Goal: Information Seeking & Learning: Find specific page/section

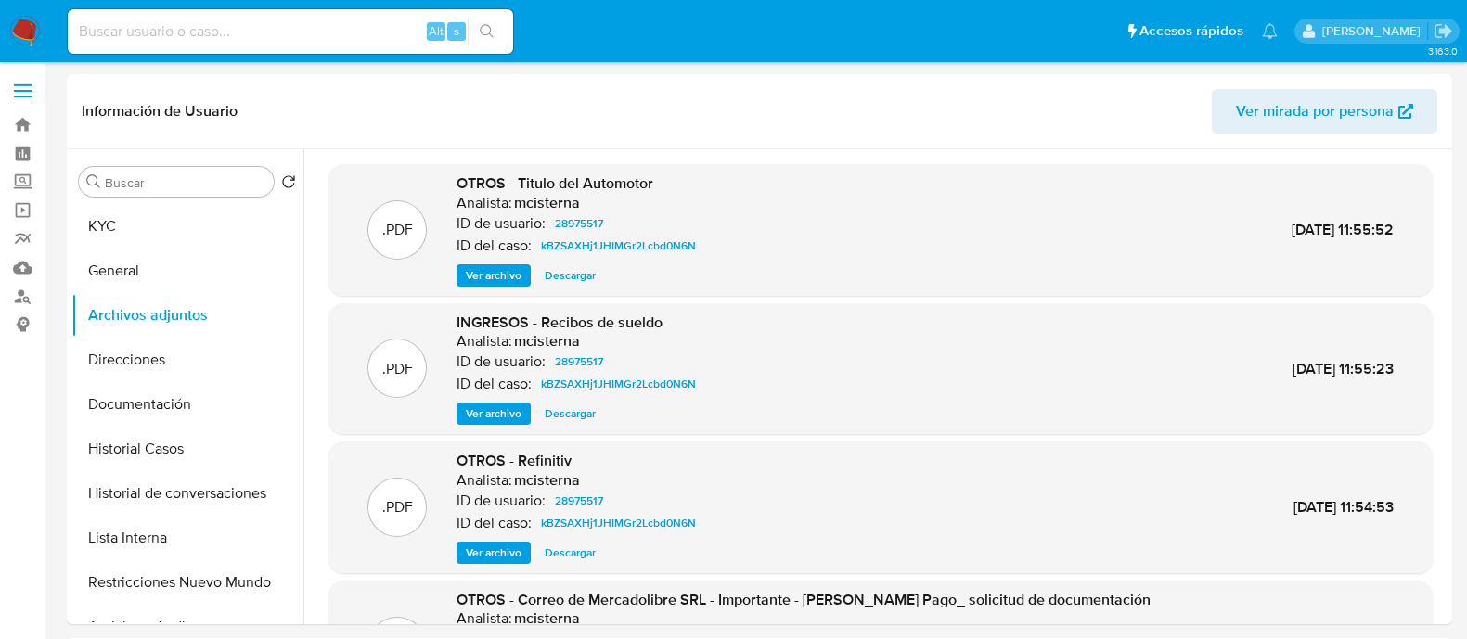
select select "10"
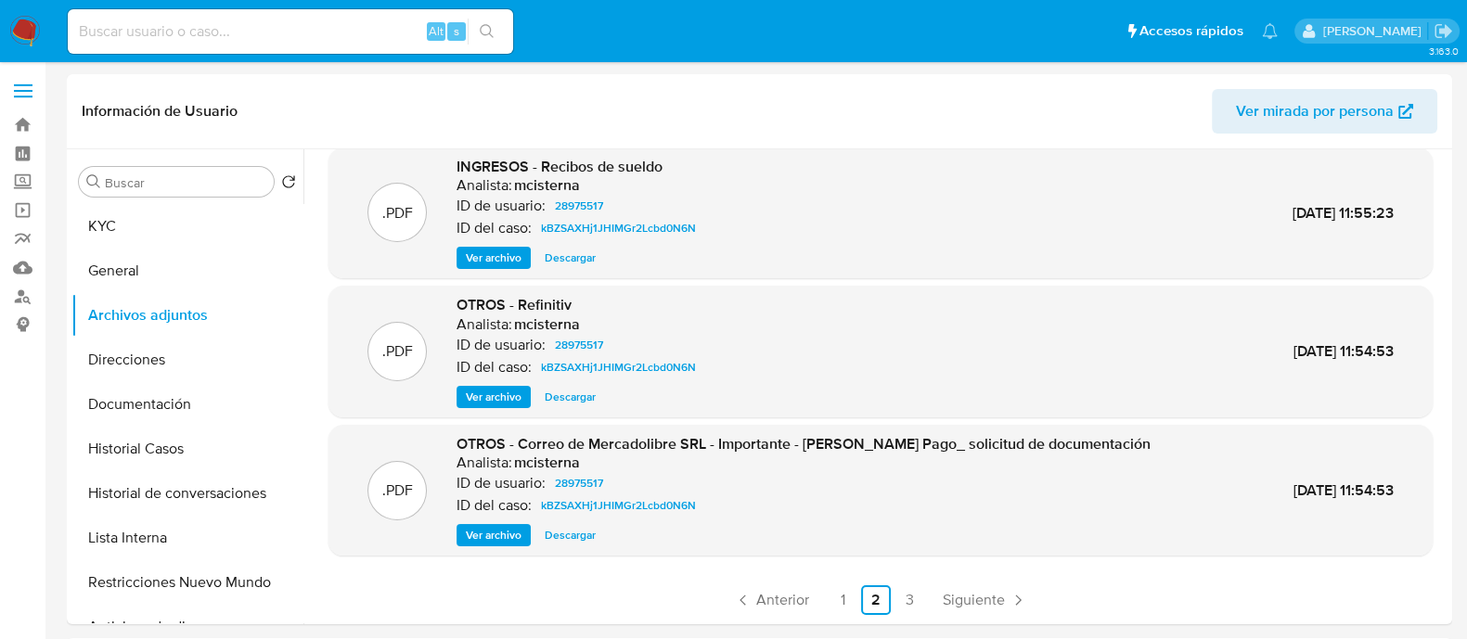
click at [148, 45] on div "Alt s" at bounding box center [290, 31] width 445 height 45
click at [150, 36] on input at bounding box center [290, 31] width 445 height 24
paste input "X410VuuBae3XYJJ3hsA3xuuH"
type input "X410VuuBae3XYJJ3hsA3xuuH"
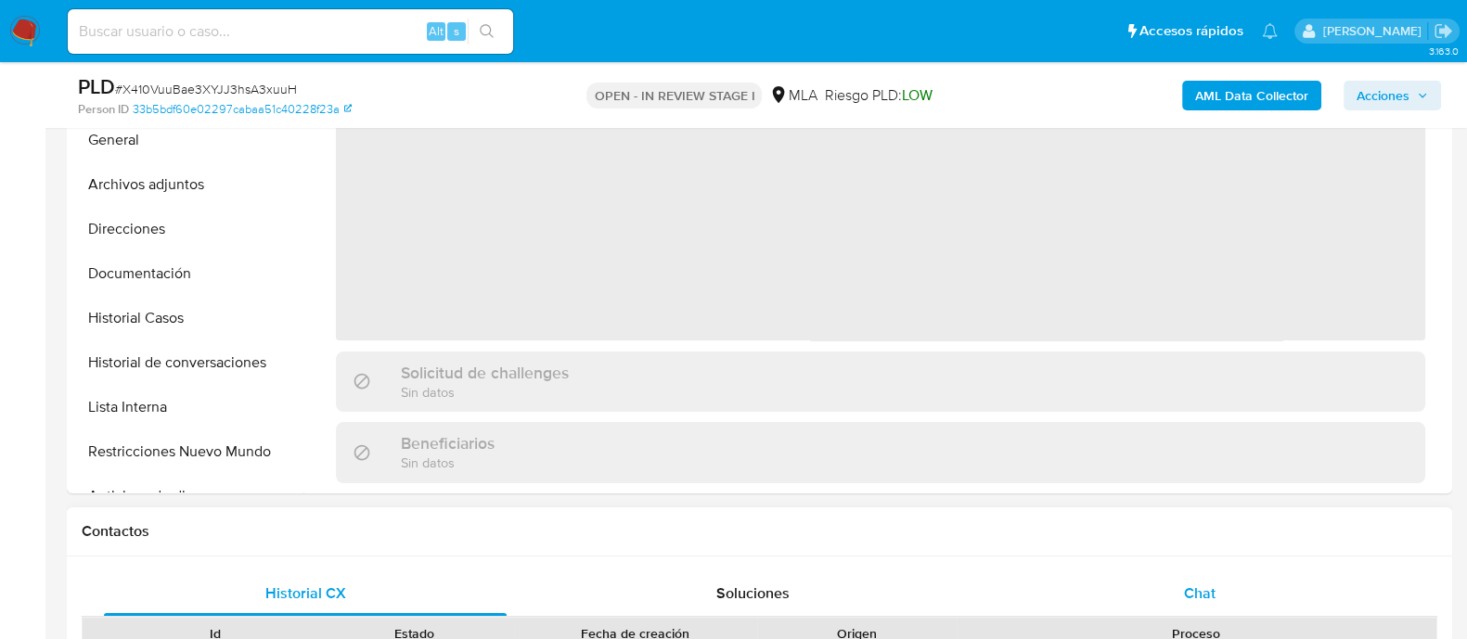
click at [1197, 591] on span "Chat" at bounding box center [1200, 593] width 32 height 21
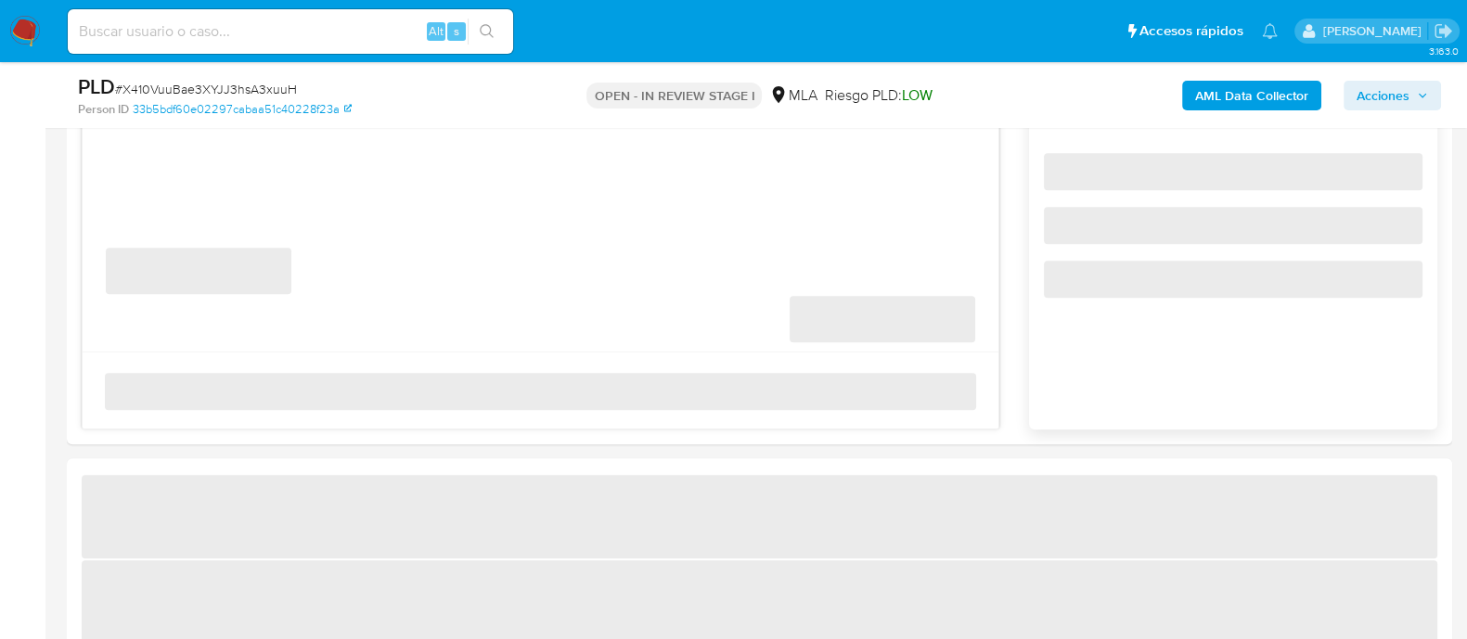
select select "10"
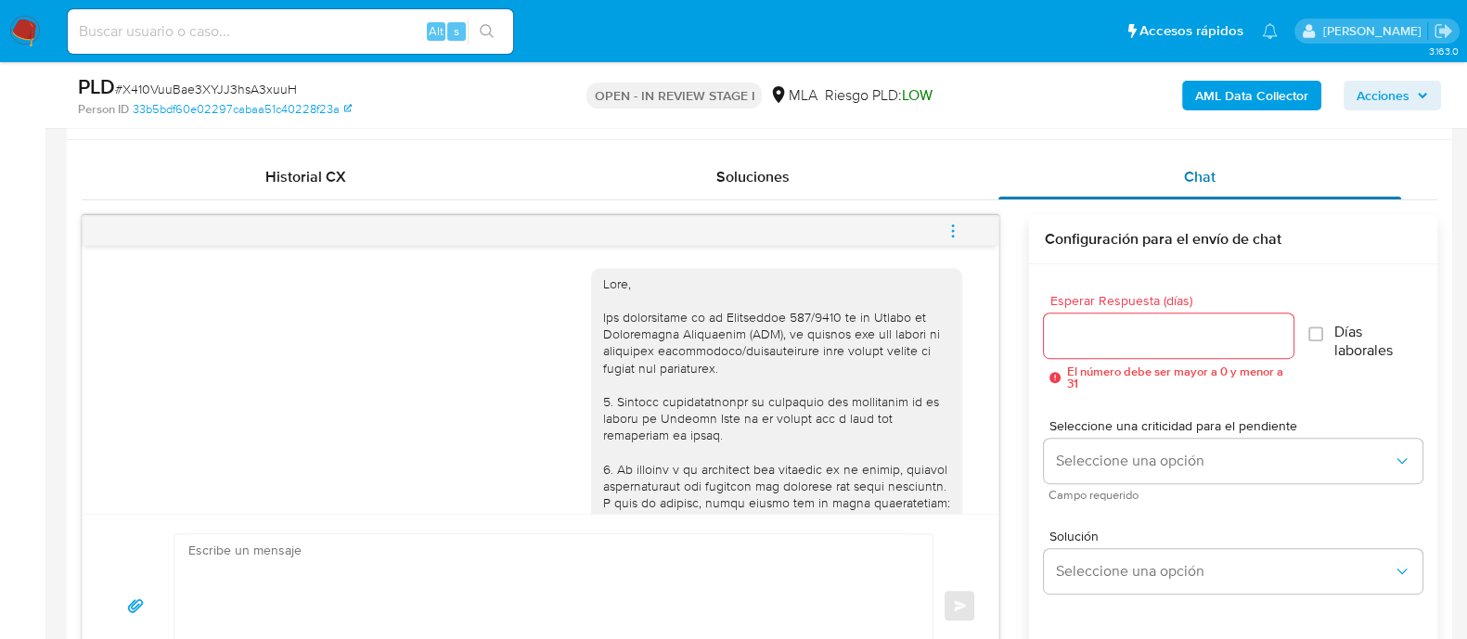
scroll to position [811, 0]
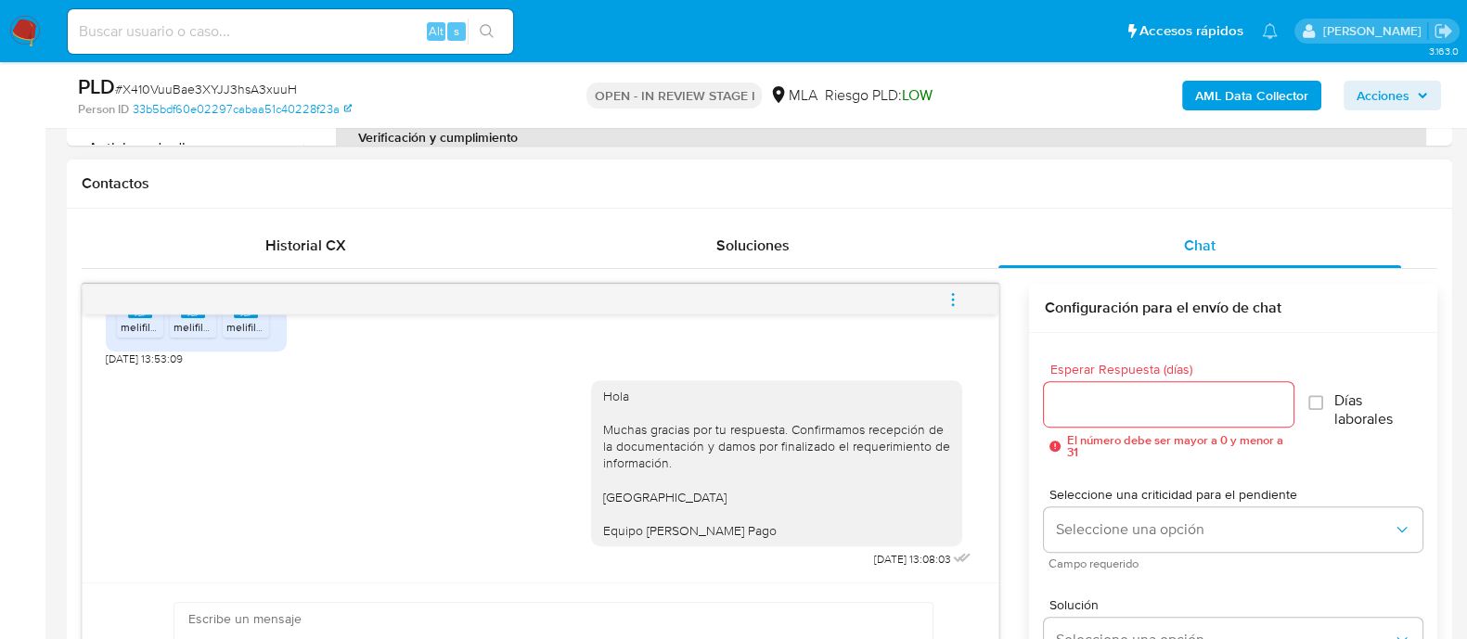
click at [961, 289] on button "menu-action" at bounding box center [952, 299] width 61 height 45
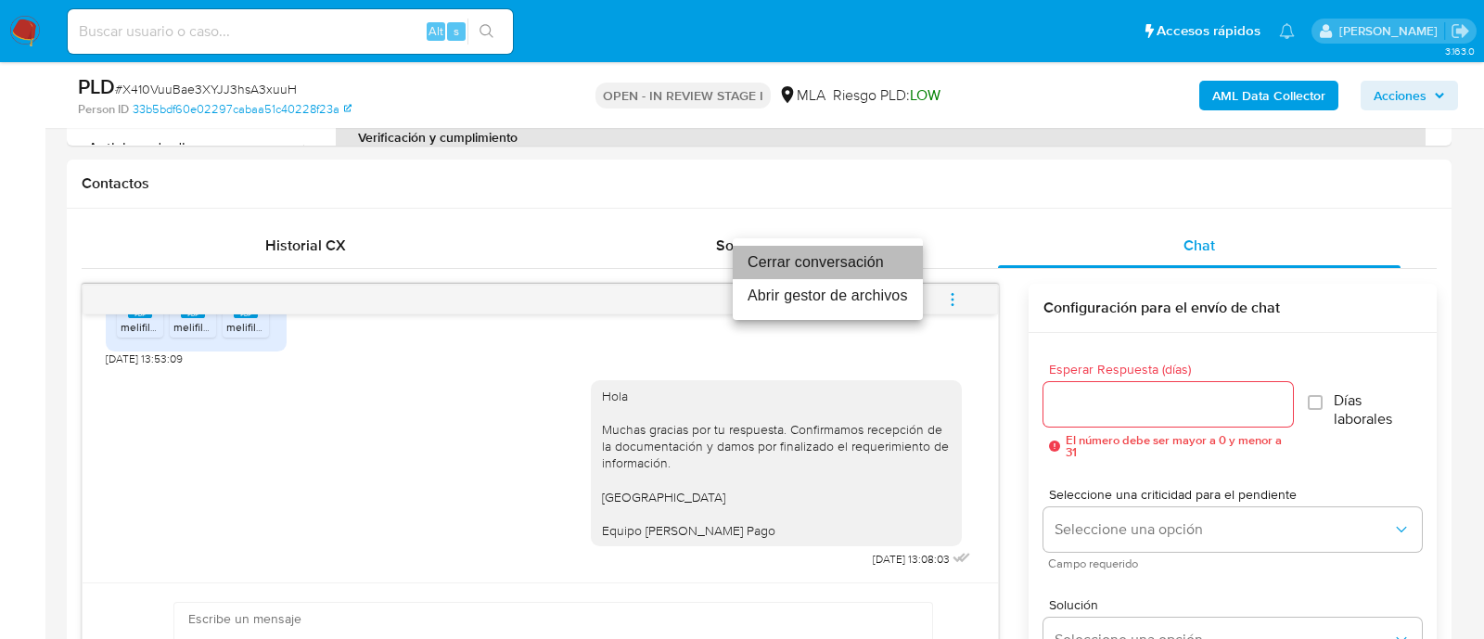
click at [877, 261] on li "Cerrar conversación" at bounding box center [828, 262] width 190 height 33
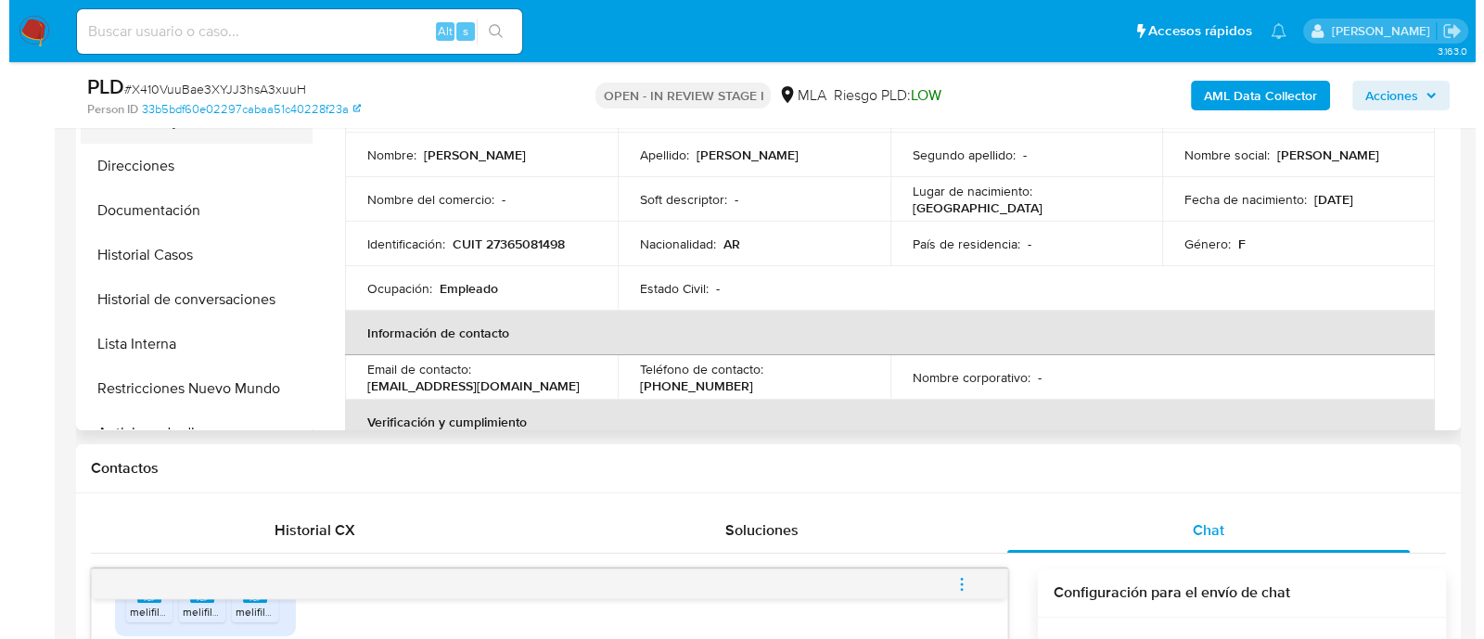
scroll to position [348, 0]
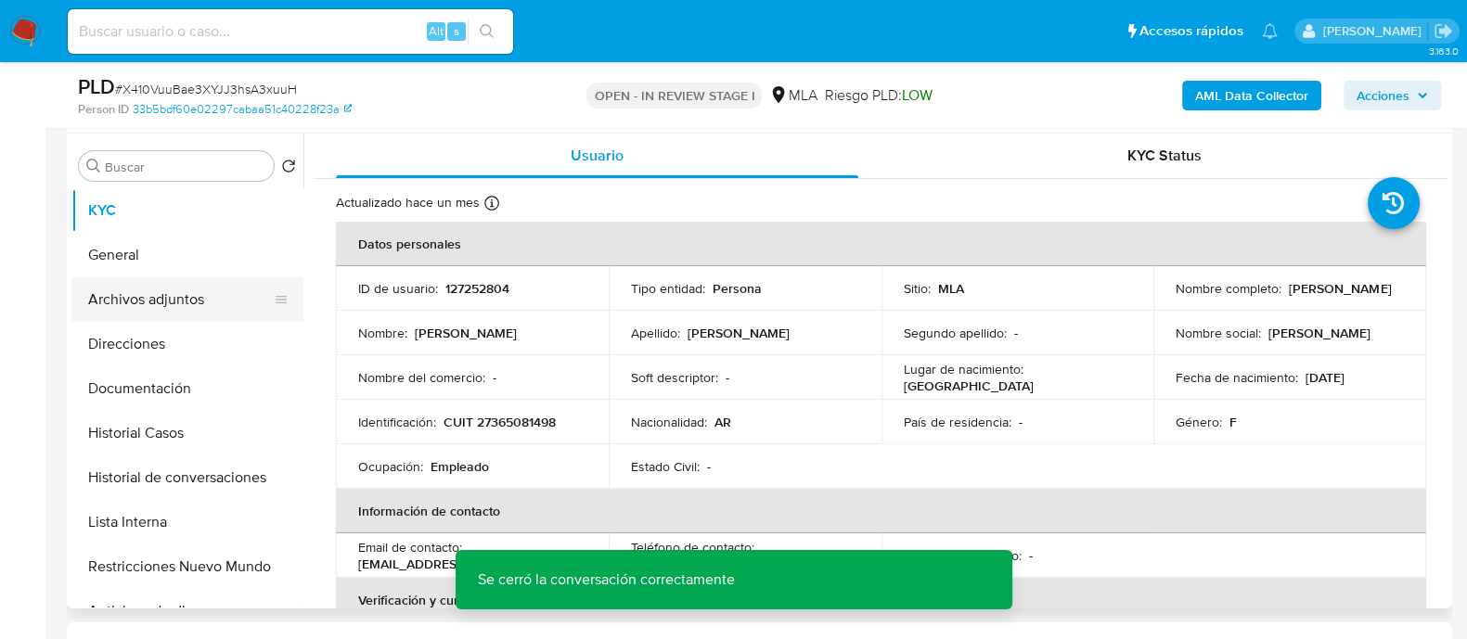
click at [233, 308] on button "Archivos adjuntos" at bounding box center [179, 299] width 217 height 45
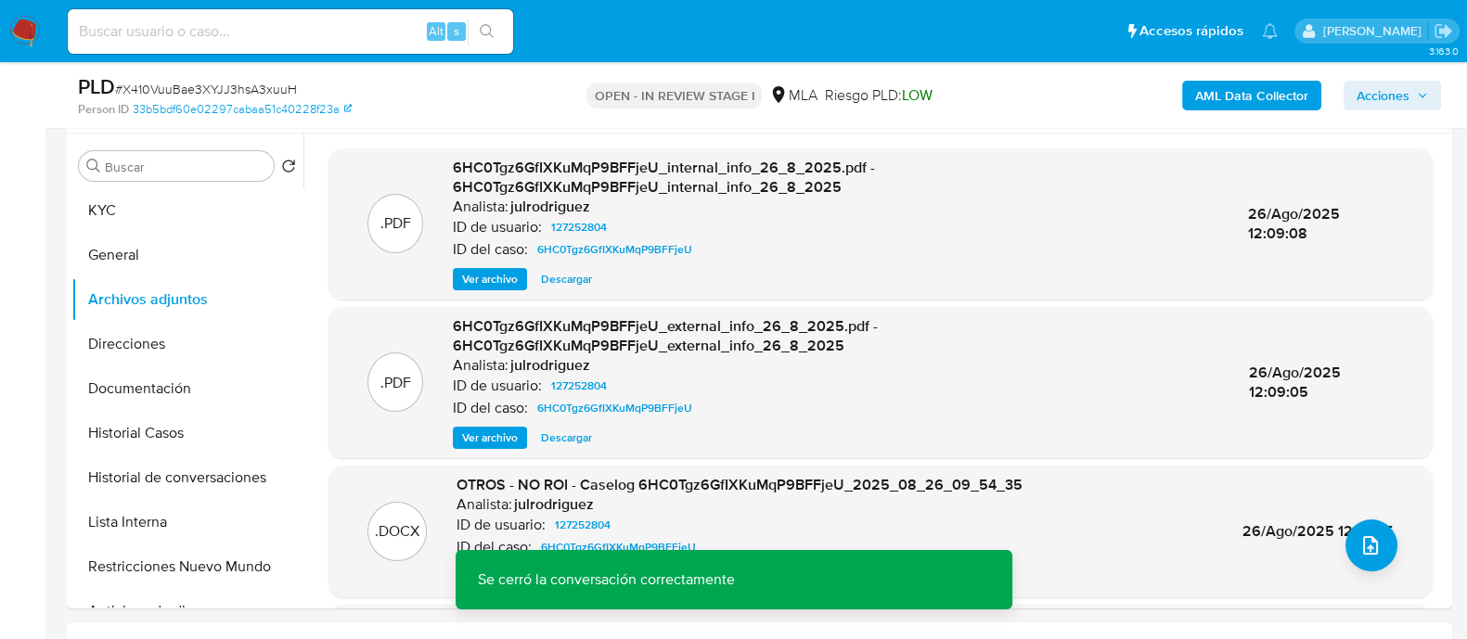
click at [1269, 95] on b "AML Data Collector" at bounding box center [1251, 96] width 113 height 30
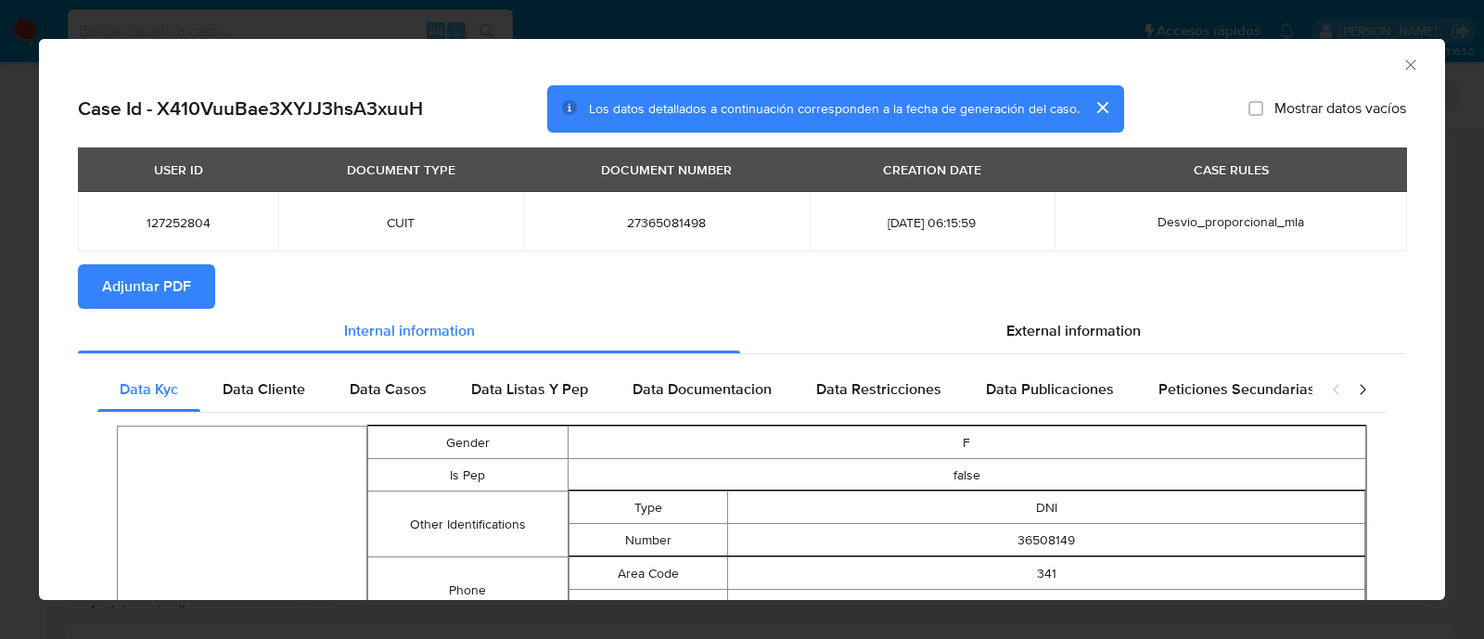
click at [152, 266] on span "Adjuntar PDF" at bounding box center [146, 286] width 89 height 41
click at [649, 211] on td "27365081498" at bounding box center [666, 221] width 286 height 59
copy span "27365081498"
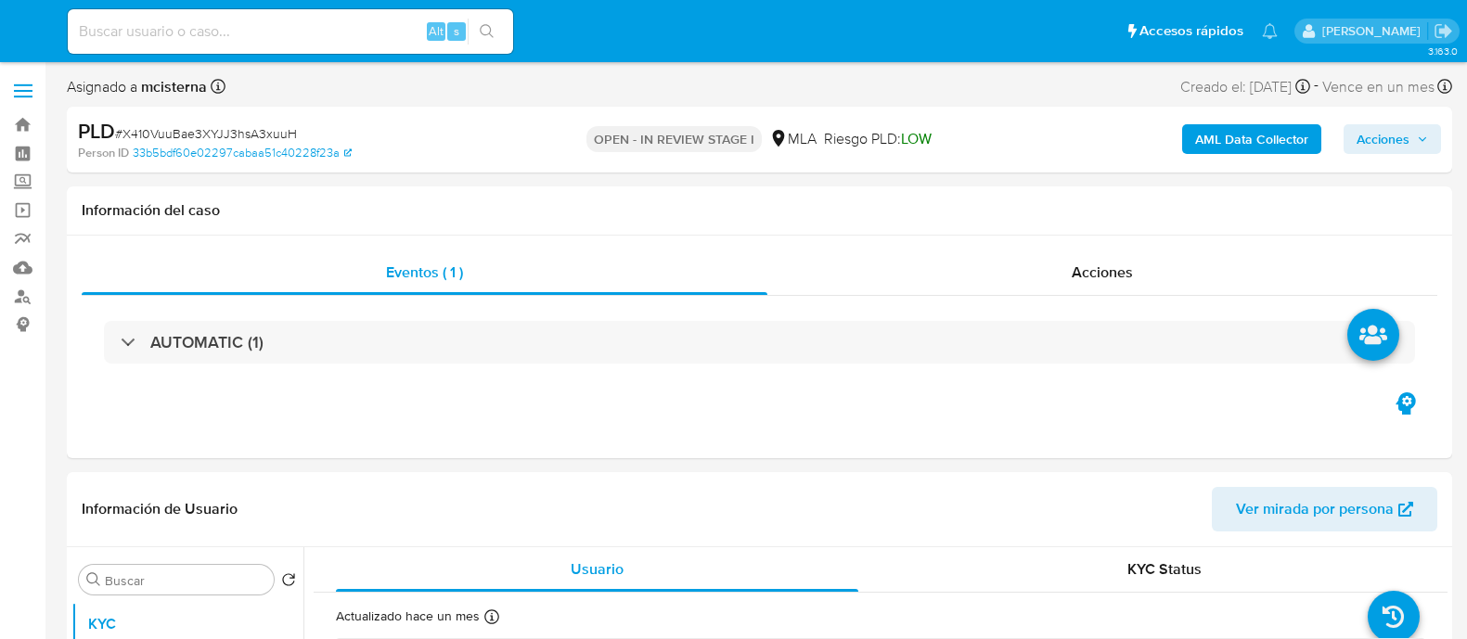
select select "10"
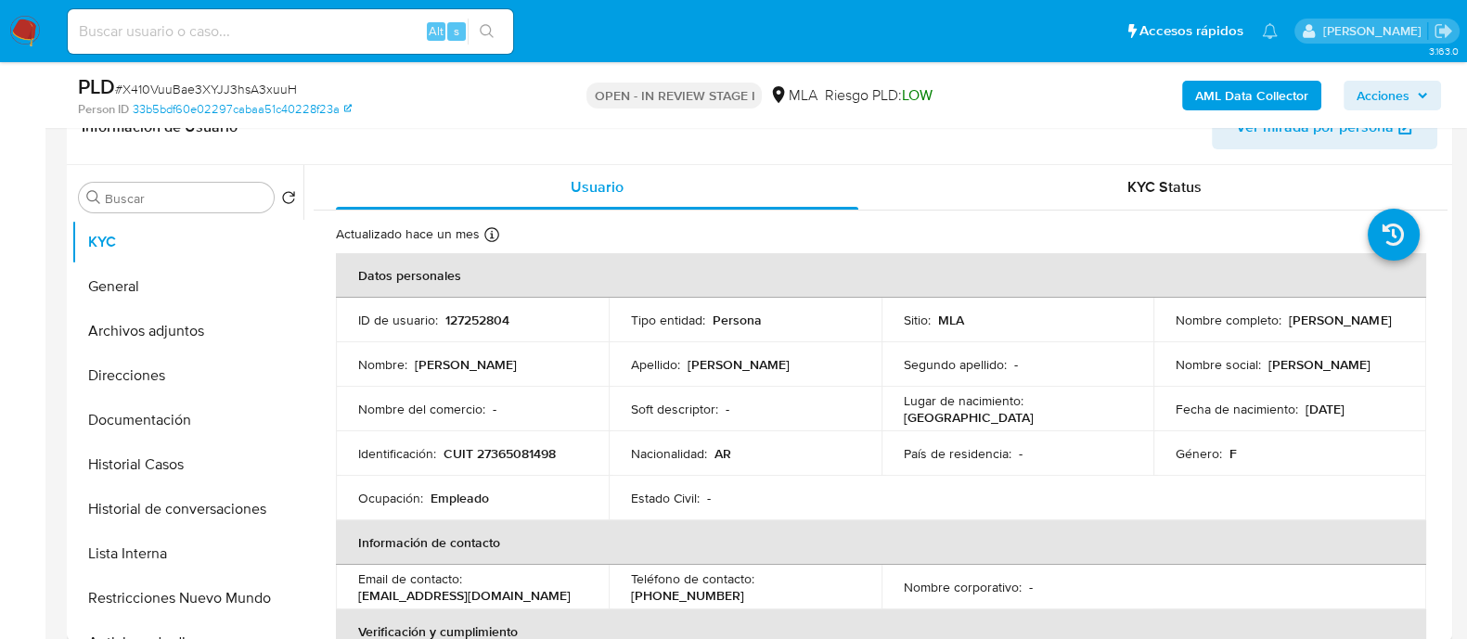
scroll to position [580, 0]
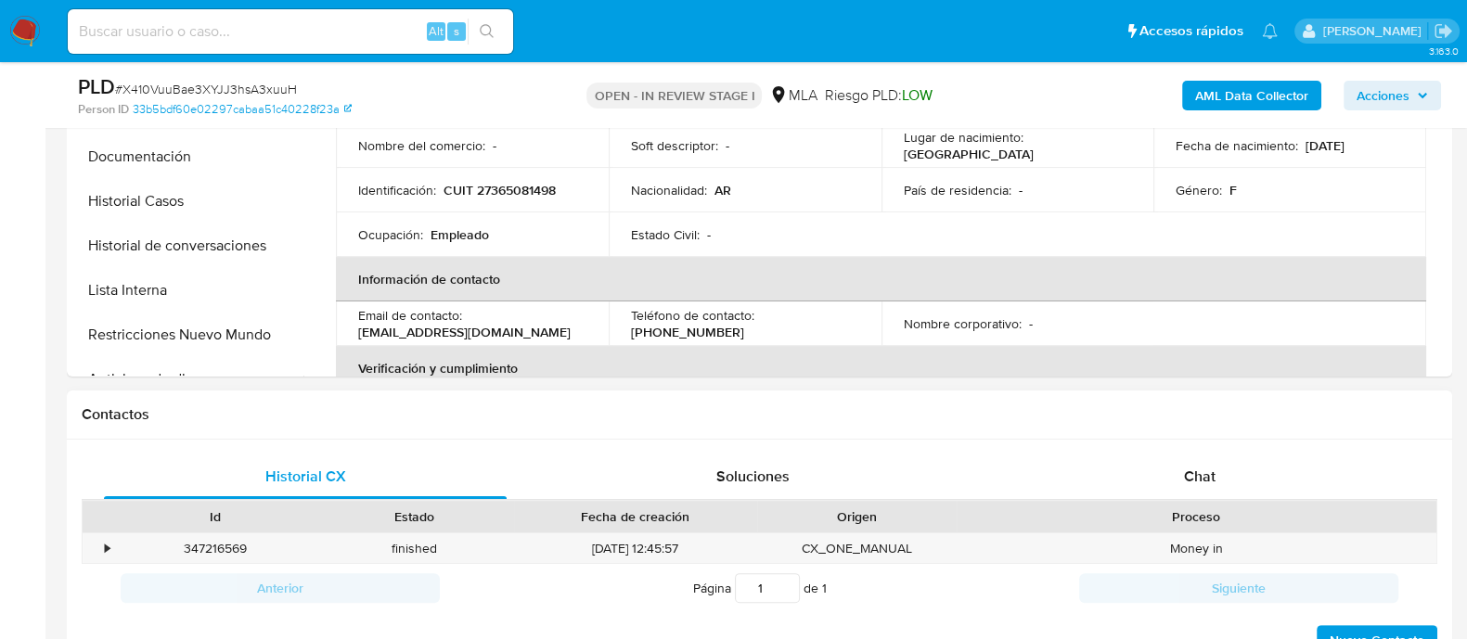
click at [1139, 443] on div "Historial CX Soluciones Chat Id Estado Fecha de creación Origen Proceso • 34721…" at bounding box center [759, 556] width 1385 height 233
click at [1142, 501] on div "Proceso" at bounding box center [1196, 517] width 480 height 32
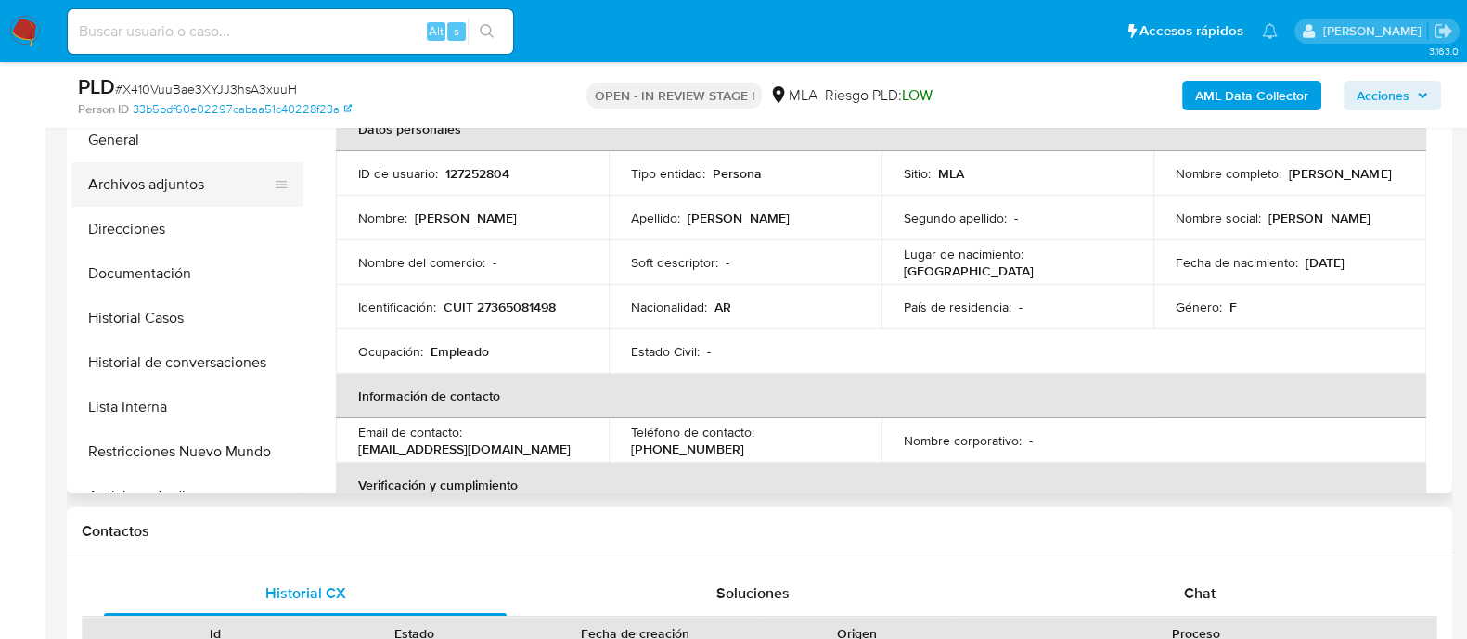
click at [198, 187] on button "Archivos adjuntos" at bounding box center [179, 184] width 217 height 45
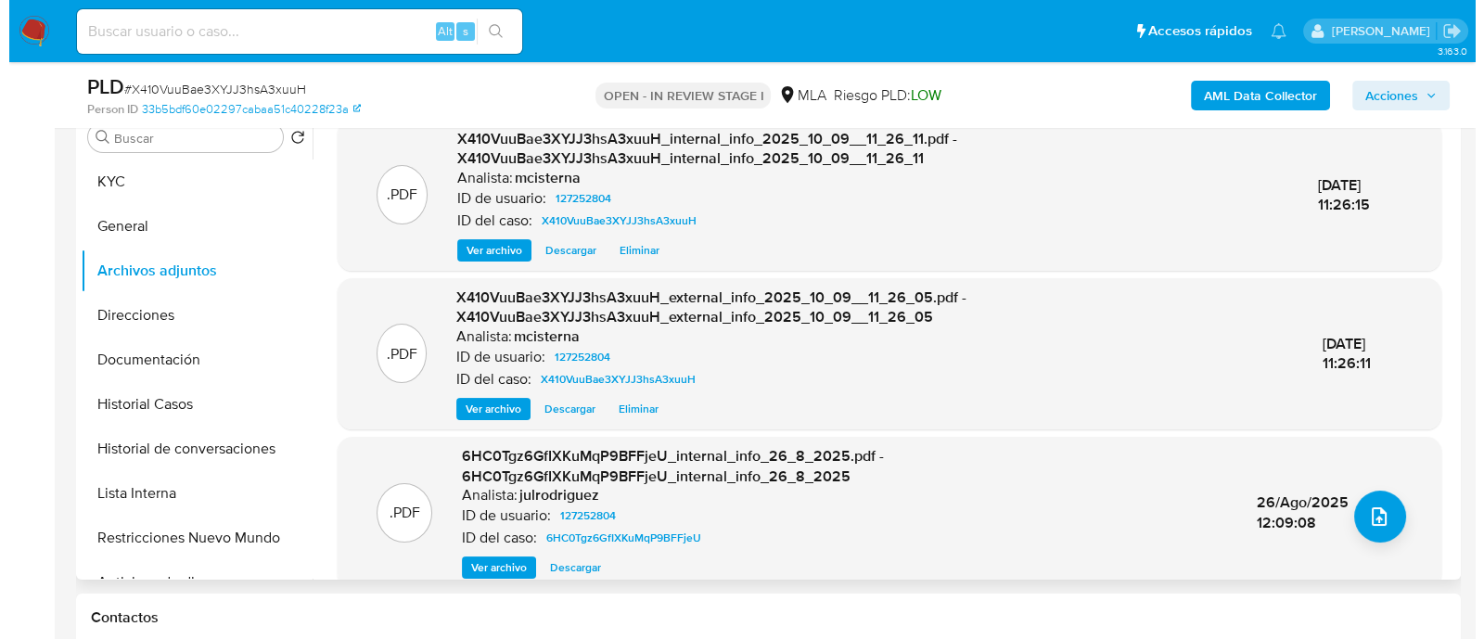
scroll to position [348, 0]
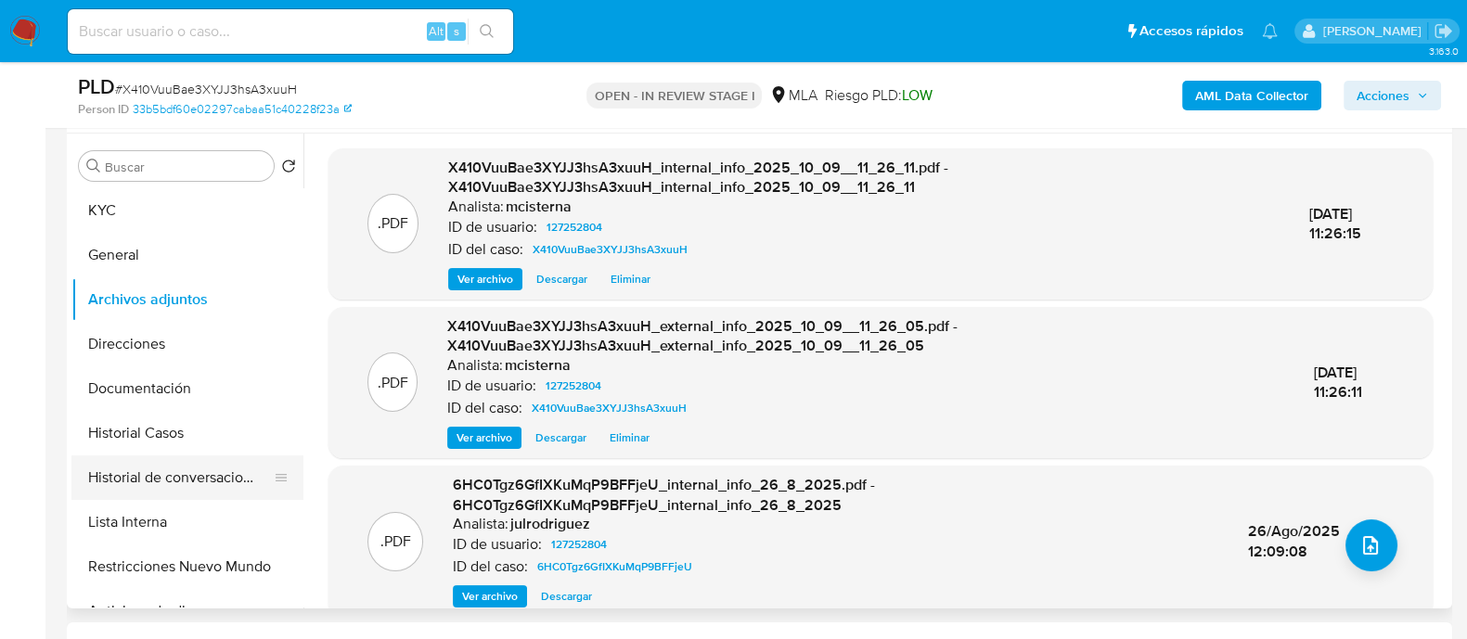
click at [158, 466] on button "Historial de conversaciones" at bounding box center [179, 477] width 217 height 45
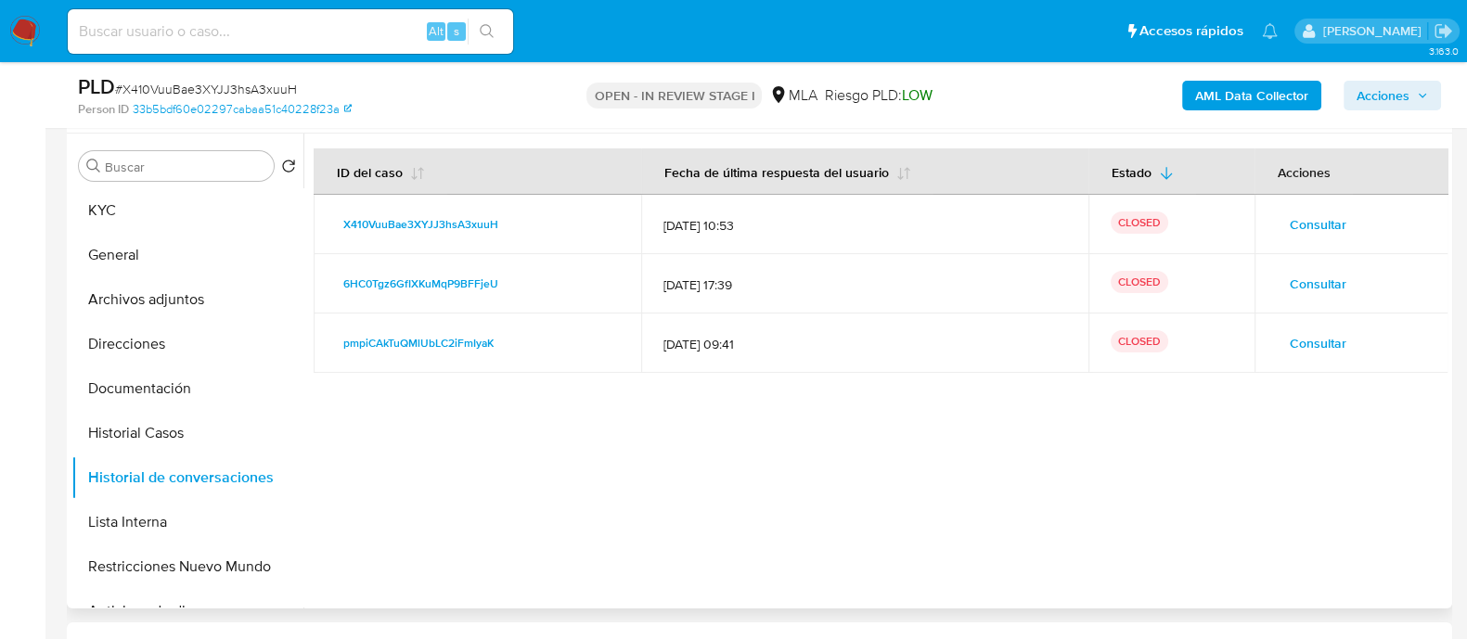
click at [1317, 215] on span "Consultar" at bounding box center [1317, 225] width 57 height 26
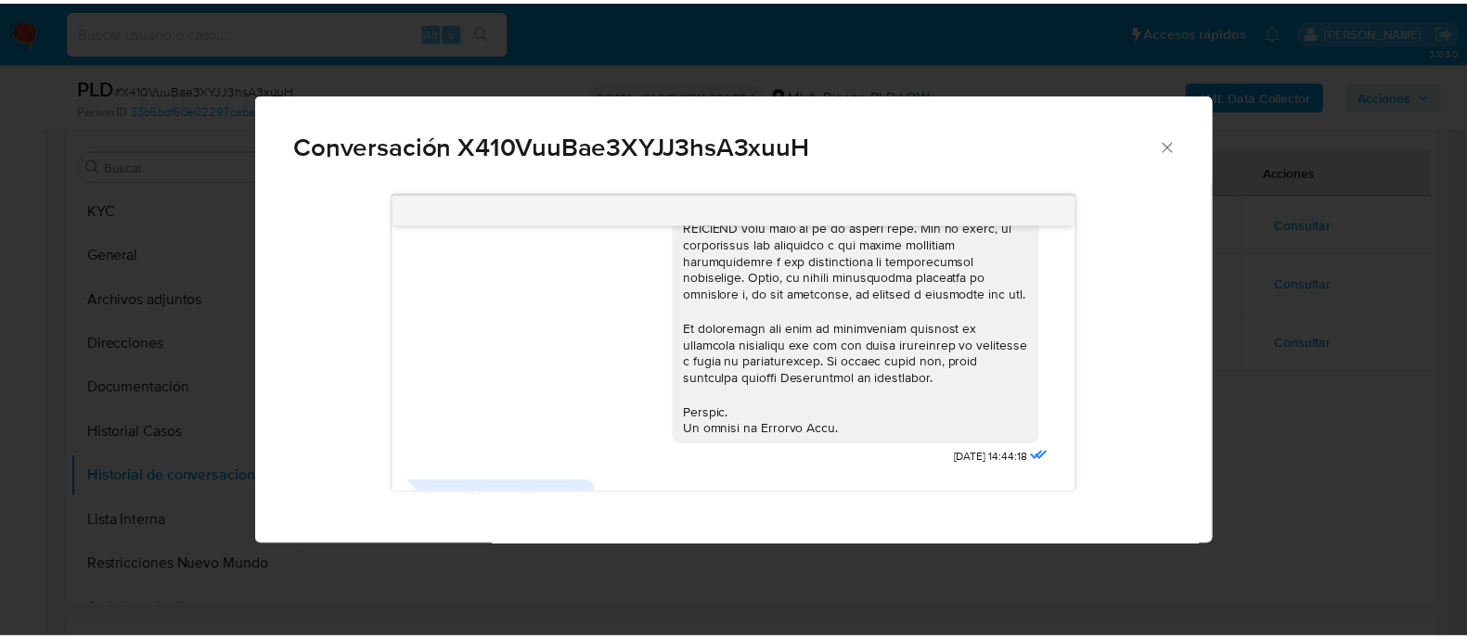
scroll to position [1027, 0]
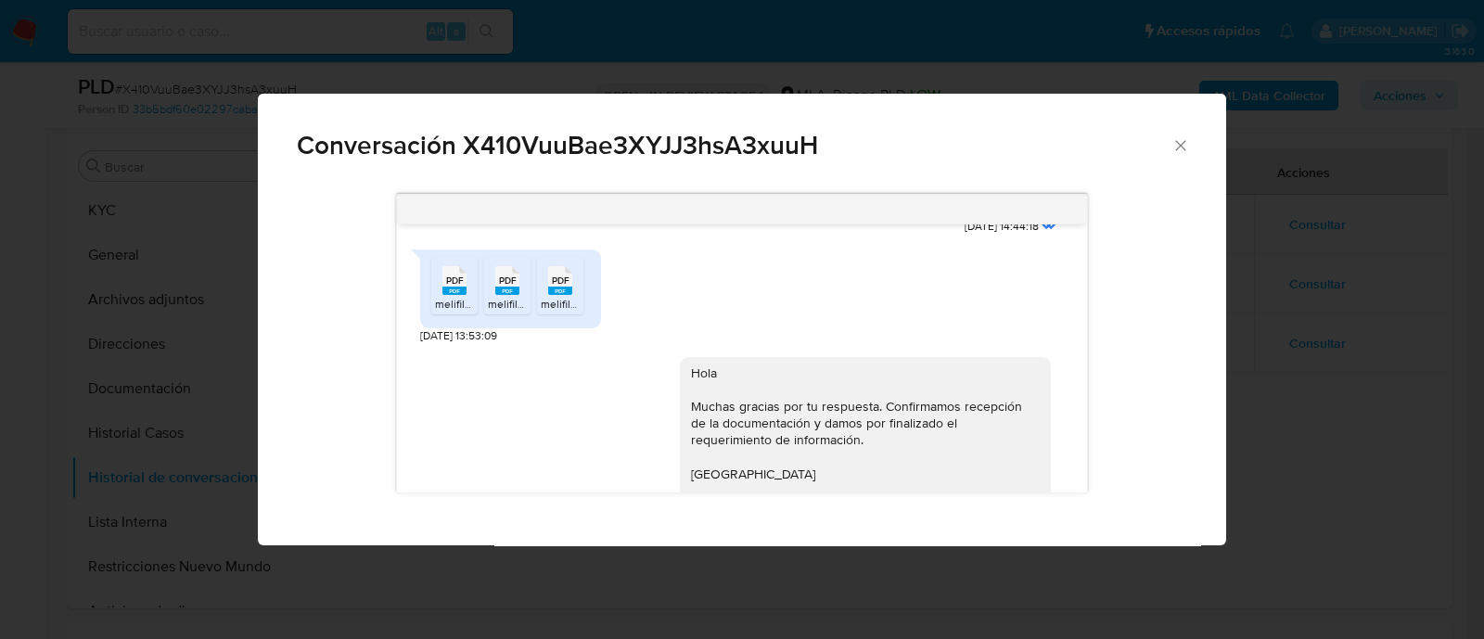
click at [1176, 148] on icon "Cerrar" at bounding box center [1181, 145] width 19 height 19
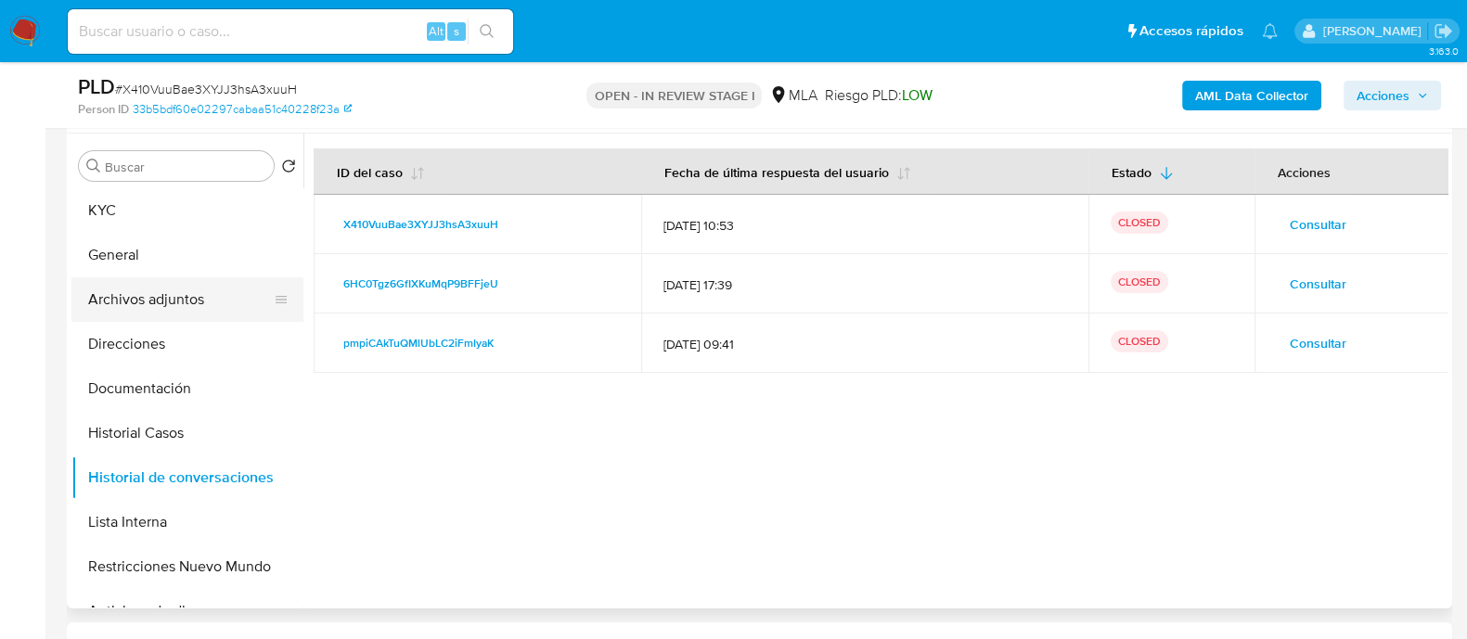
click at [221, 278] on button "Archivos adjuntos" at bounding box center [179, 299] width 217 height 45
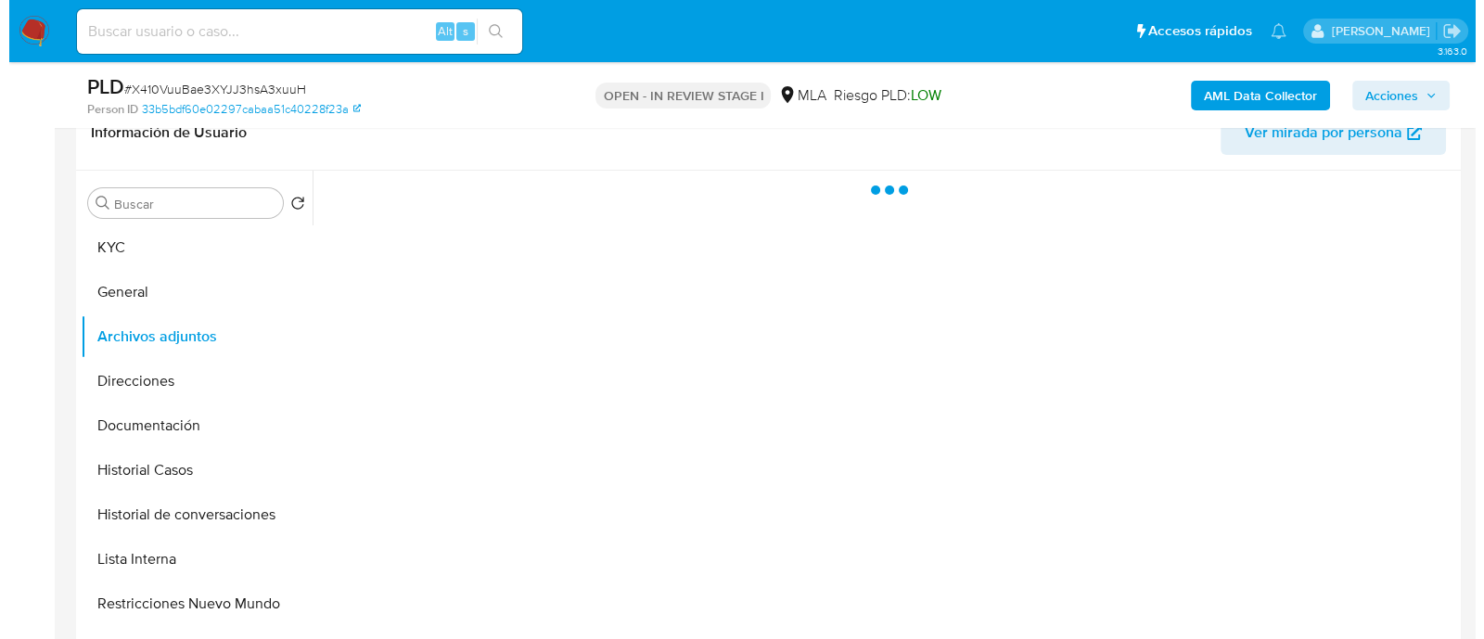
scroll to position [348, 0]
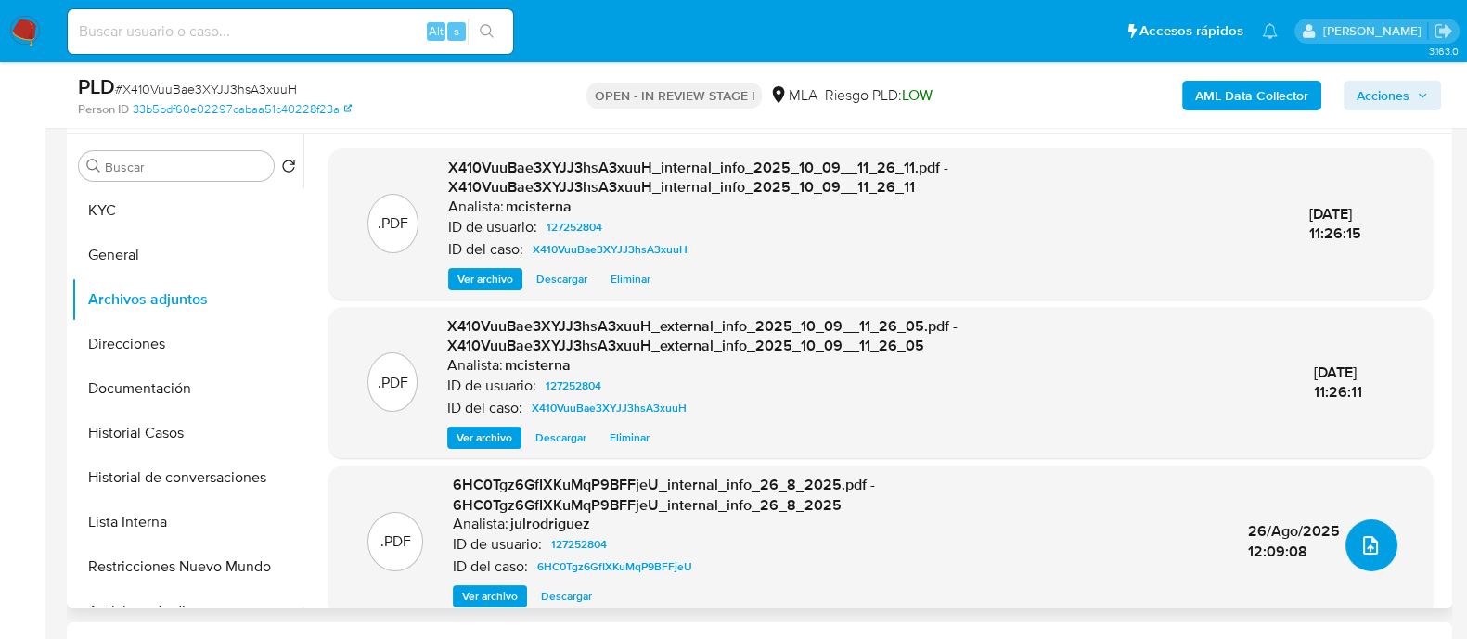
click at [1363, 539] on icon "upload-file" at bounding box center [1370, 545] width 22 height 22
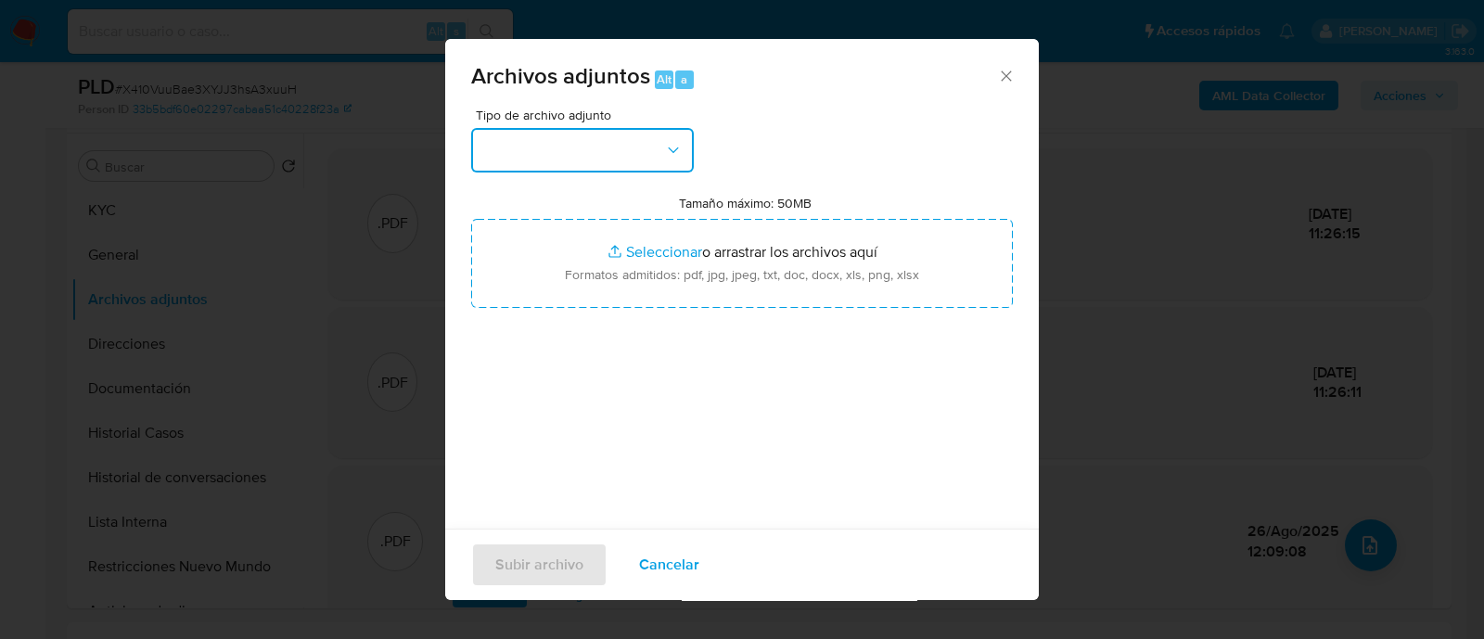
click at [590, 129] on button "button" at bounding box center [582, 150] width 223 height 45
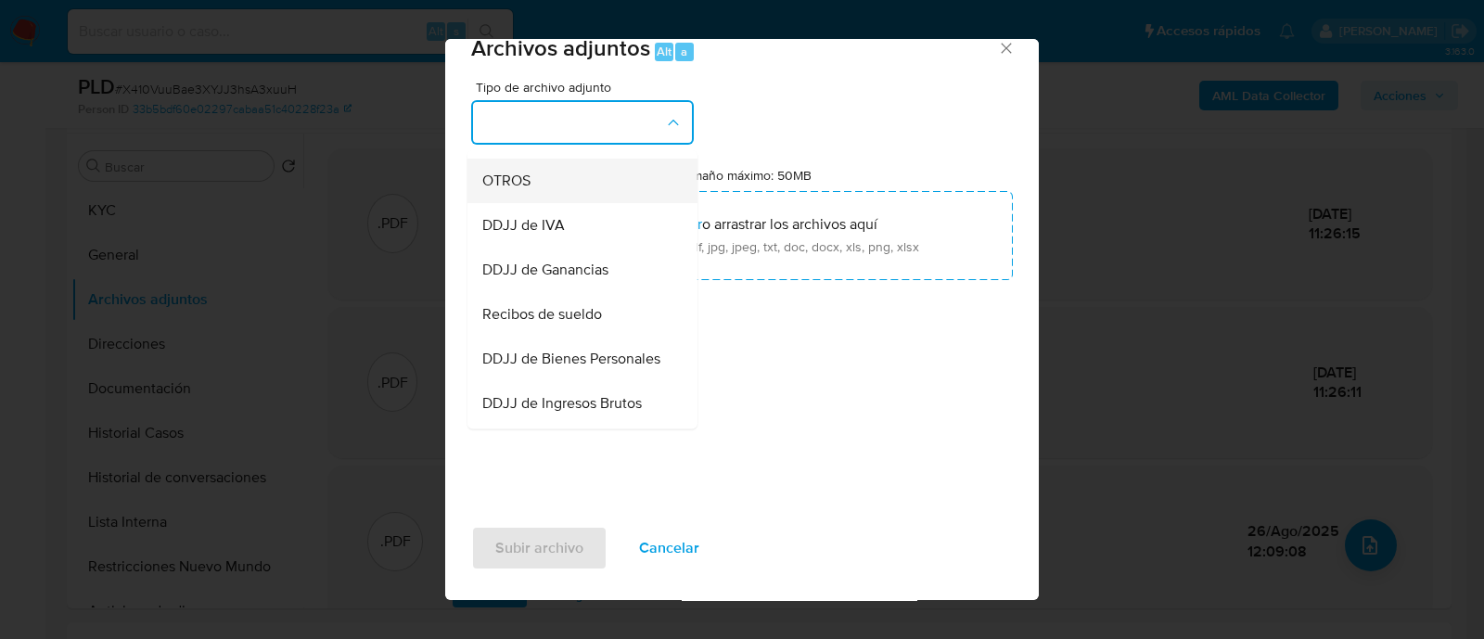
click at [553, 199] on div "OTROS" at bounding box center [576, 181] width 189 height 45
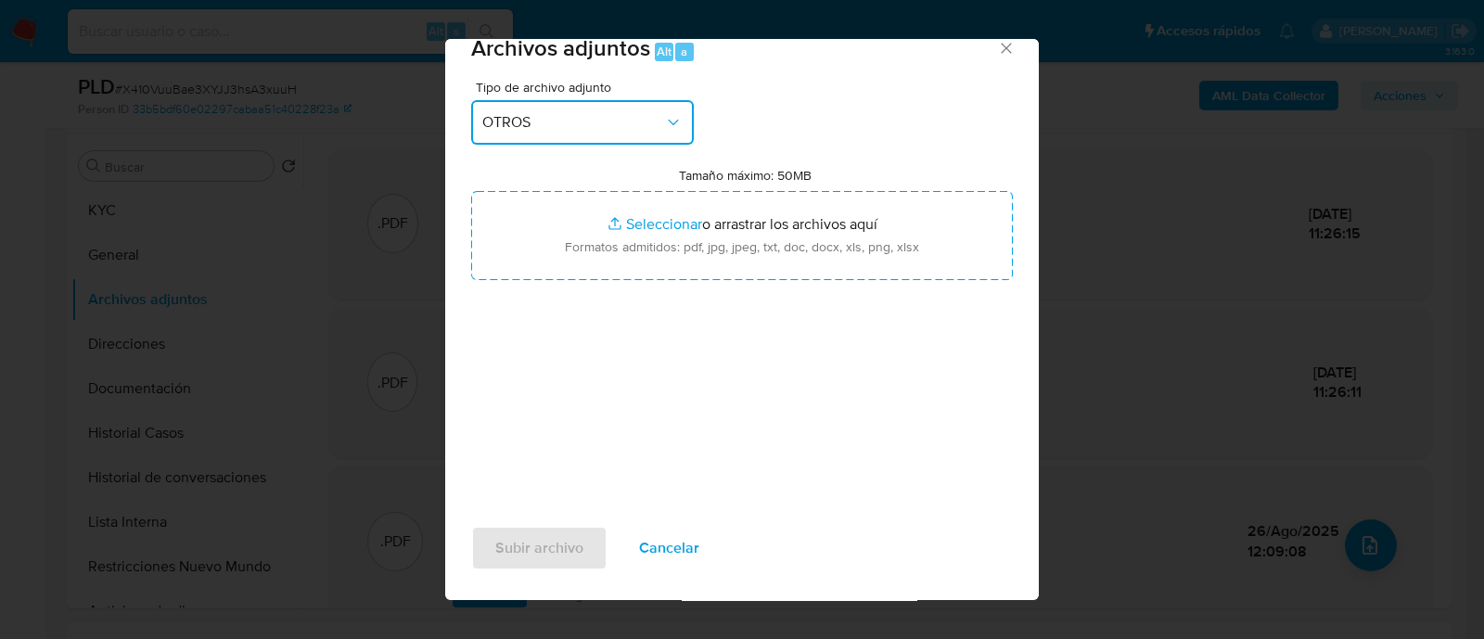
click at [612, 133] on button "OTROS" at bounding box center [582, 122] width 223 height 45
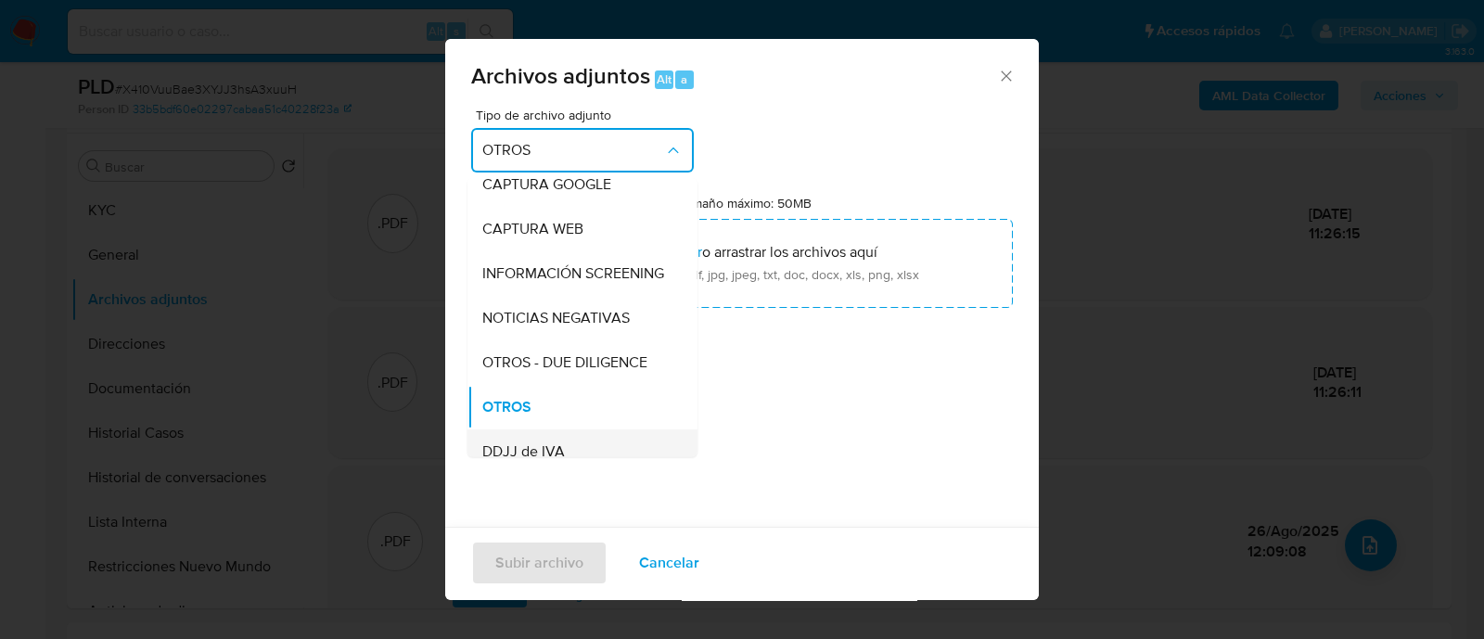
scroll to position [0, 0]
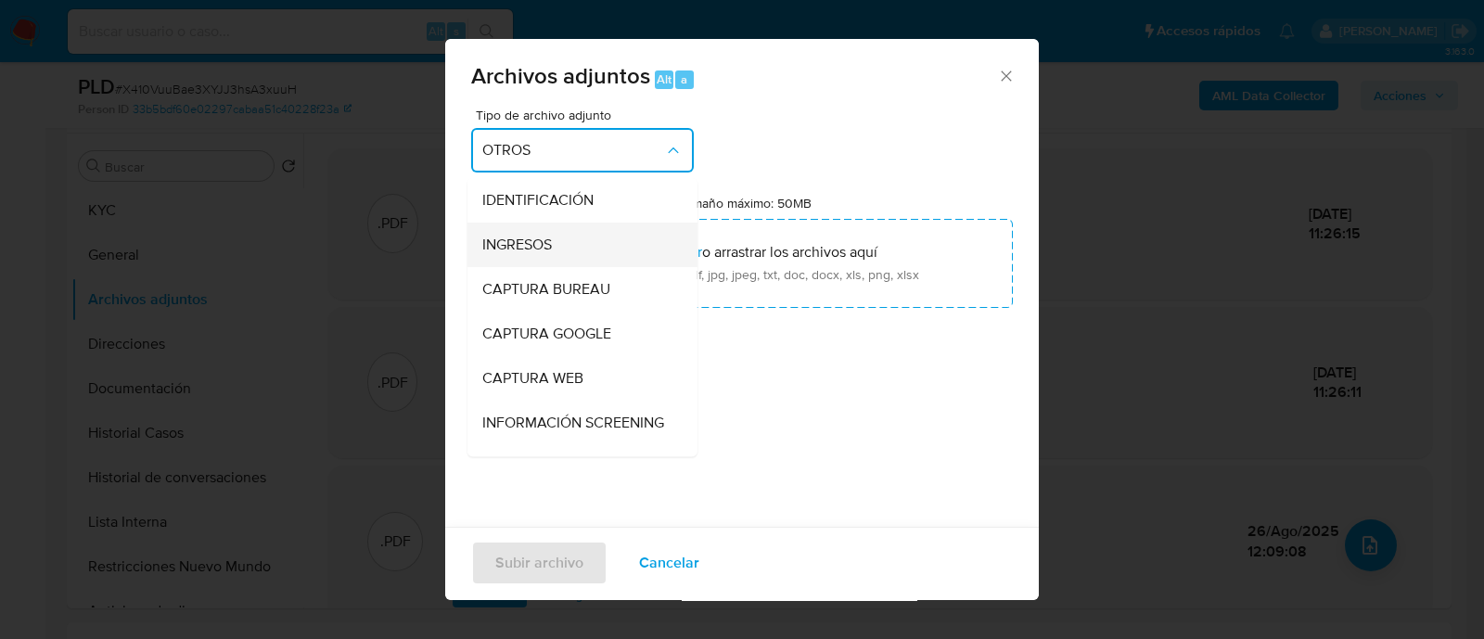
click at [547, 242] on span "INGRESOS" at bounding box center [517, 245] width 70 height 19
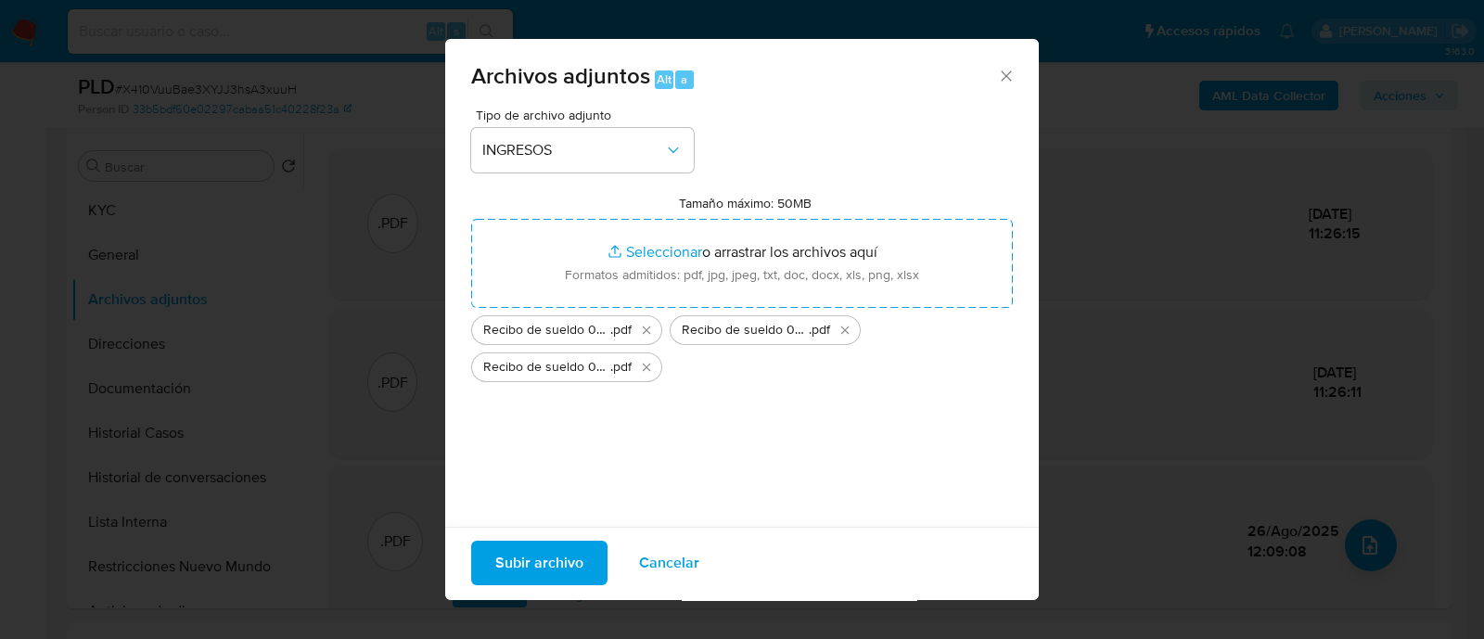
click at [541, 557] on span "Subir archivo" at bounding box center [539, 563] width 88 height 41
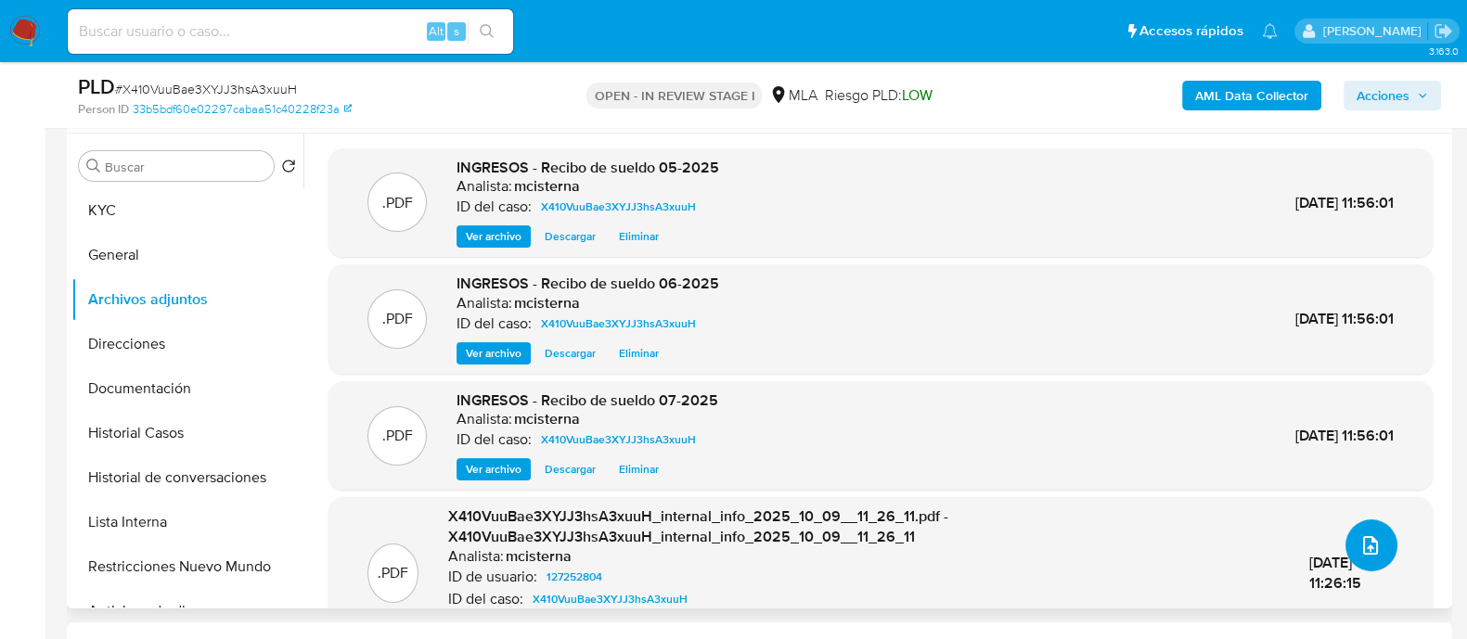
click at [1366, 524] on button "upload-file" at bounding box center [1371, 546] width 52 height 52
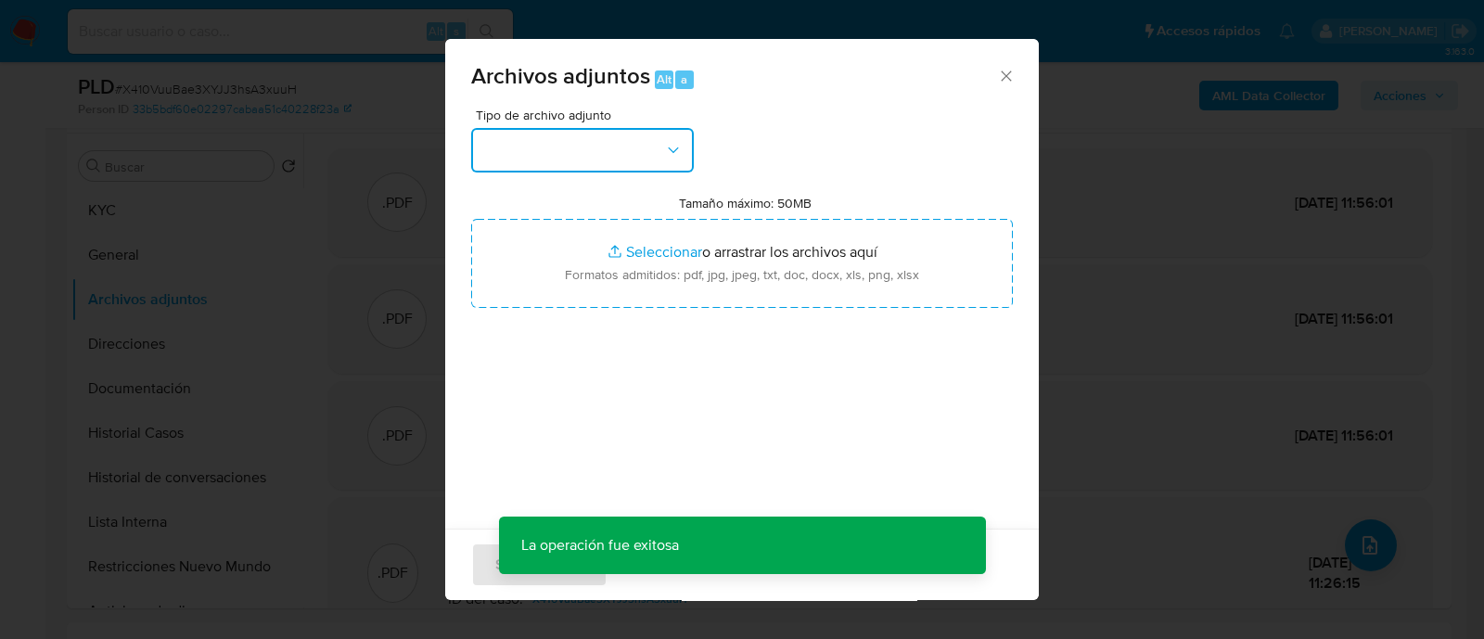
click at [575, 159] on button "button" at bounding box center [582, 150] width 223 height 45
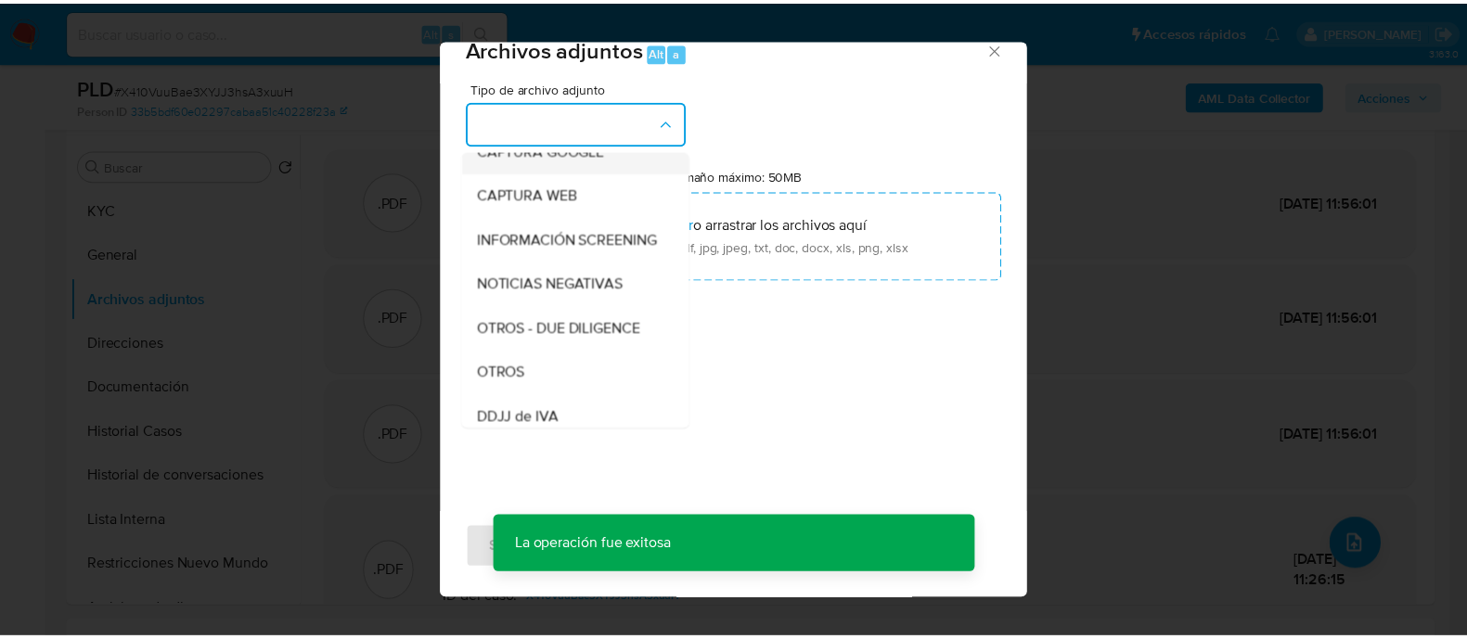
scroll to position [348, 0]
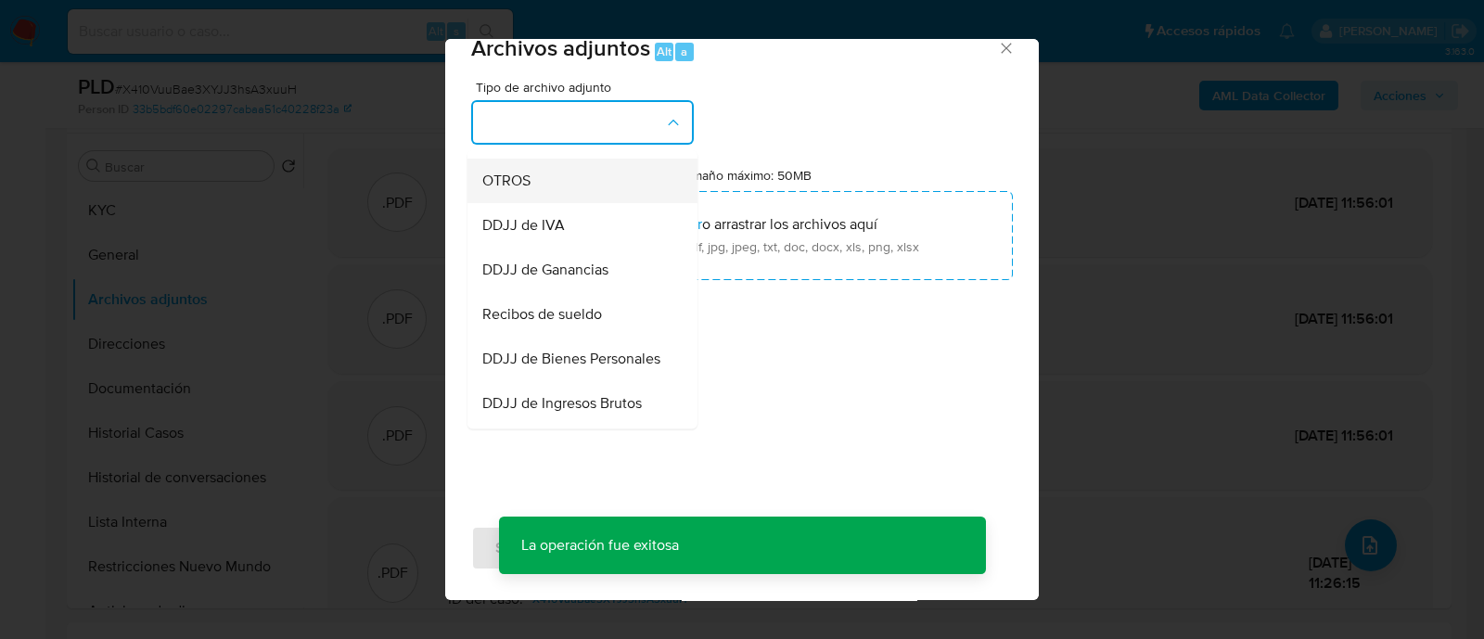
click at [558, 203] on div "OTROS" at bounding box center [576, 181] width 189 height 45
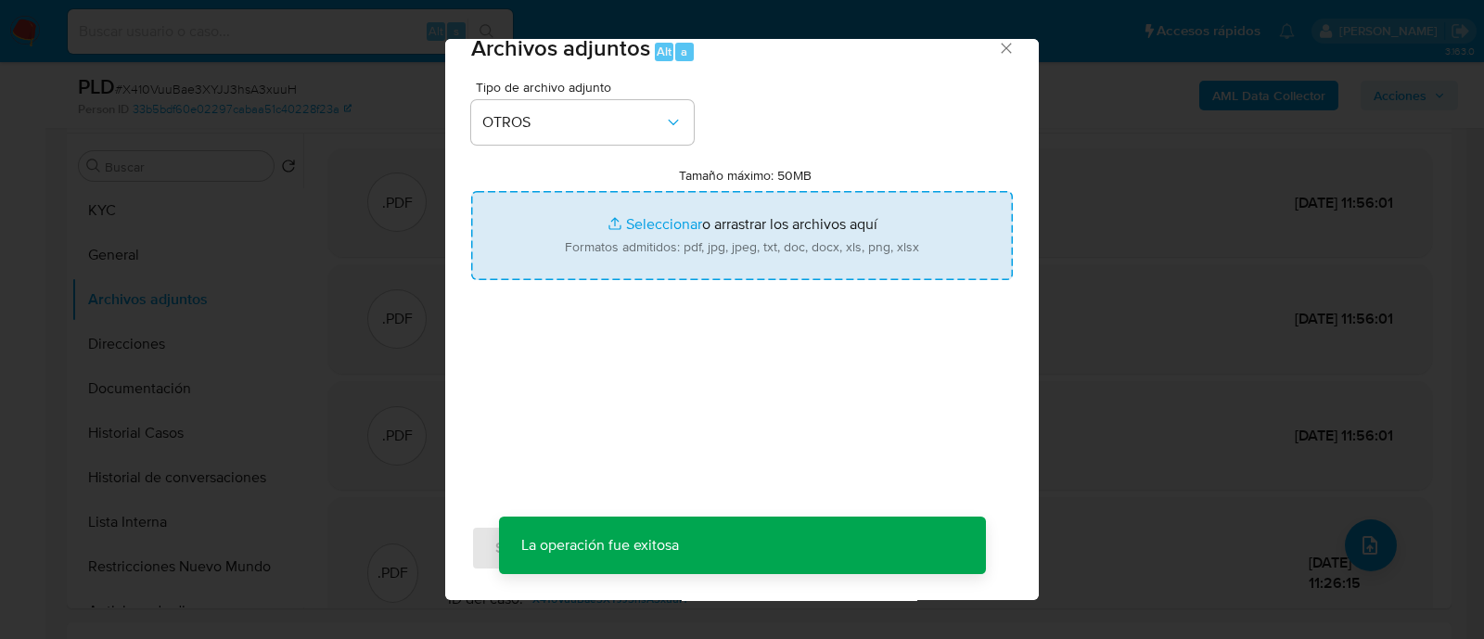
click at [693, 241] on input "Tamaño máximo: 50MB Seleccionar archivos" at bounding box center [742, 235] width 542 height 89
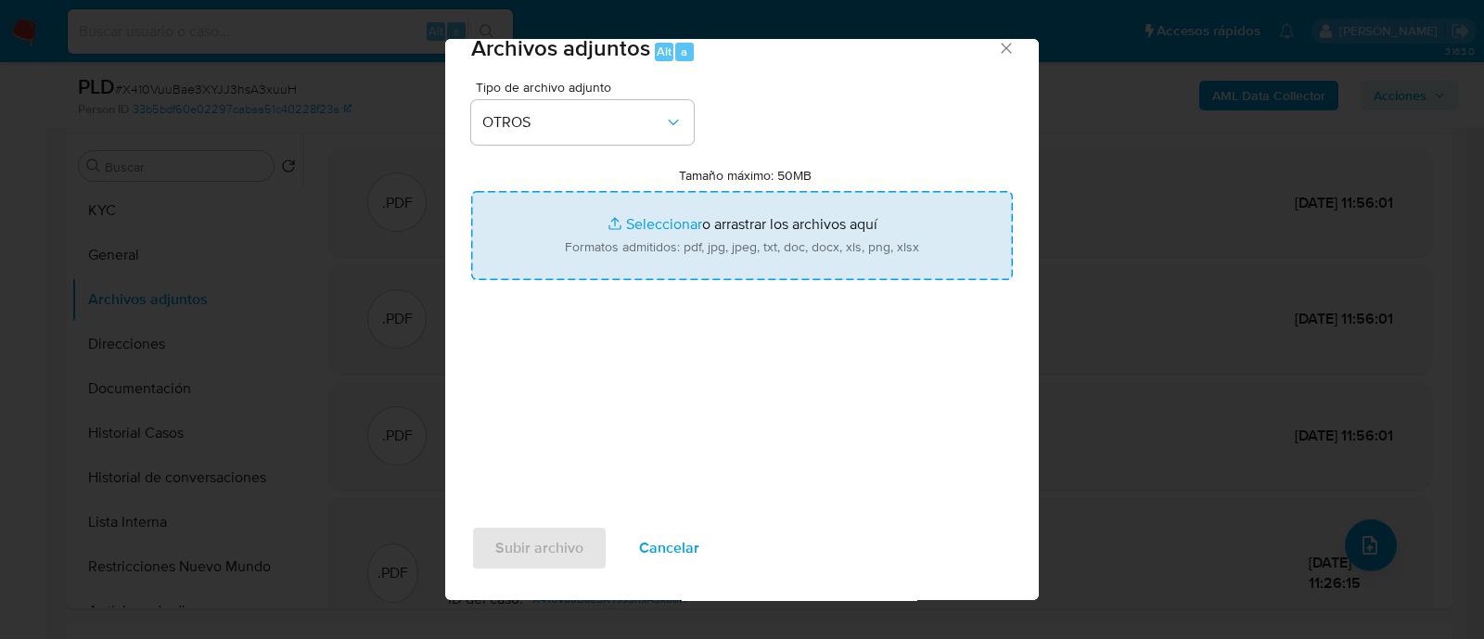
type input "C:\fakepath\Caselog X410VuuBae3XYJJ3hsA3xuuH_2025_09_24_14_17_00.docx"
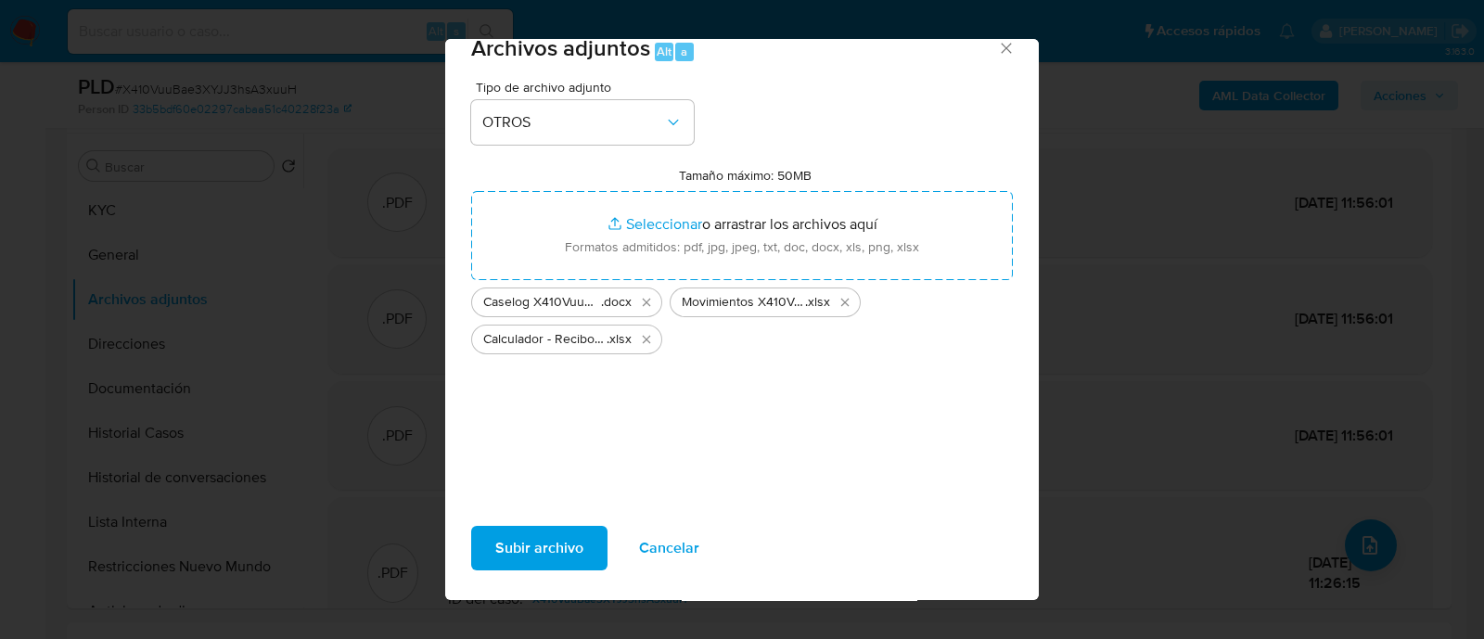
click at [519, 542] on span "Subir archivo" at bounding box center [539, 548] width 88 height 41
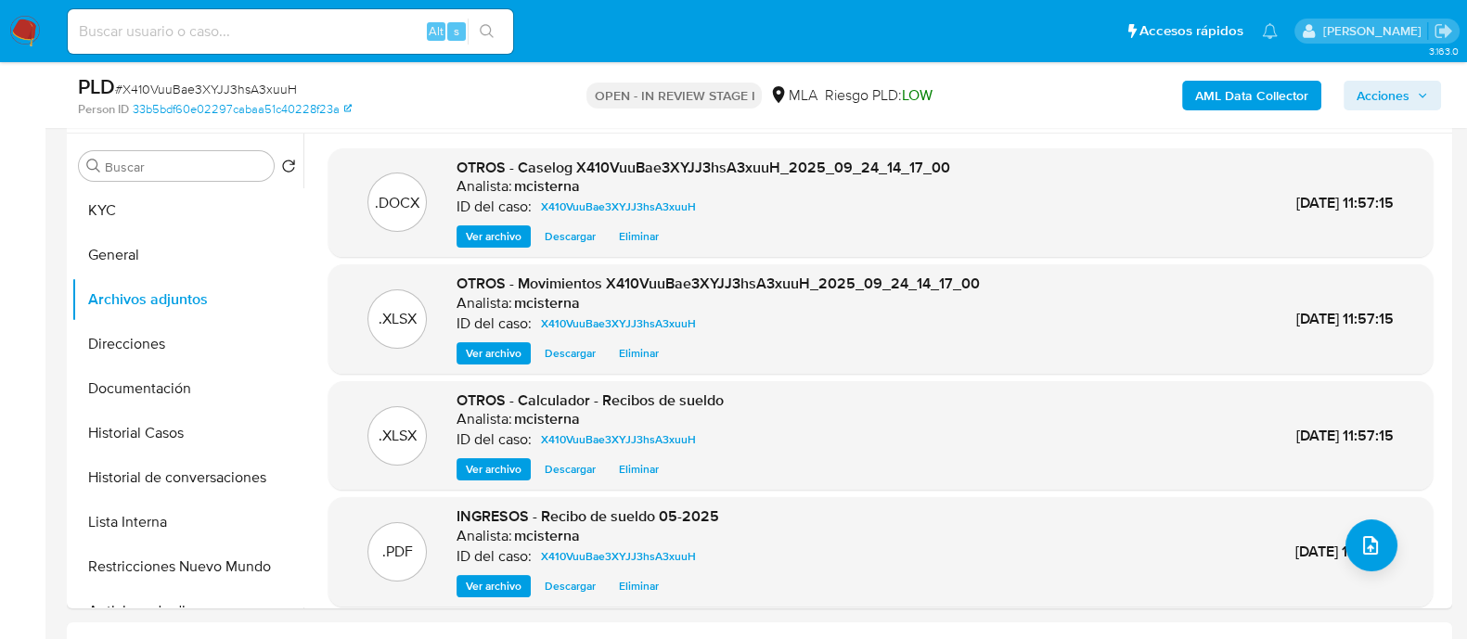
click at [1130, 104] on div "AML Data Collector Acciones" at bounding box center [1216, 95] width 449 height 44
click at [1359, 85] on span "Acciones" at bounding box center [1382, 96] width 53 height 30
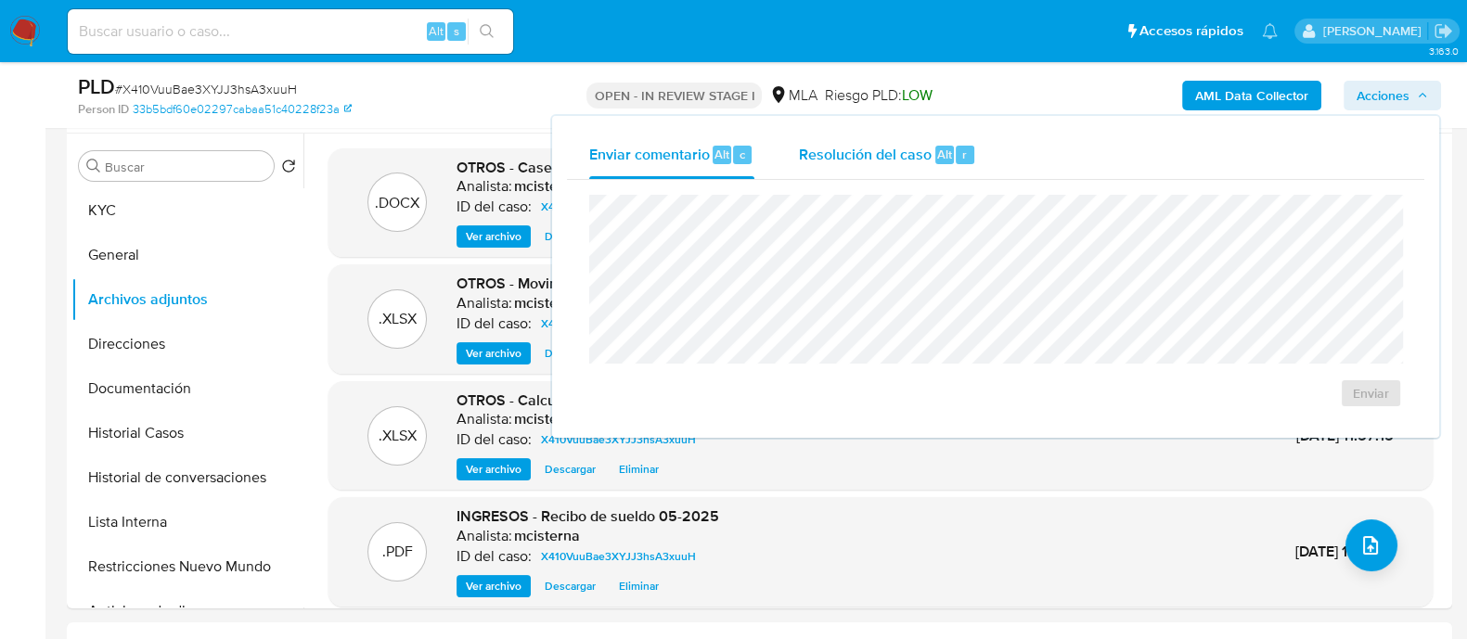
click at [887, 150] on span "Resolución del caso" at bounding box center [865, 153] width 133 height 21
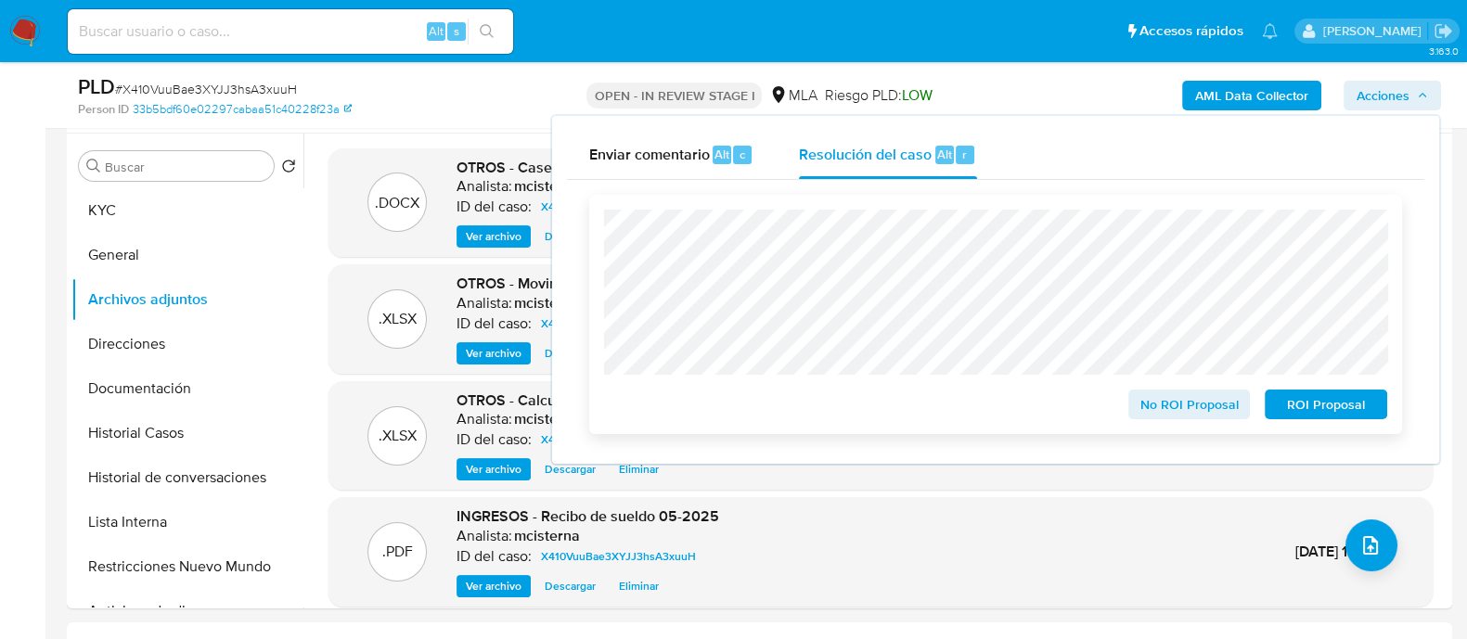
click at [1186, 409] on span "No ROI Proposal" at bounding box center [1189, 404] width 96 height 26
drag, startPoint x: 1039, startPoint y: 438, endPoint x: 1038, endPoint y: 421, distance: 16.7
click at [1039, 438] on div "Cierre de caso No ROI Proposal ROI Proposal" at bounding box center [995, 314] width 857 height 269
click at [1170, 415] on span "No ROI Proposal" at bounding box center [1189, 404] width 96 height 26
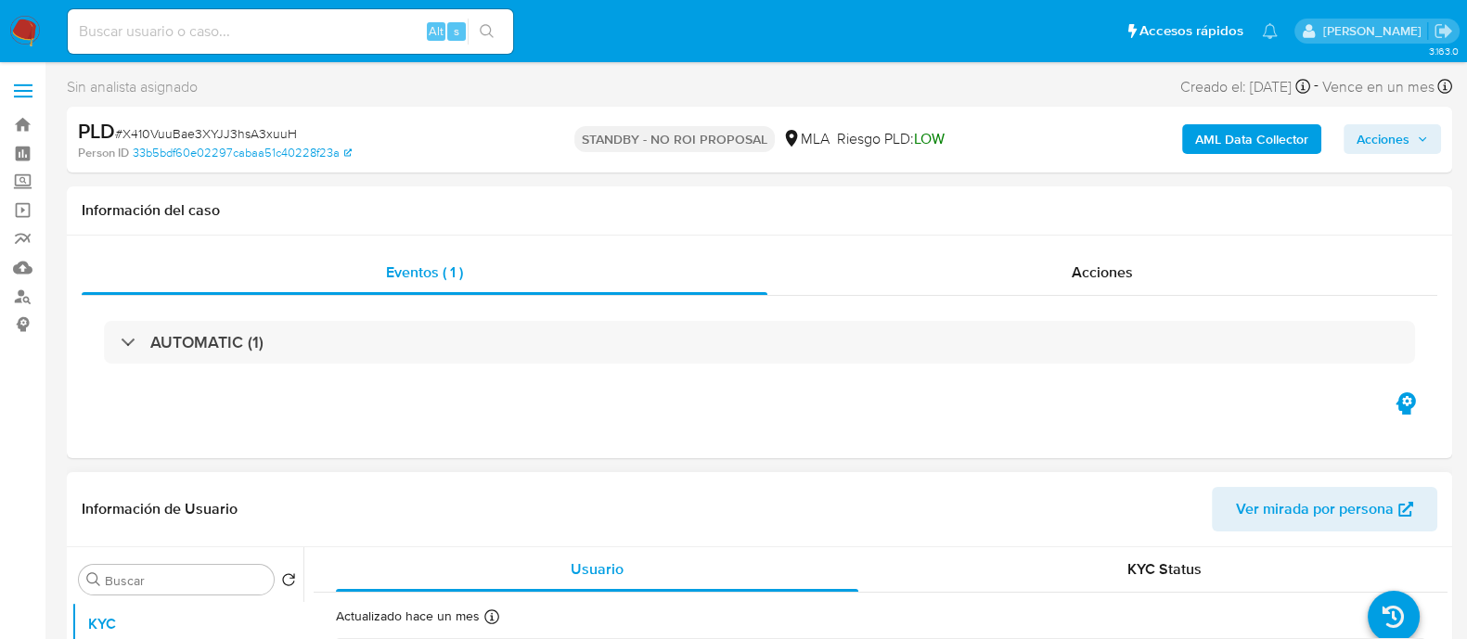
select select "10"
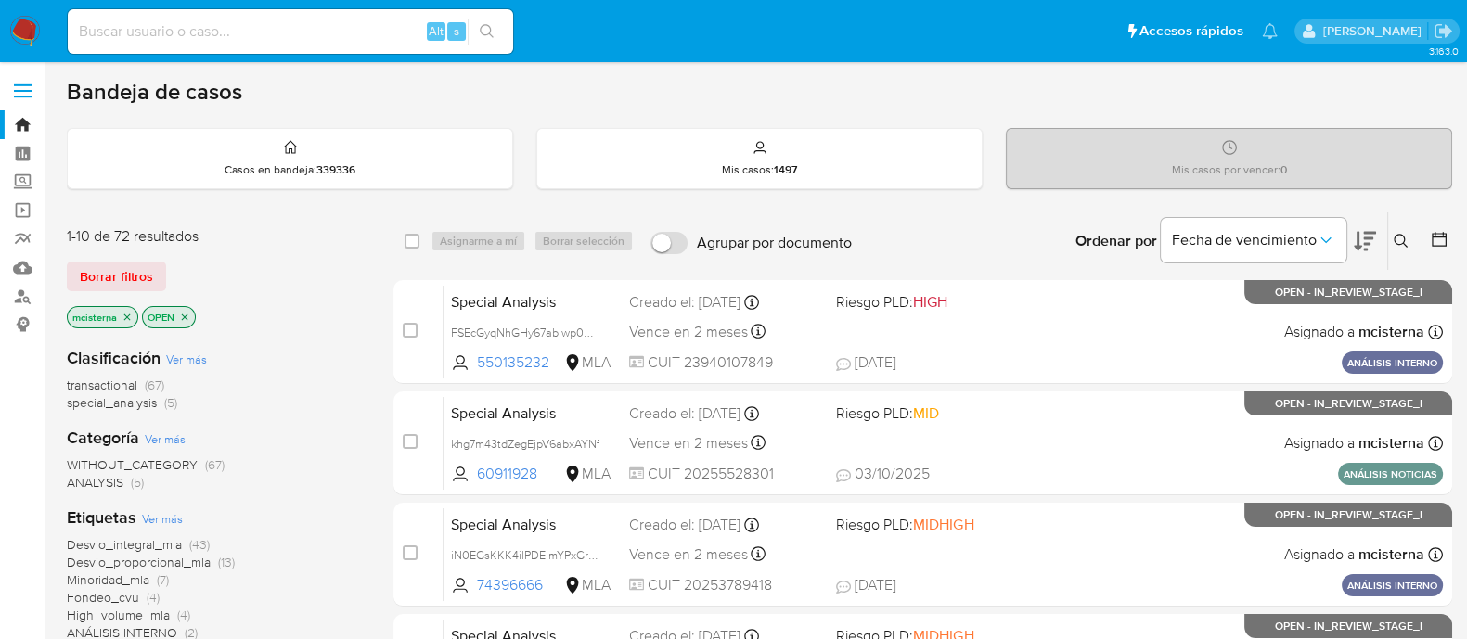
click at [376, 43] on input at bounding box center [290, 31] width 445 height 24
paste input "1355928116"
type input "1355928116"
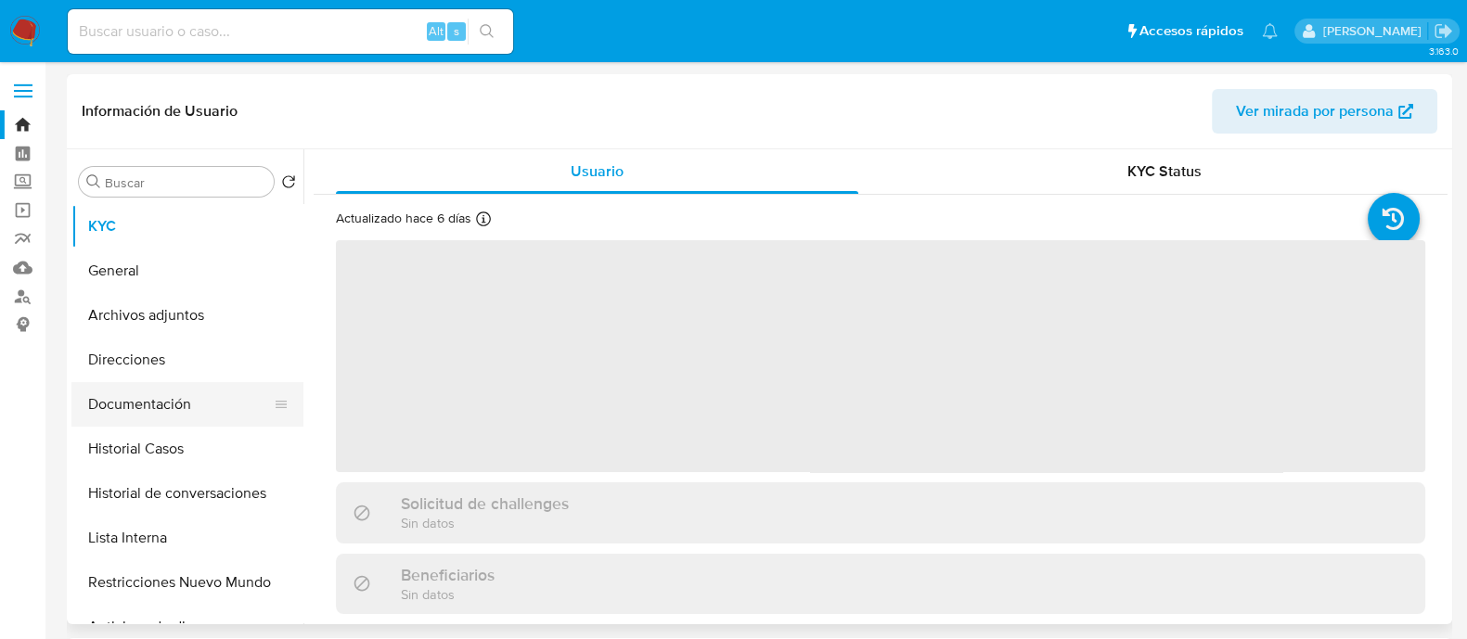
click at [181, 405] on button "Documentación" at bounding box center [179, 404] width 217 height 45
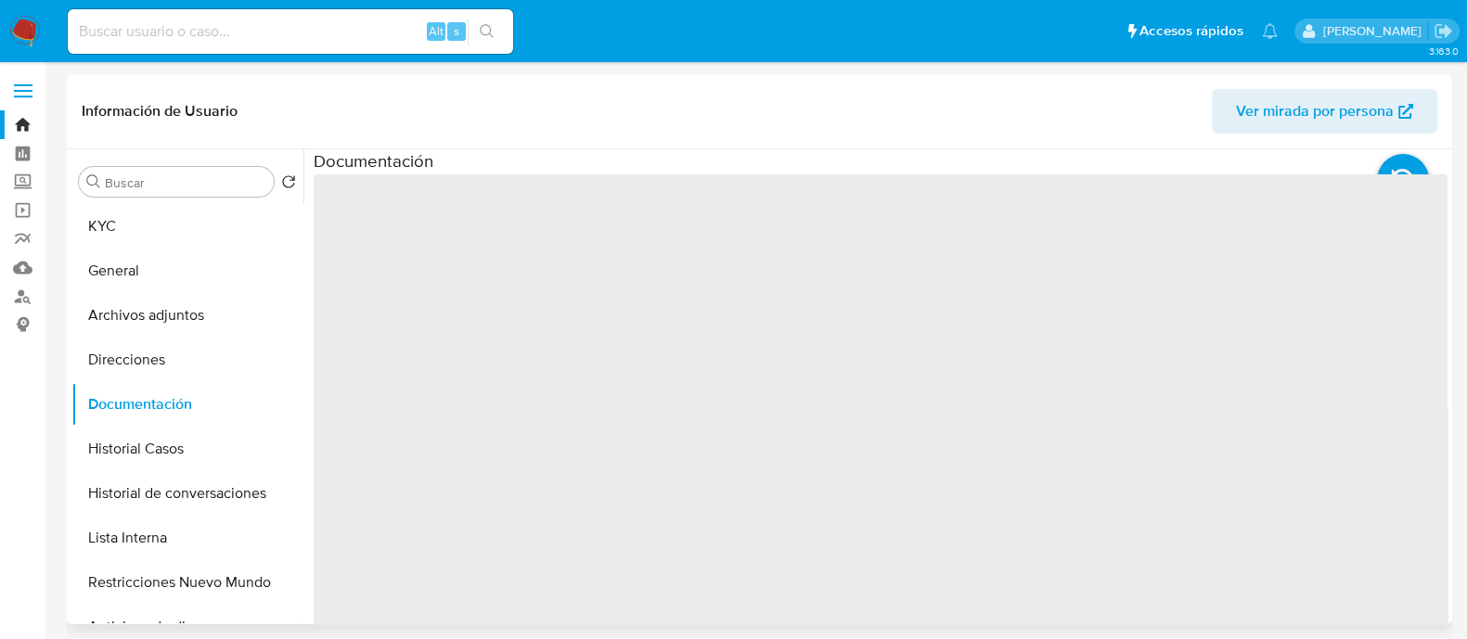
select select "10"
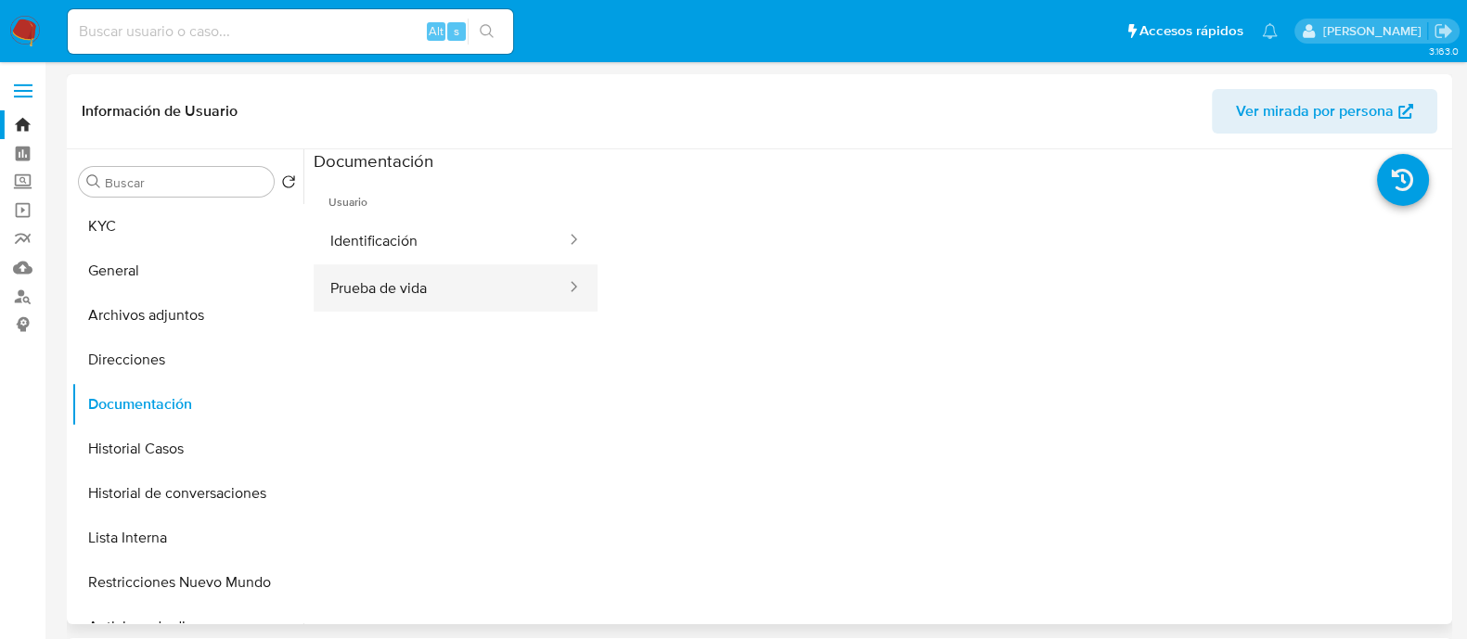
click at [411, 289] on button "Prueba de vida" at bounding box center [441, 287] width 254 height 47
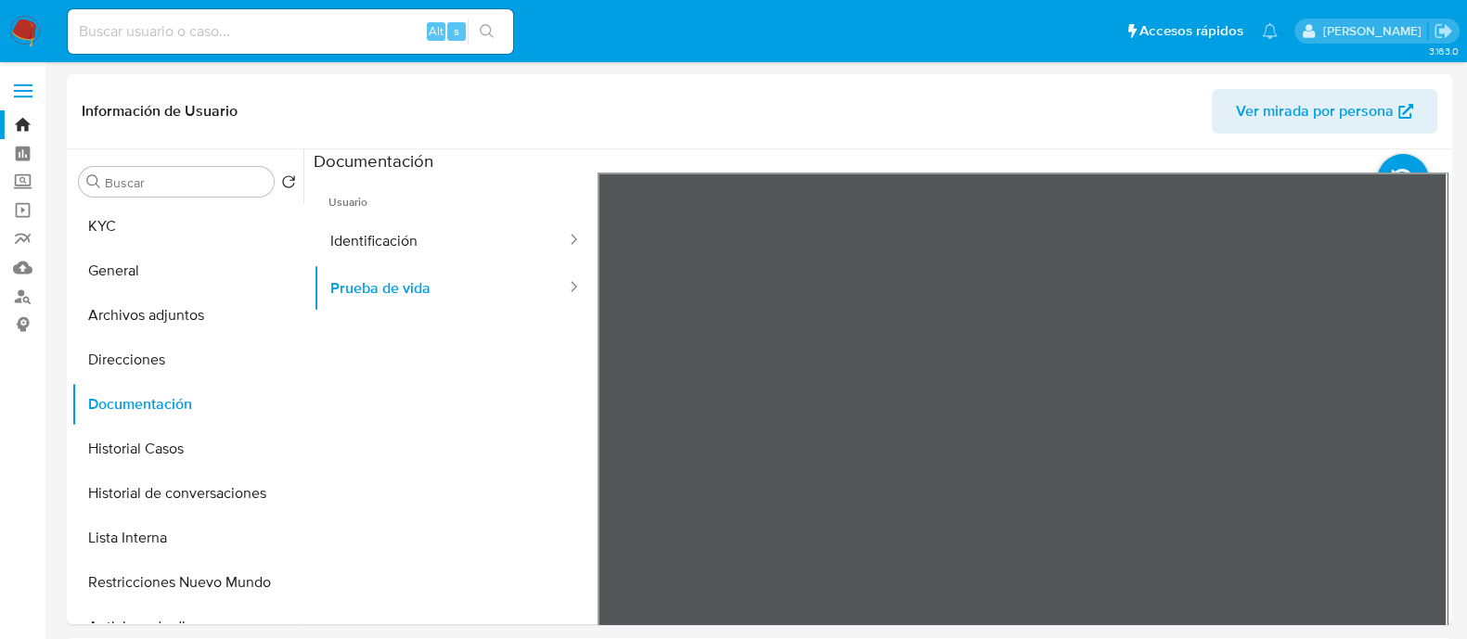
click at [353, 20] on input at bounding box center [290, 31] width 445 height 24
paste input "1466065460"
type input "1466065460"
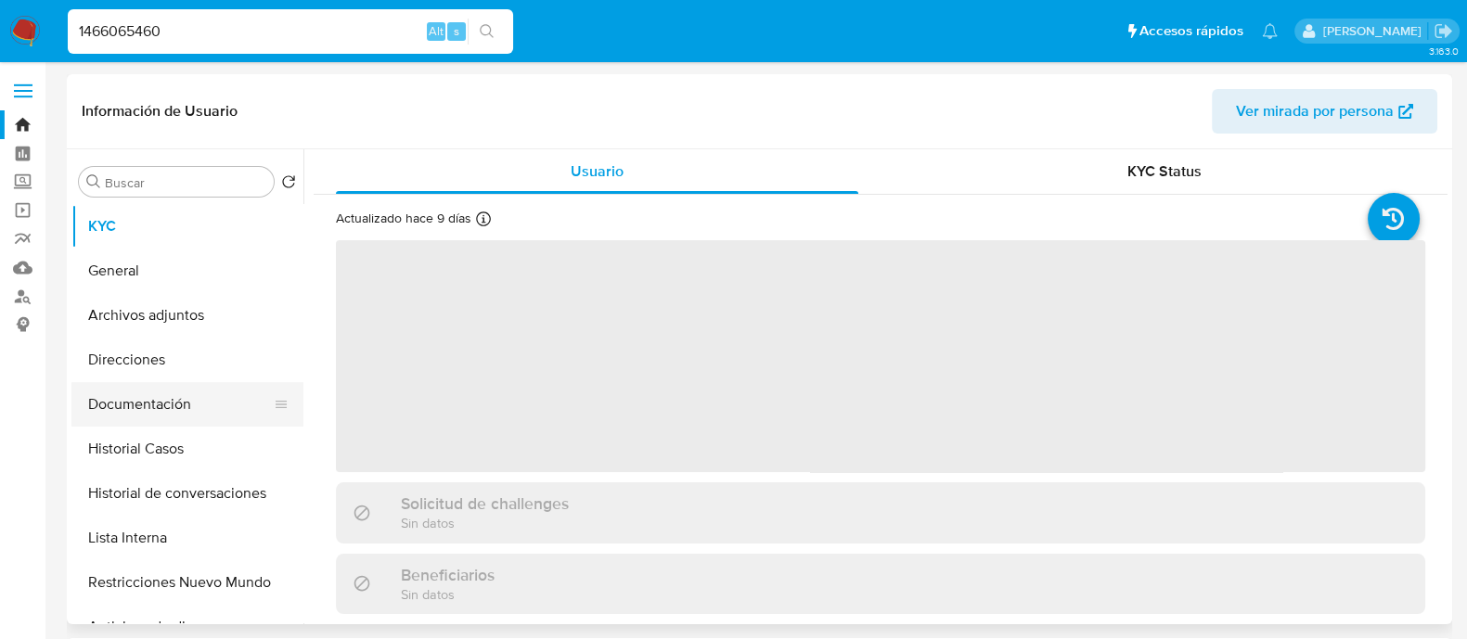
click at [199, 403] on button "Documentación" at bounding box center [179, 404] width 217 height 45
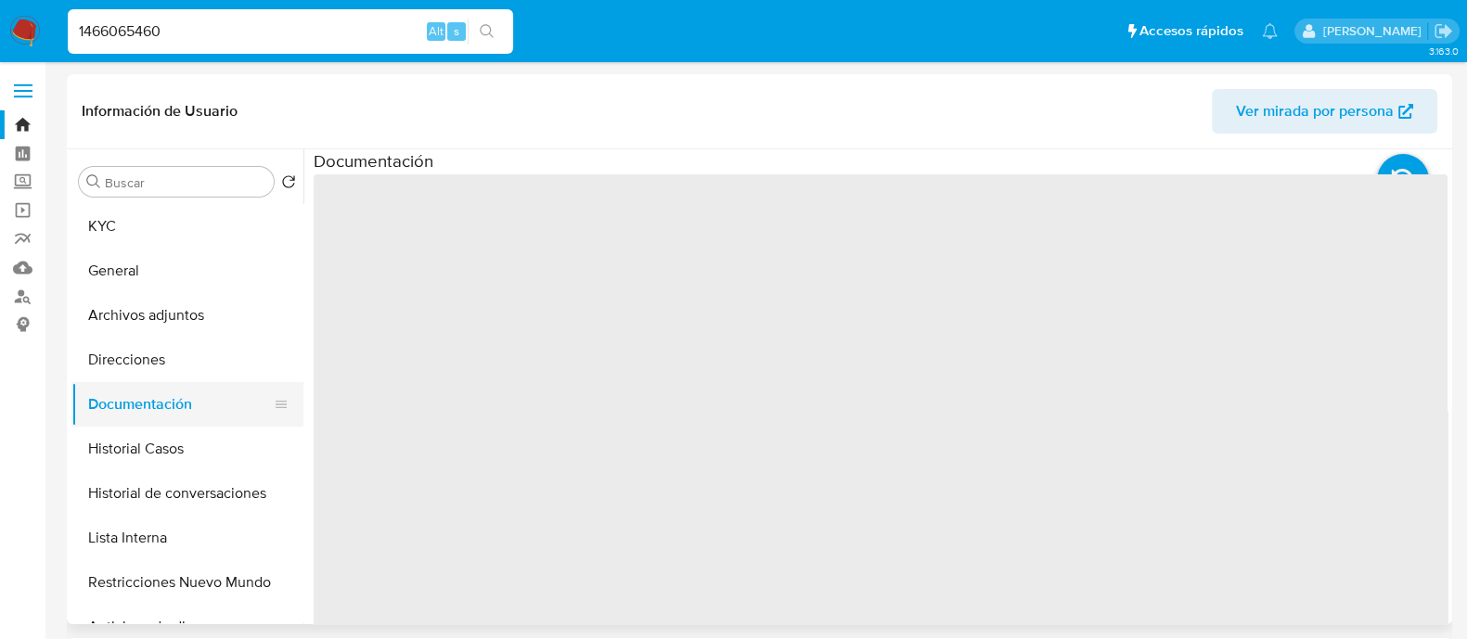
select select "10"
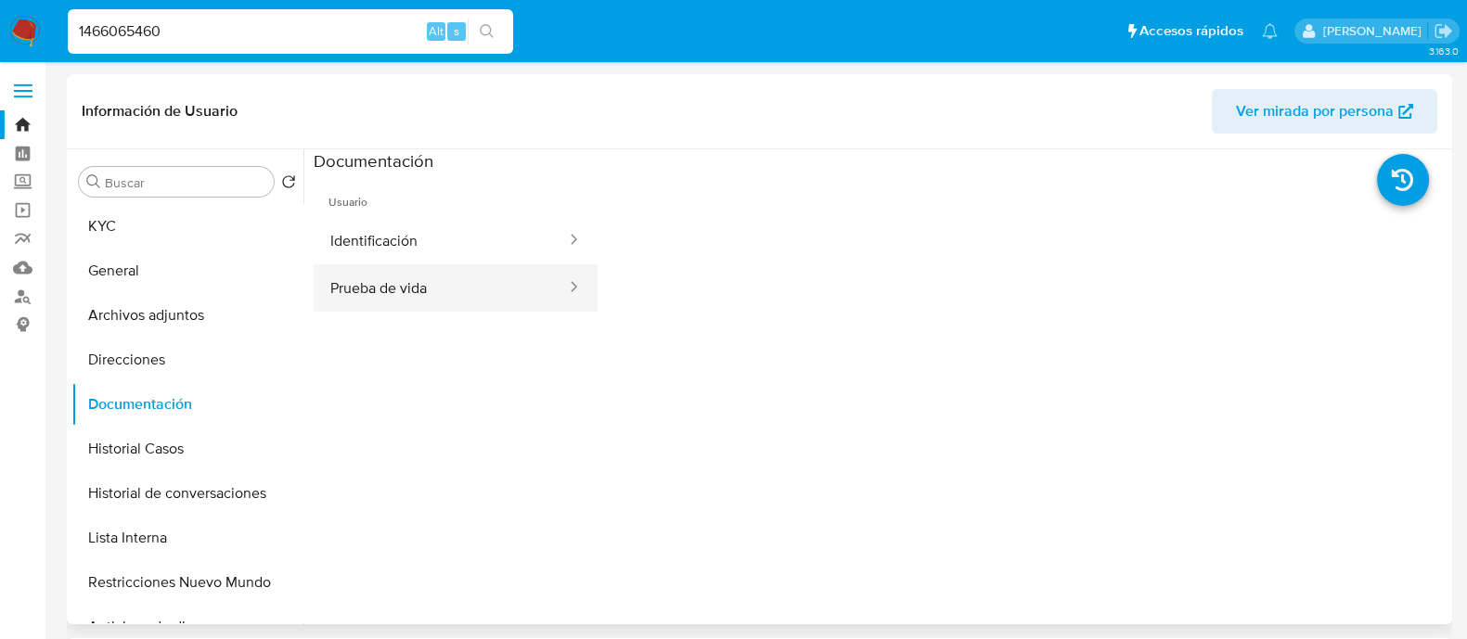
click at [379, 275] on button "Prueba de vida" at bounding box center [441, 287] width 254 height 47
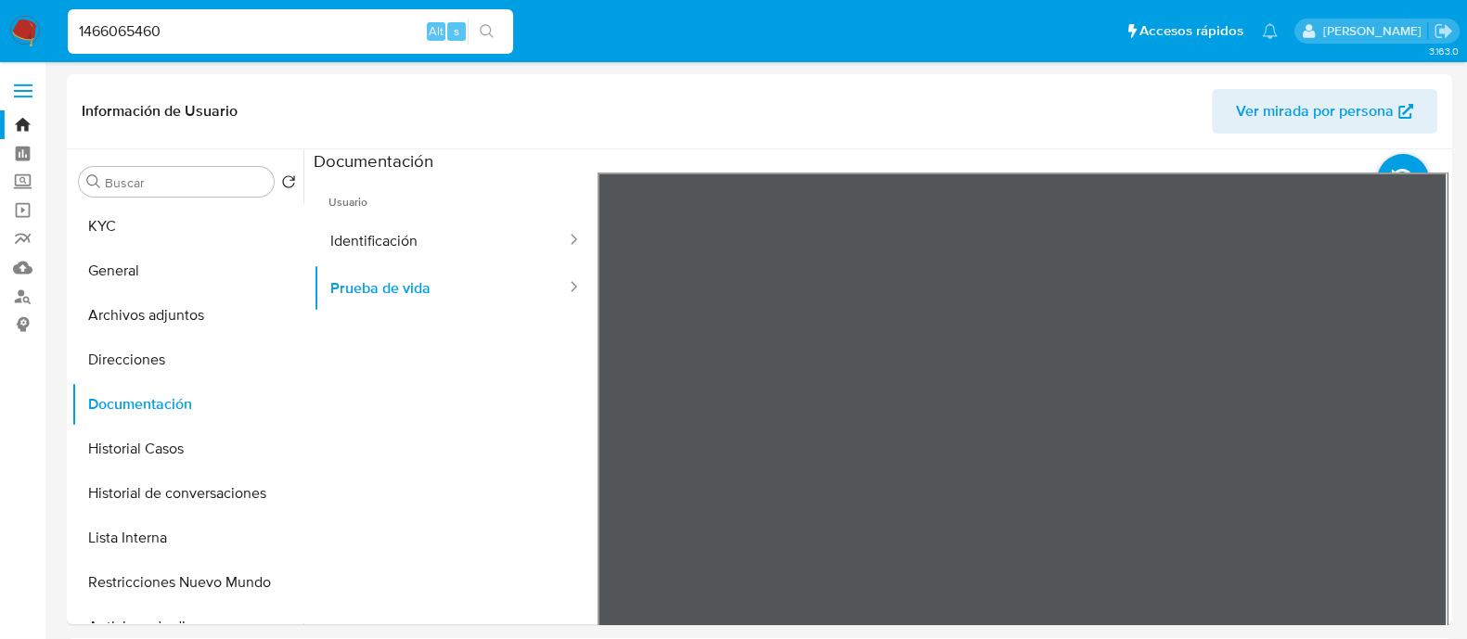
click at [377, 26] on input "1466065460" at bounding box center [290, 31] width 445 height 24
paste input "880829895"
type input "1880829895"
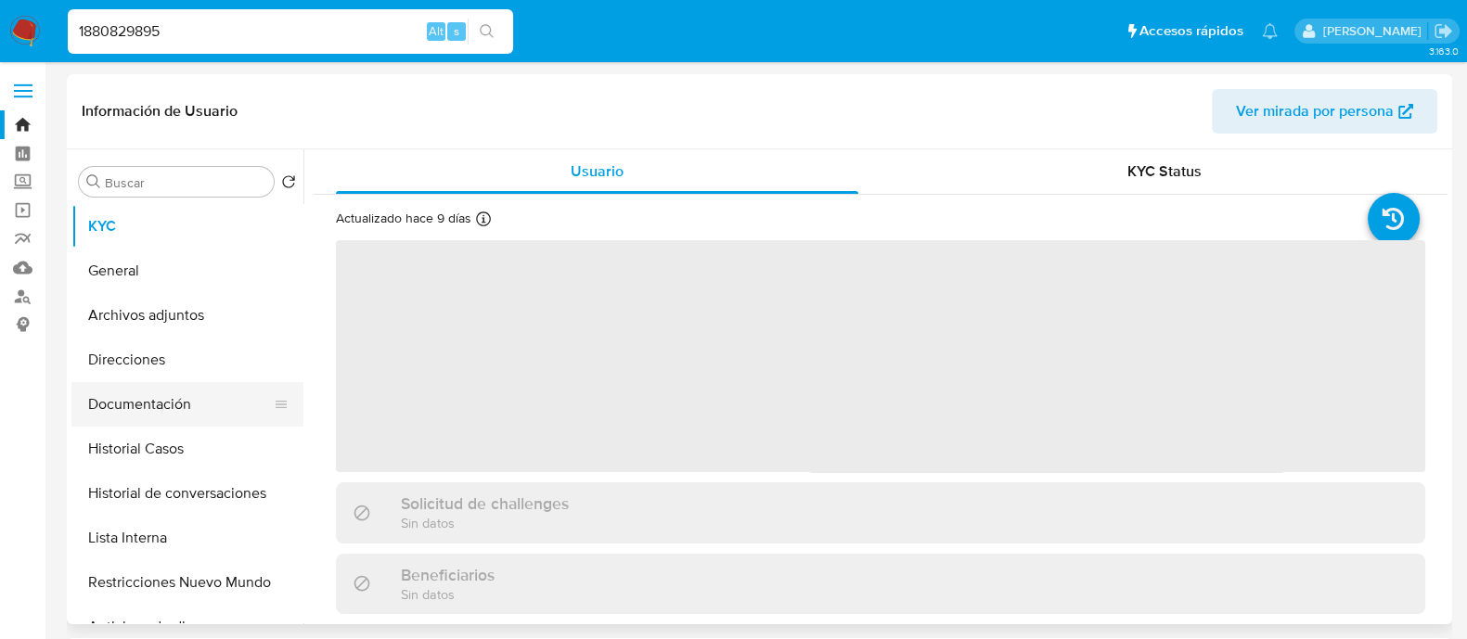
click at [186, 407] on button "Documentación" at bounding box center [179, 404] width 217 height 45
select select "10"
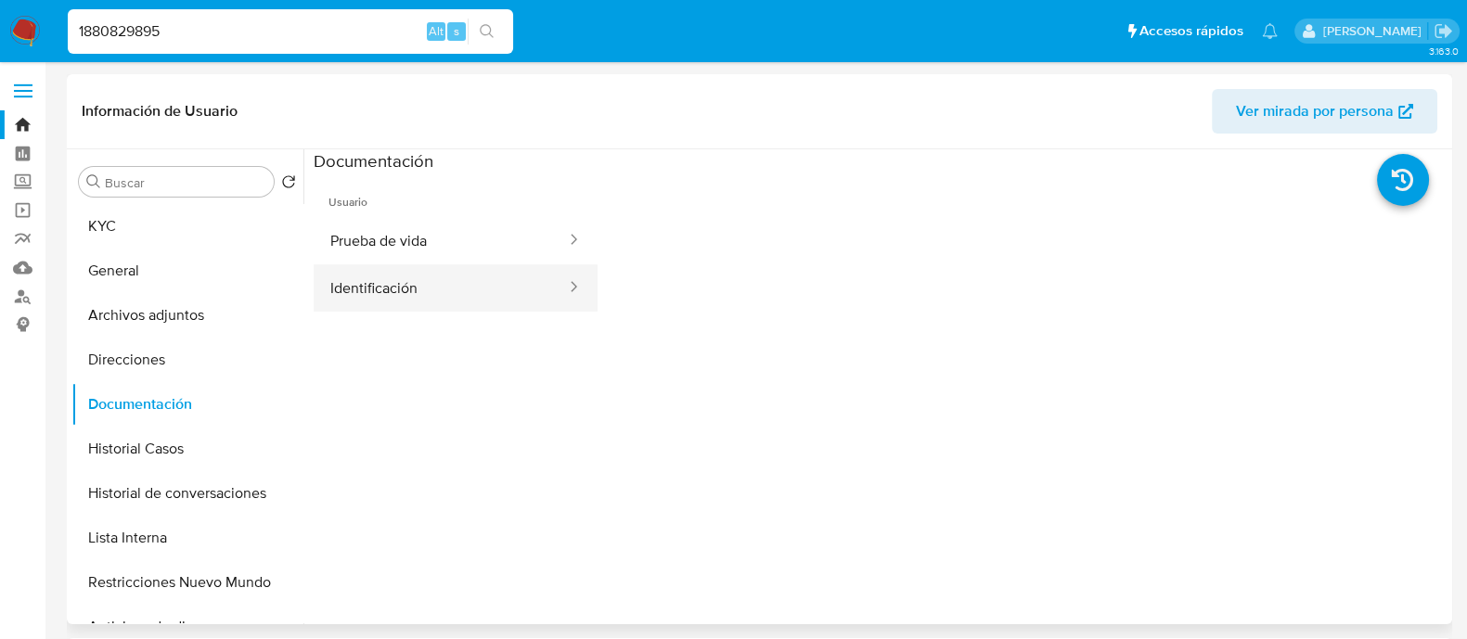
click at [446, 281] on button "Identificación" at bounding box center [441, 287] width 254 height 47
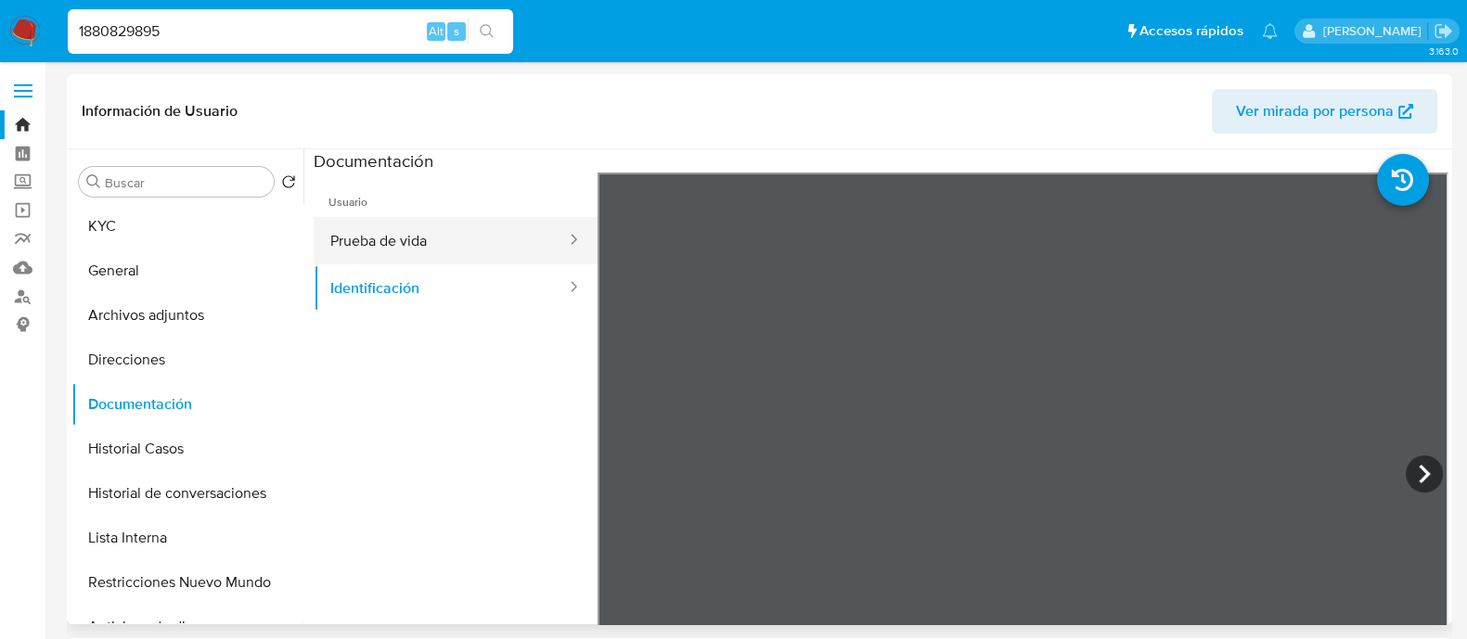
click at [340, 250] on button "Prueba de vida" at bounding box center [441, 240] width 254 height 47
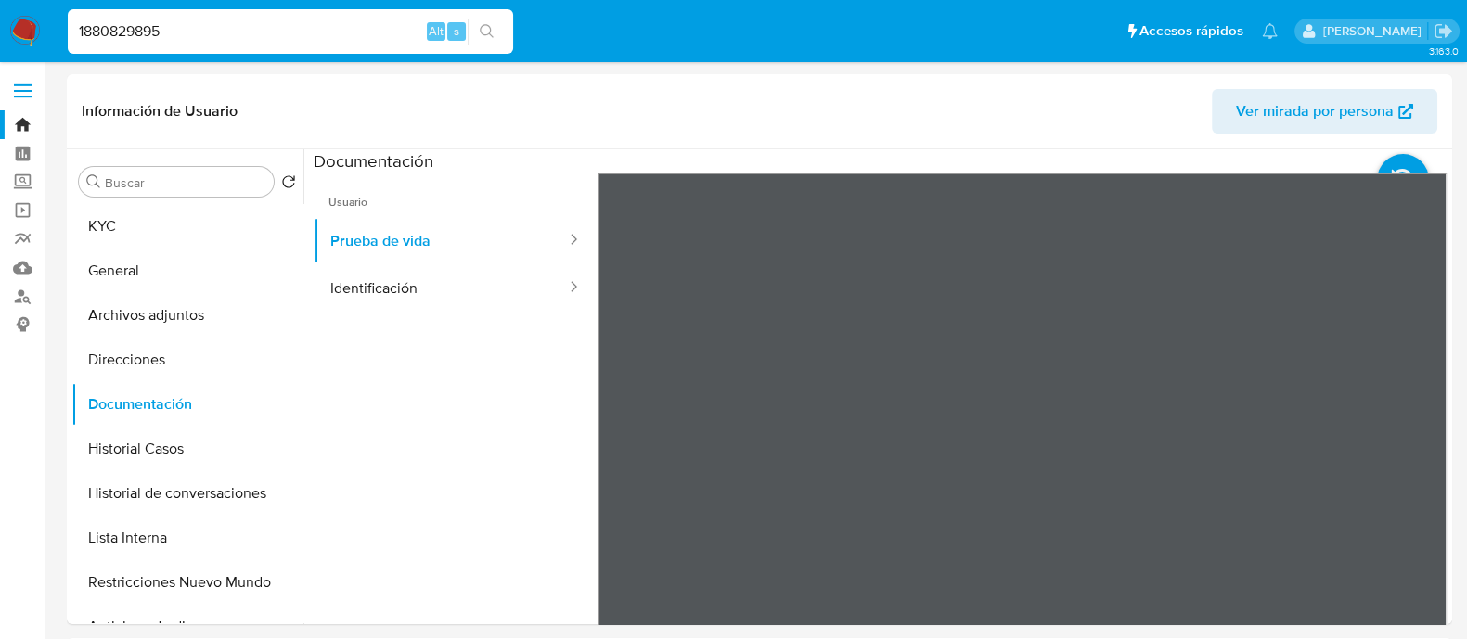
click at [381, 22] on input "1880829895" at bounding box center [290, 31] width 445 height 24
paste input "355928116"
type input "1355928116"
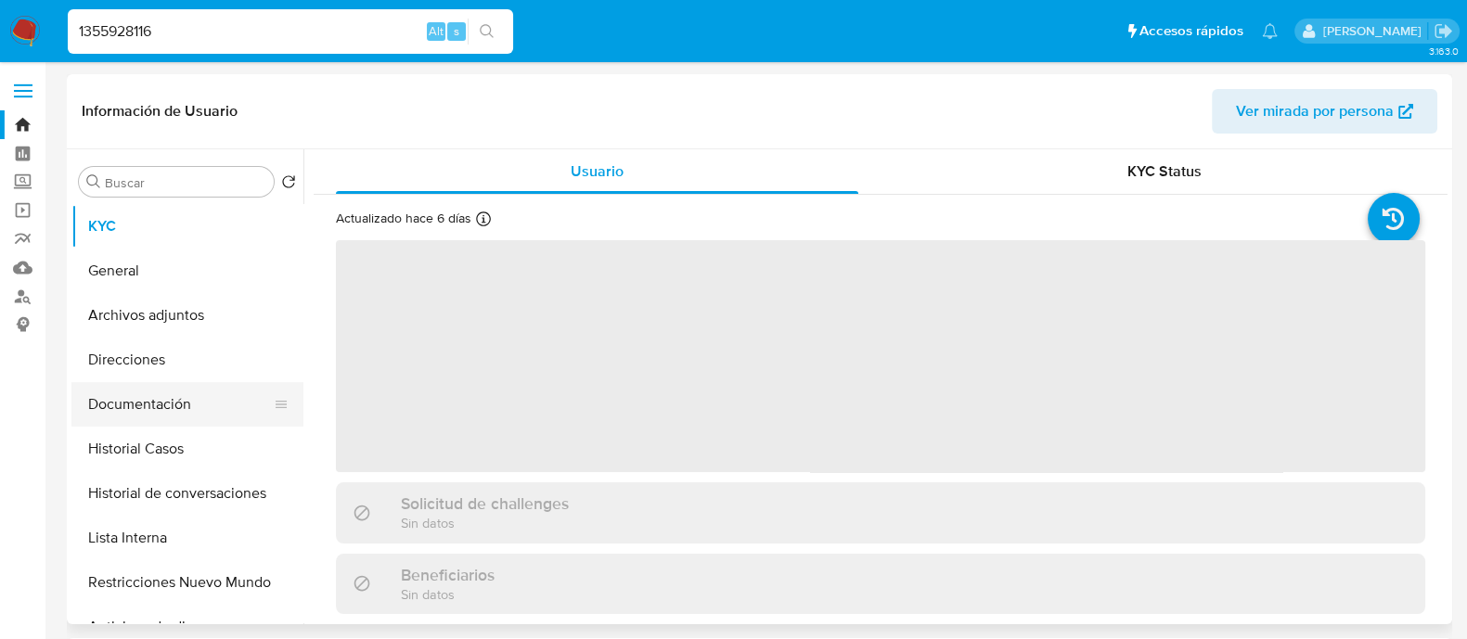
select select "10"
drag, startPoint x: 160, startPoint y: 404, endPoint x: 270, endPoint y: 439, distance: 115.9
click at [160, 404] on button "Documentación" at bounding box center [187, 404] width 232 height 45
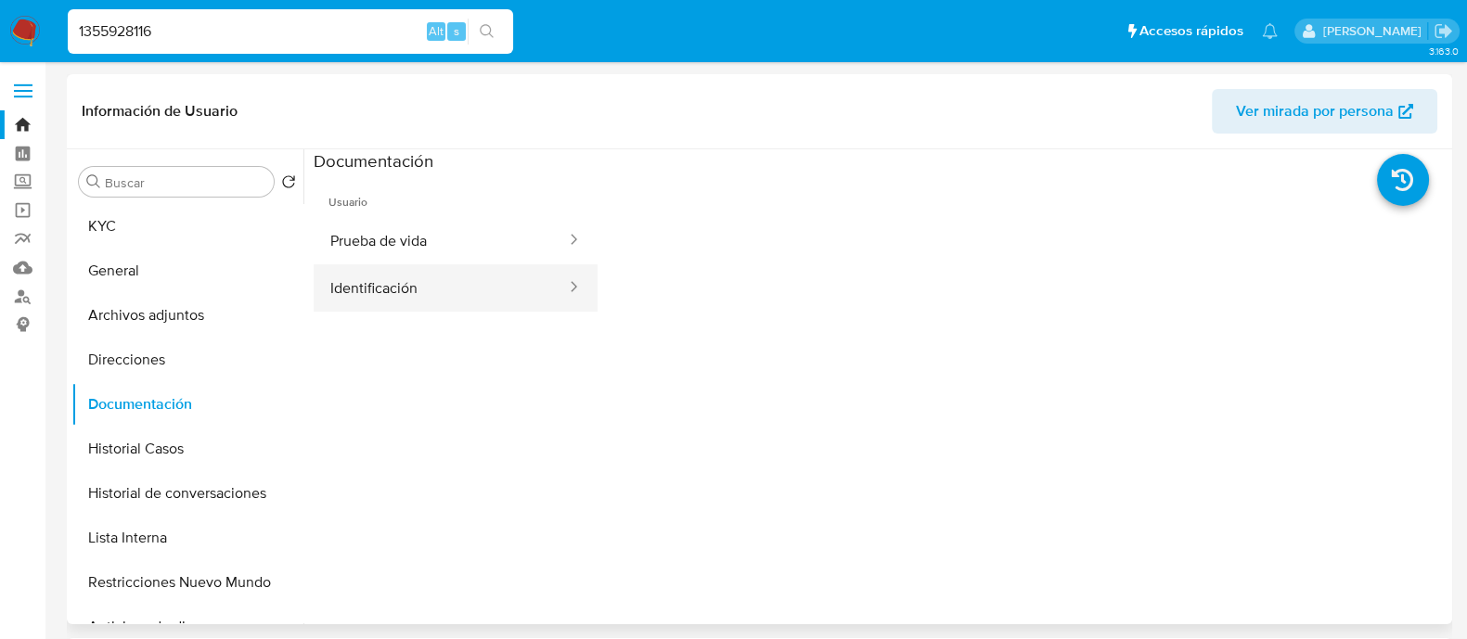
click at [443, 286] on button "Identificación" at bounding box center [441, 287] width 254 height 47
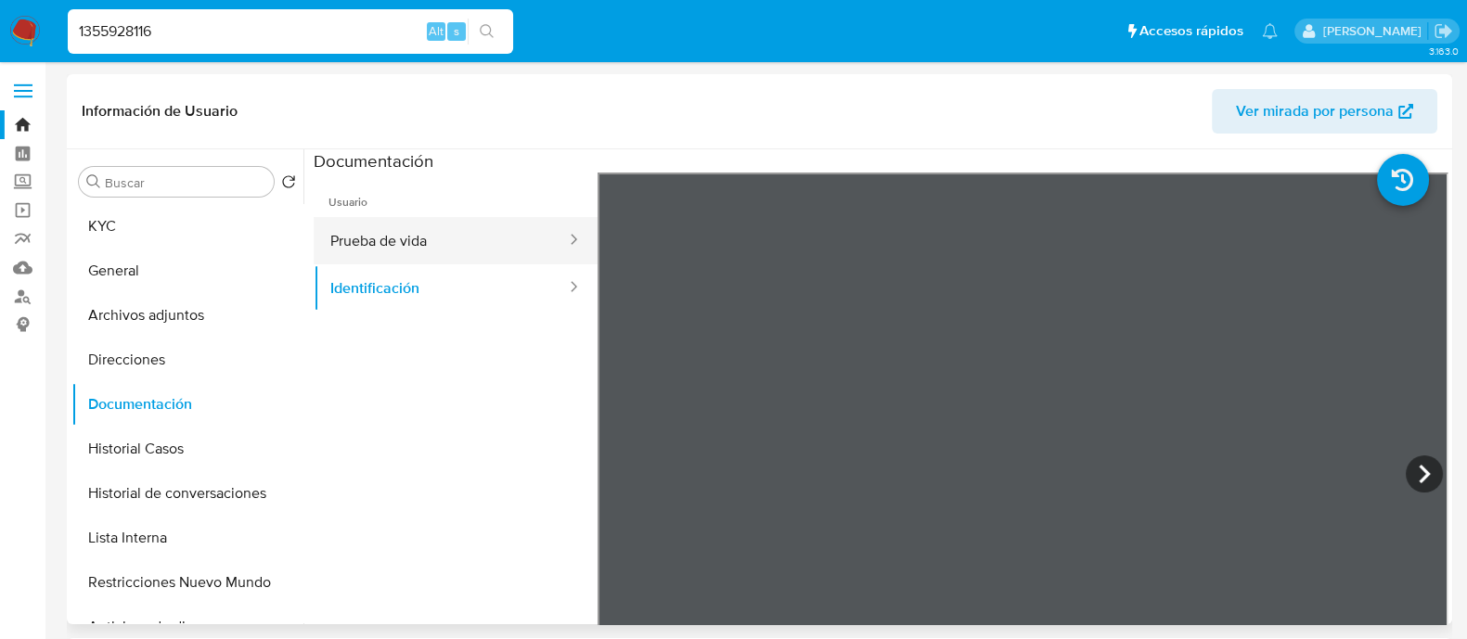
click at [404, 230] on button "Prueba de vida" at bounding box center [441, 240] width 254 height 47
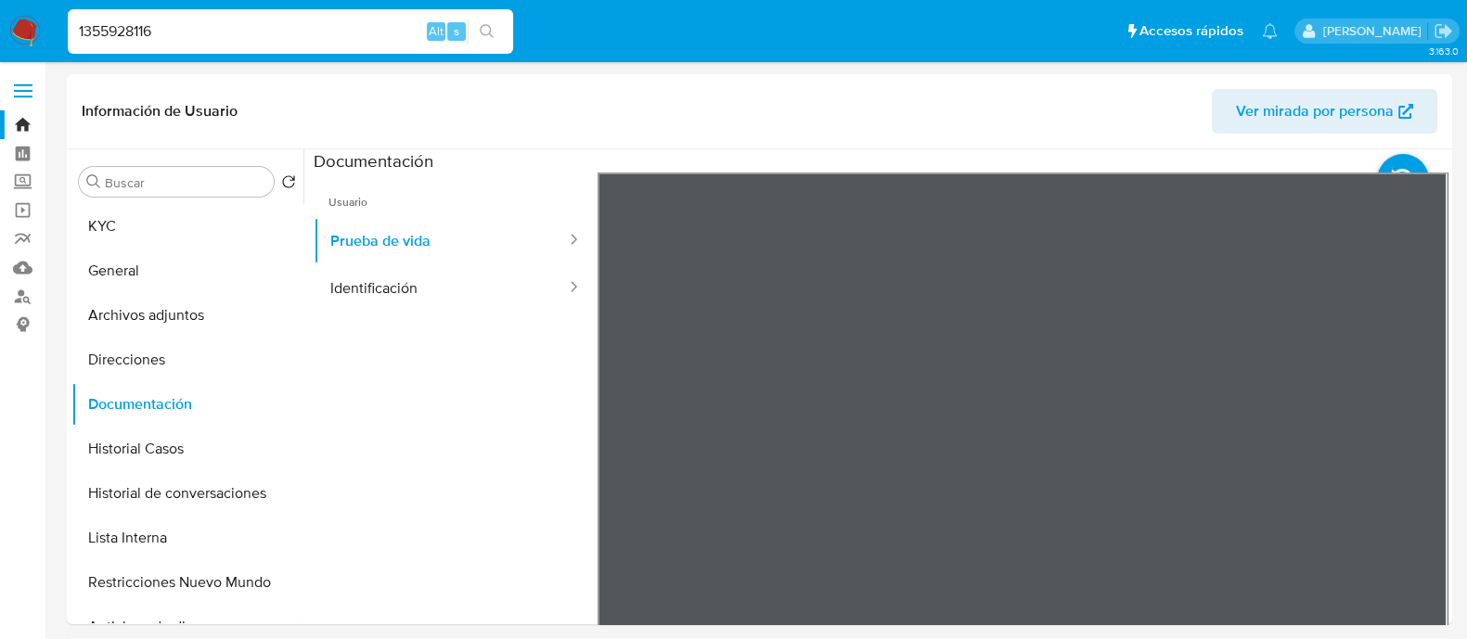
click at [370, 30] on input "1355928116" at bounding box center [290, 31] width 445 height 24
paste input "994171728"
type input "1994171728"
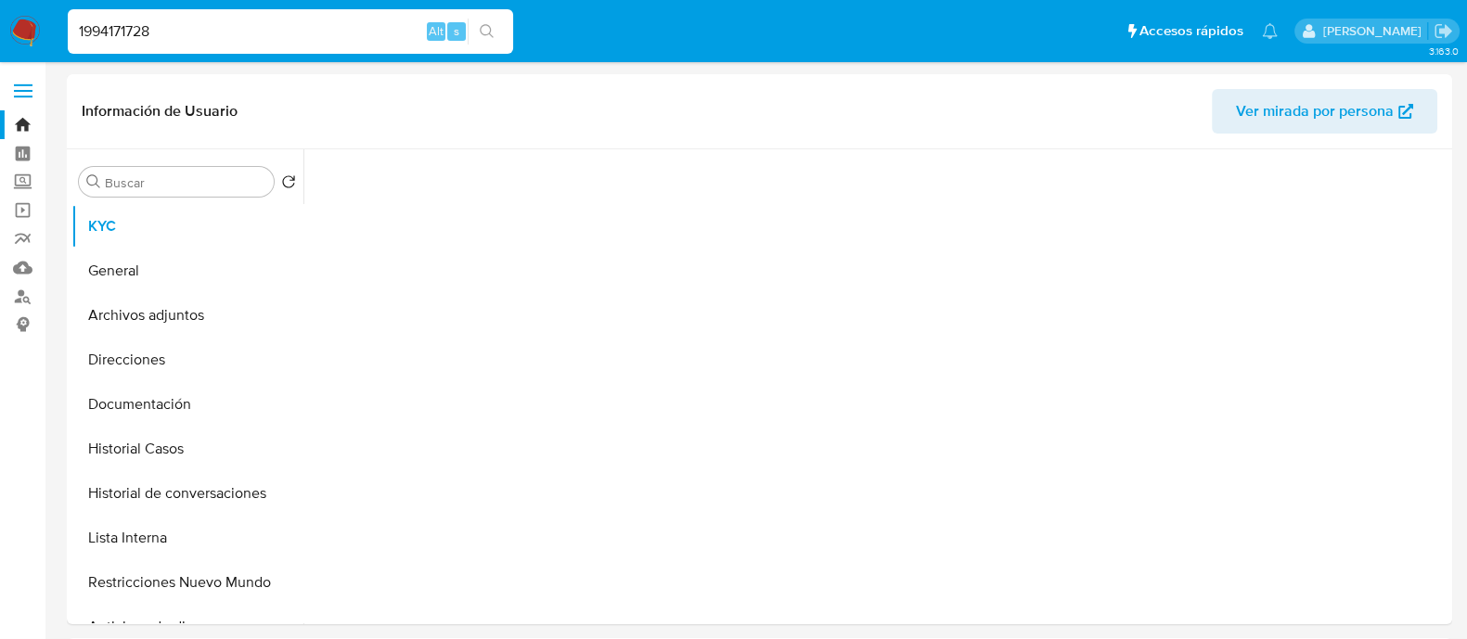
select select "10"
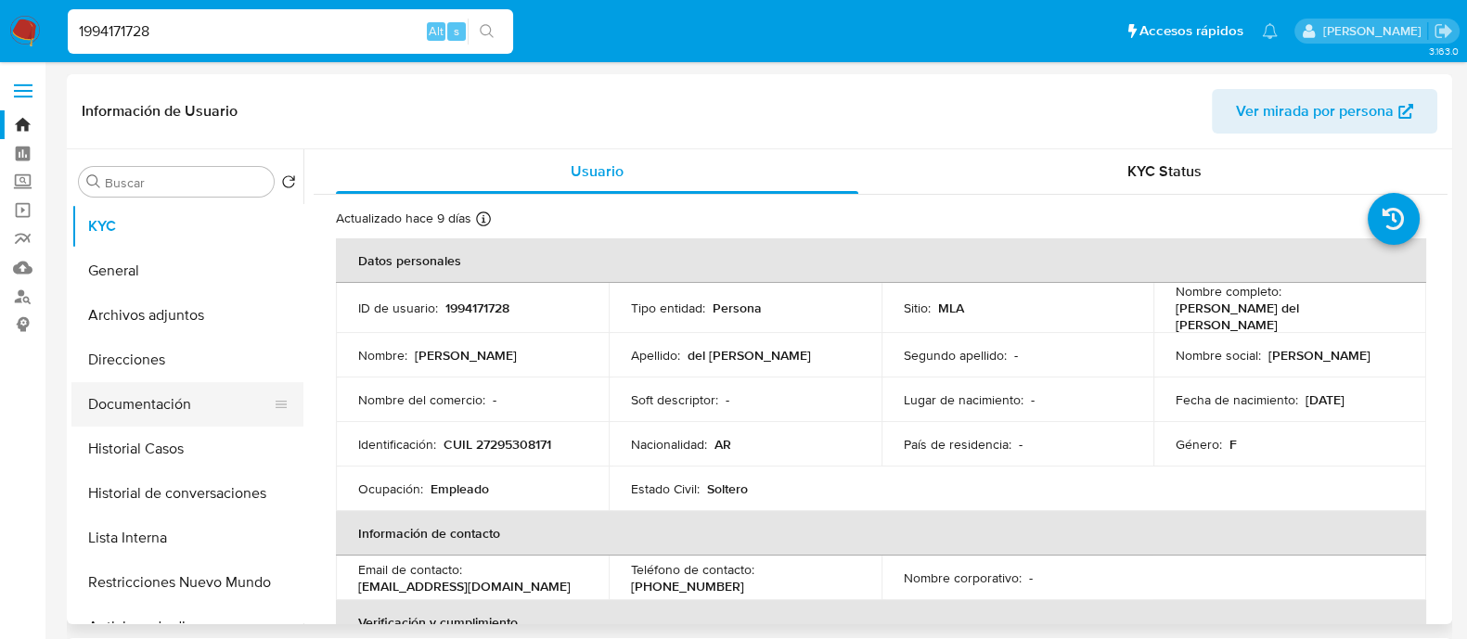
click at [250, 389] on button "Documentación" at bounding box center [179, 404] width 217 height 45
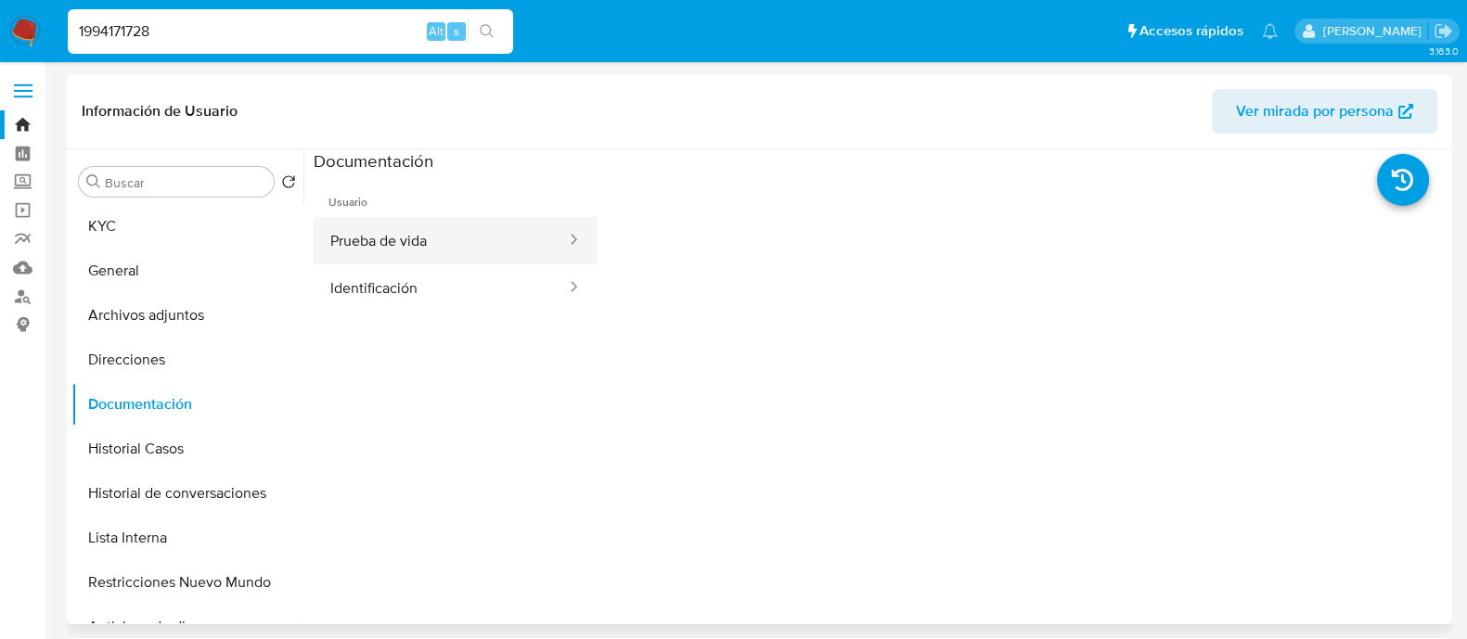
click at [362, 236] on button "Prueba de vida" at bounding box center [441, 240] width 254 height 47
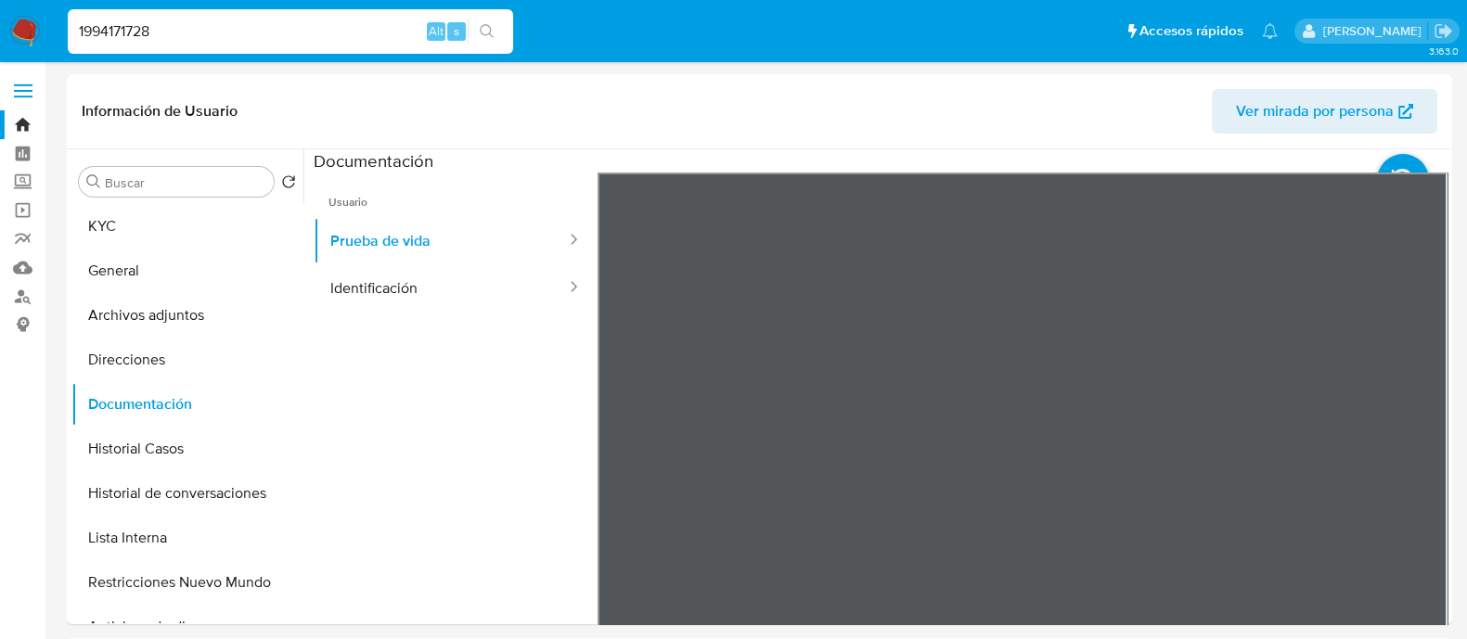
click at [365, 36] on input "1994171728" at bounding box center [290, 31] width 445 height 24
paste input "276406010"
type input "1276406010"
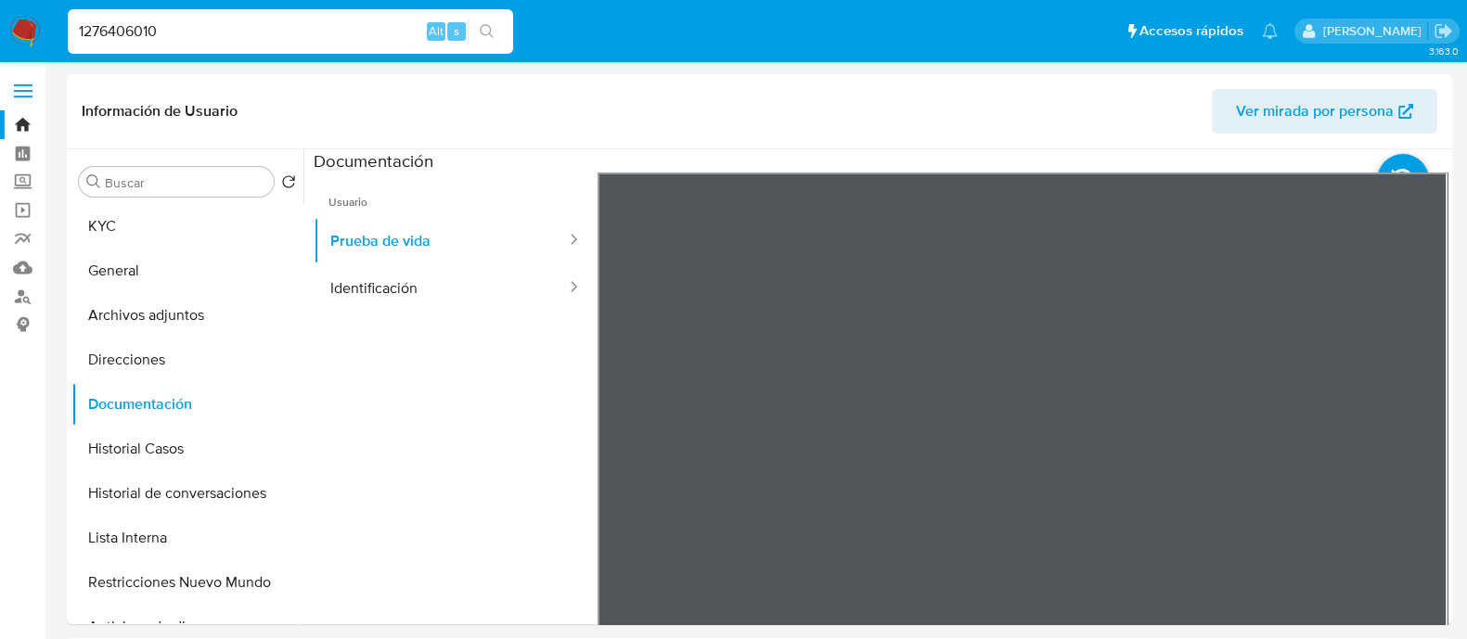
click at [487, 32] on icon "search-icon" at bounding box center [487, 31] width 15 height 15
click at [482, 45] on div "1276406010 Alt s" at bounding box center [290, 31] width 445 height 45
click at [487, 22] on button "search-icon" at bounding box center [487, 32] width 38 height 26
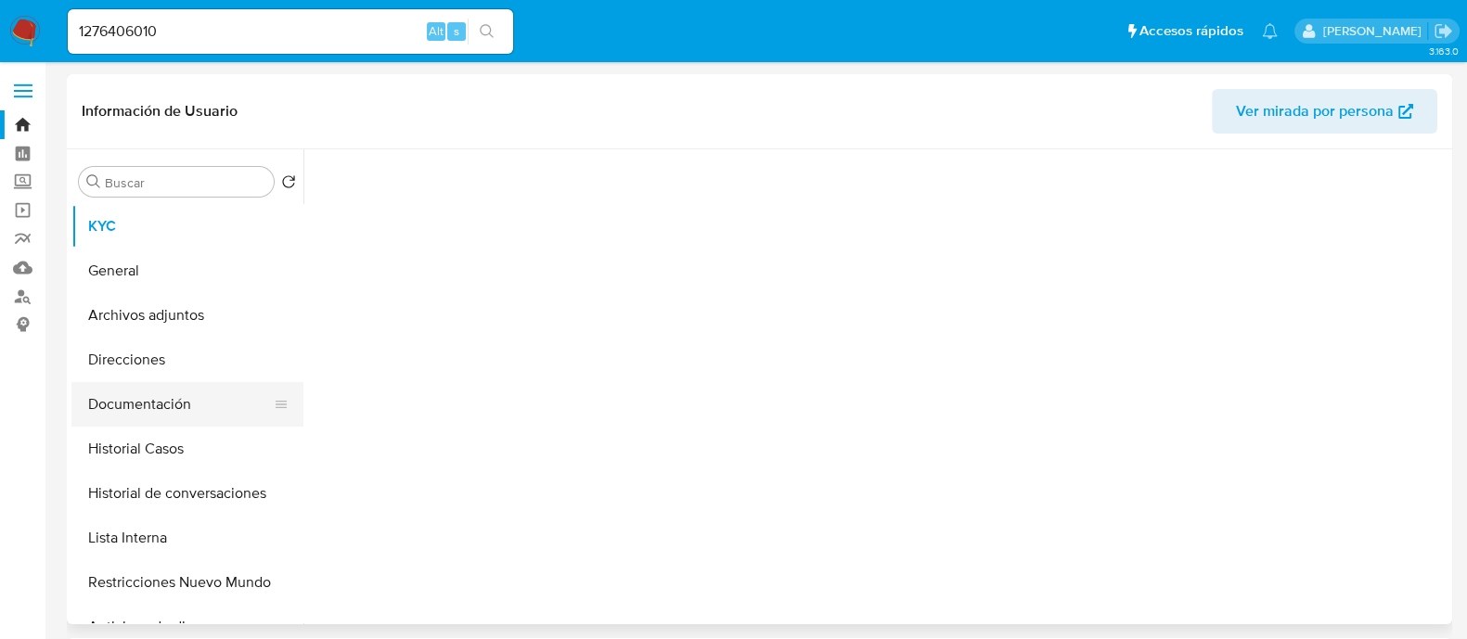
click at [160, 406] on button "Documentación" at bounding box center [179, 404] width 217 height 45
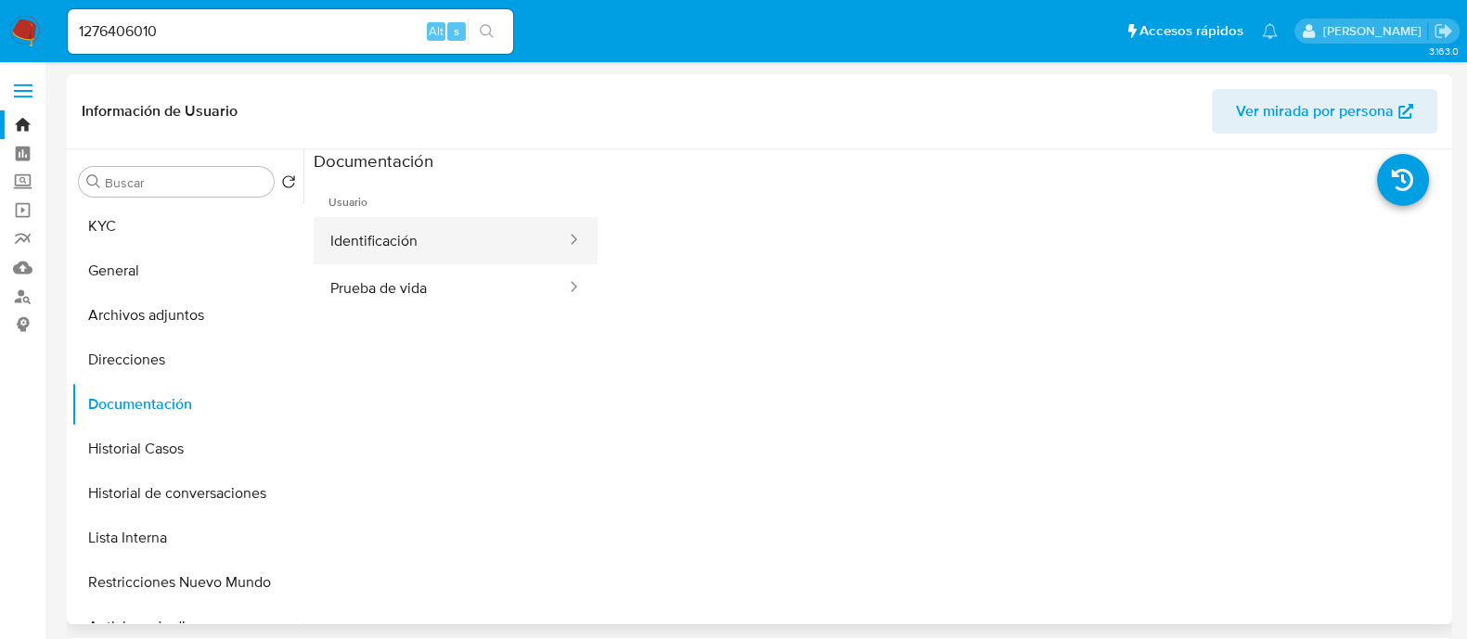
select select "10"
click at [417, 241] on button "Identificación" at bounding box center [441, 240] width 254 height 47
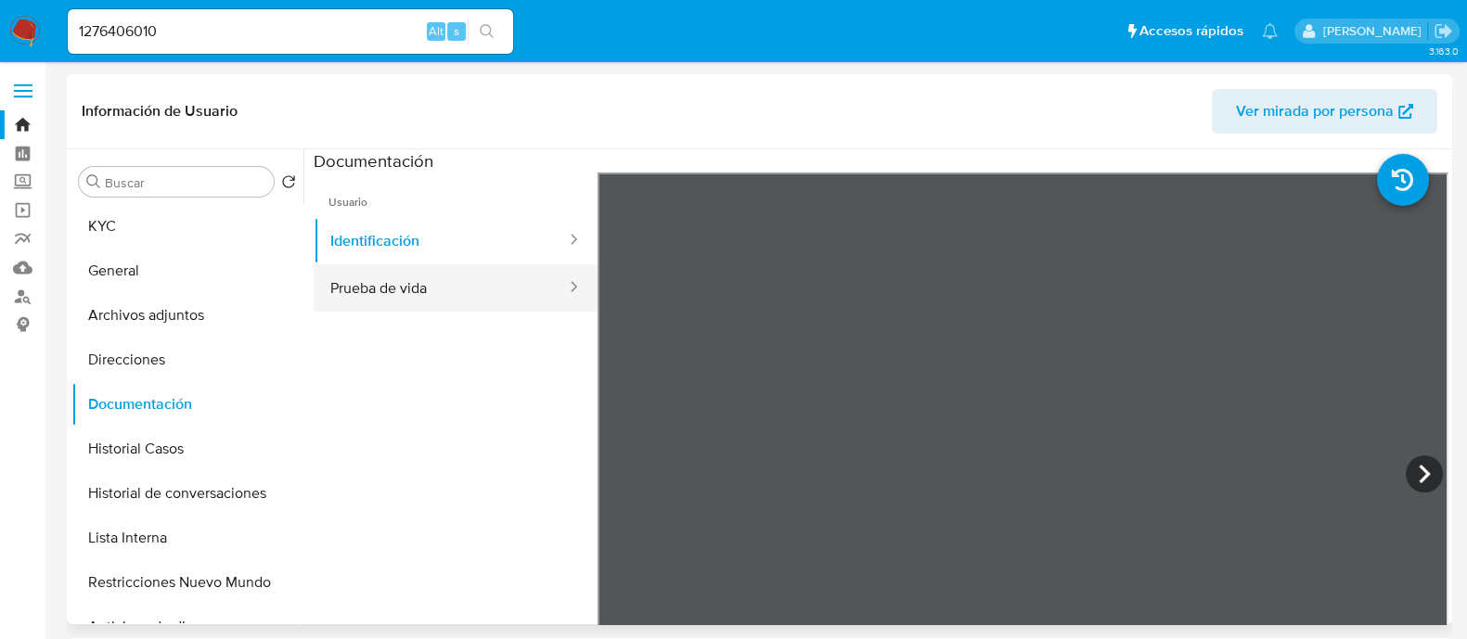
click at [464, 293] on button "Prueba de vida" at bounding box center [441, 287] width 254 height 47
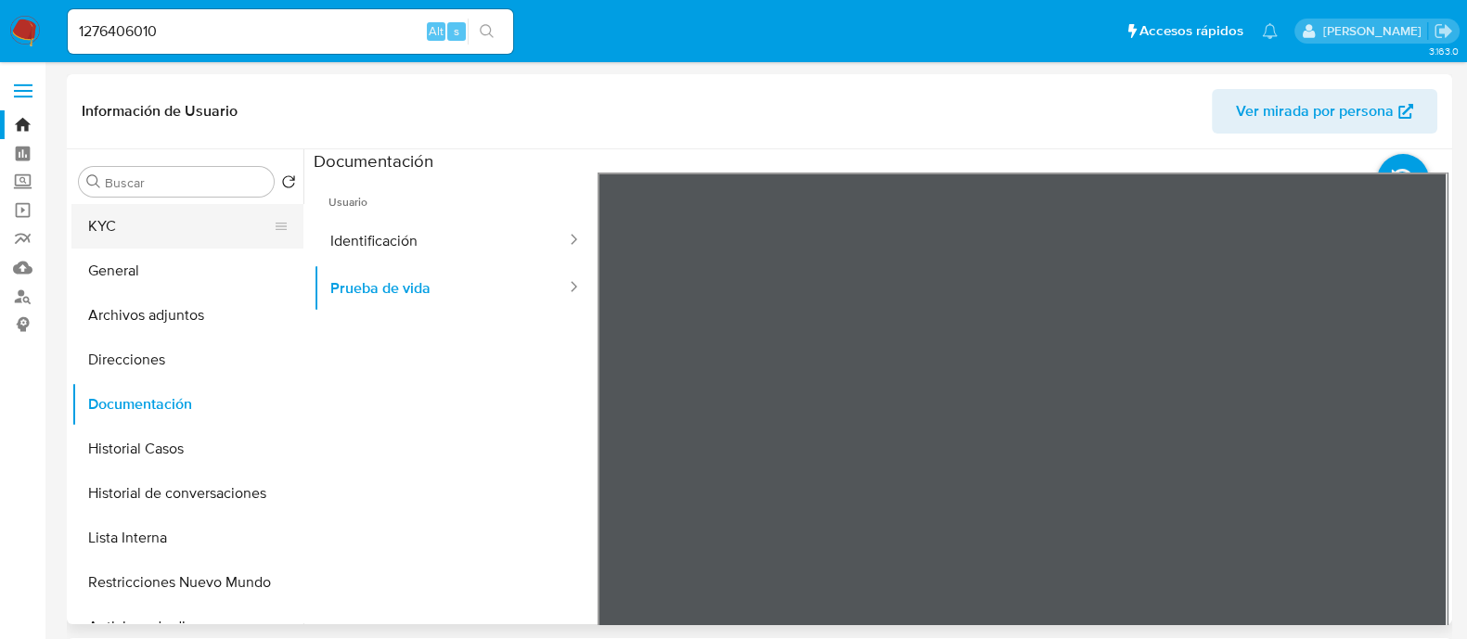
click at [255, 240] on button "KYC" at bounding box center [179, 226] width 217 height 45
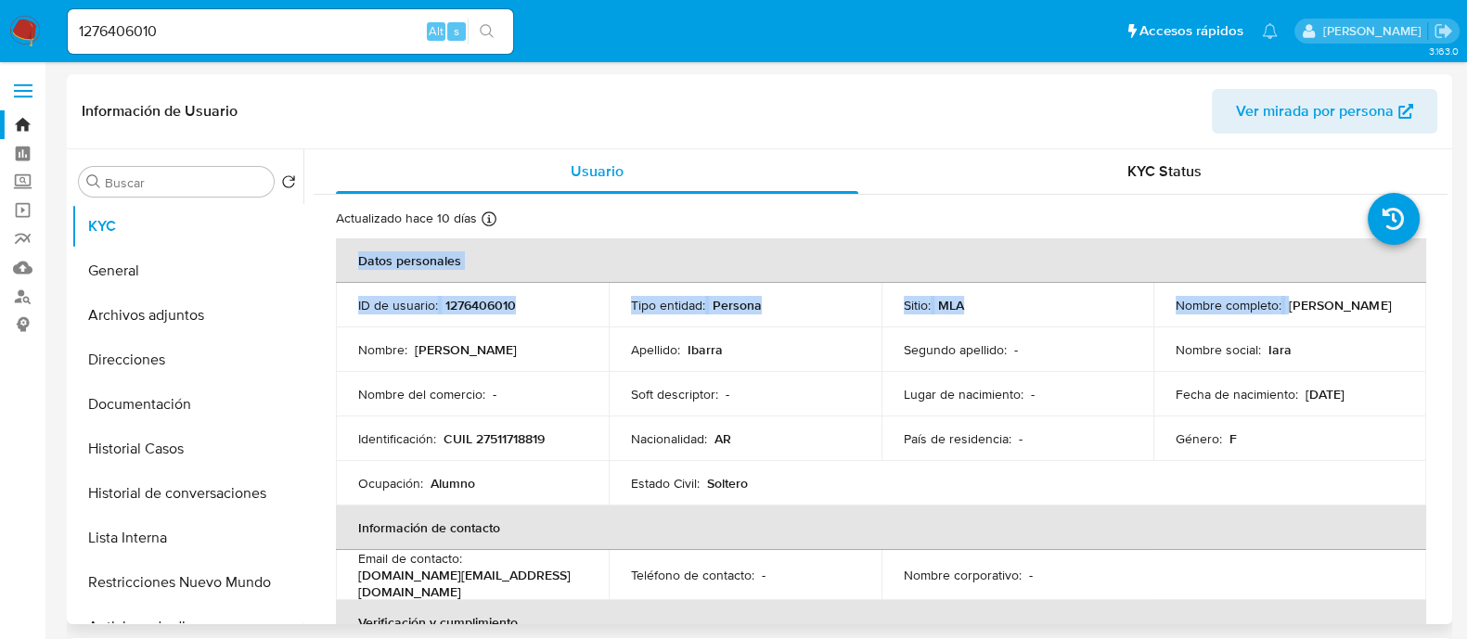
drag, startPoint x: 1284, startPoint y: 305, endPoint x: 1419, endPoint y: 305, distance: 135.4
click at [1259, 443] on div "Género : F" at bounding box center [1289, 438] width 228 height 17
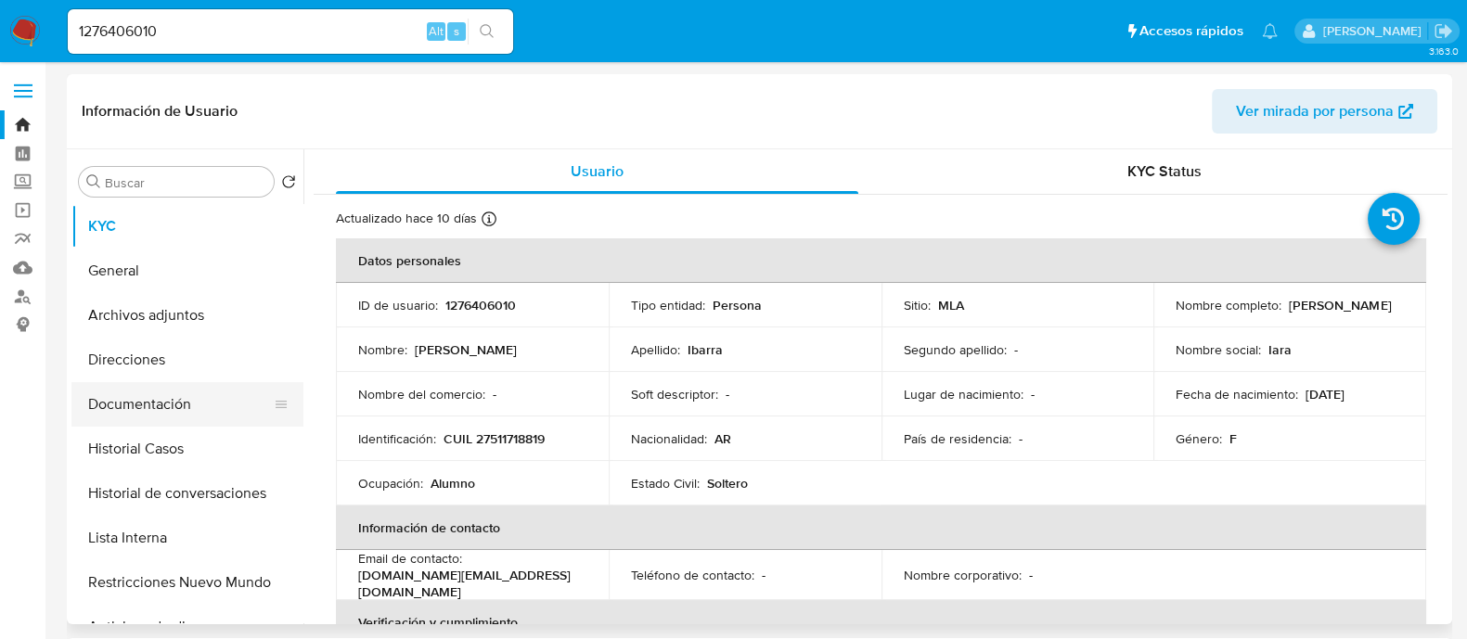
click at [228, 405] on button "Documentación" at bounding box center [179, 404] width 217 height 45
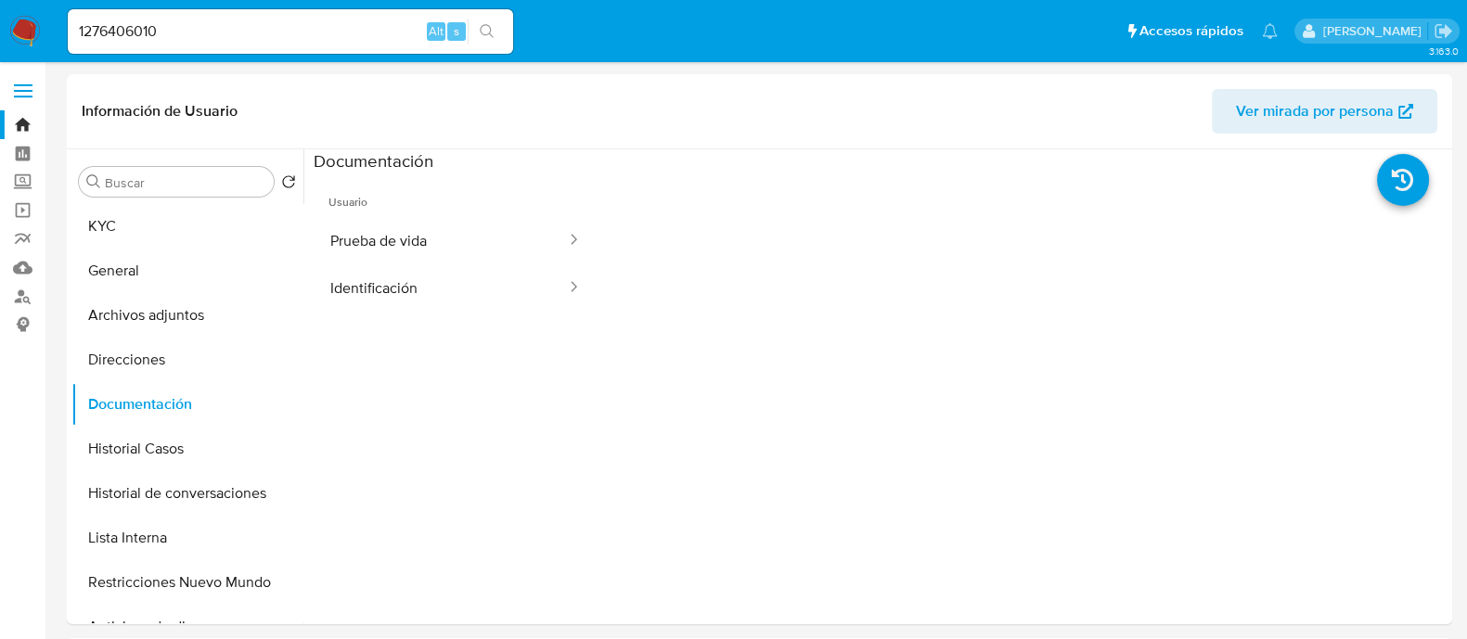
click at [440, 276] on button "Identificación" at bounding box center [441, 287] width 254 height 47
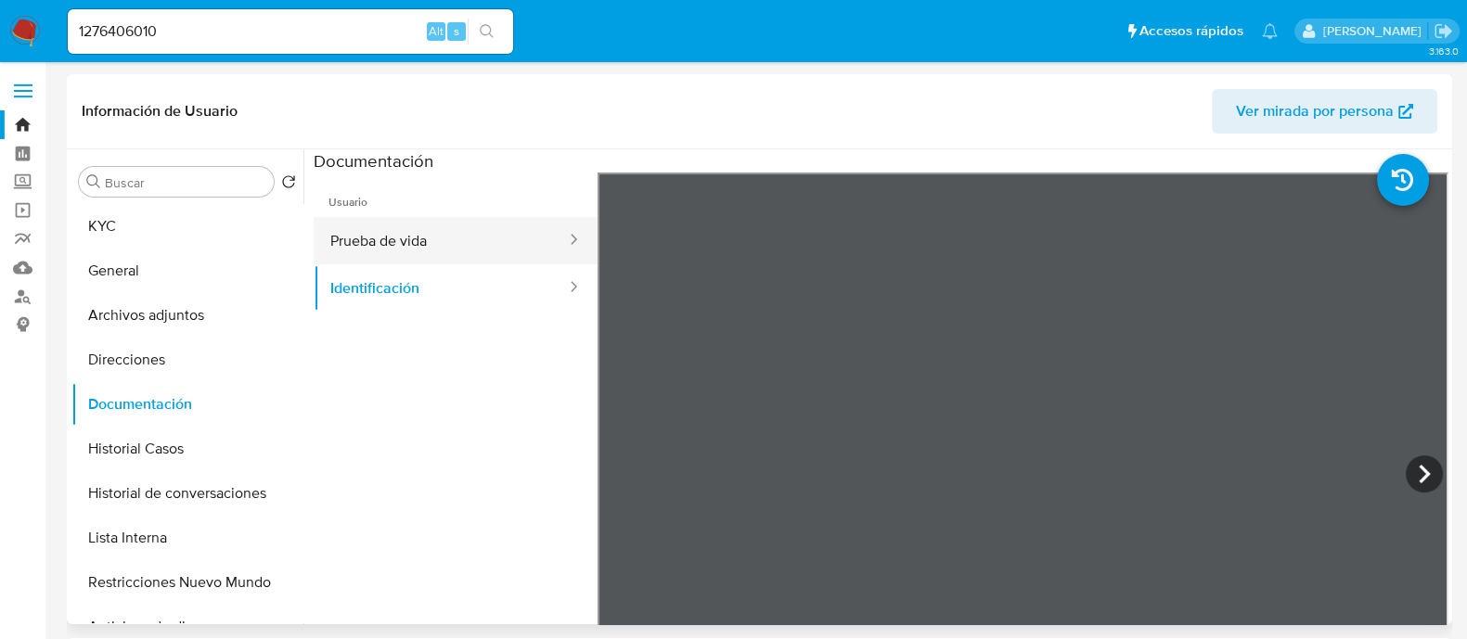
click at [380, 234] on button "Prueba de vida" at bounding box center [441, 240] width 254 height 47
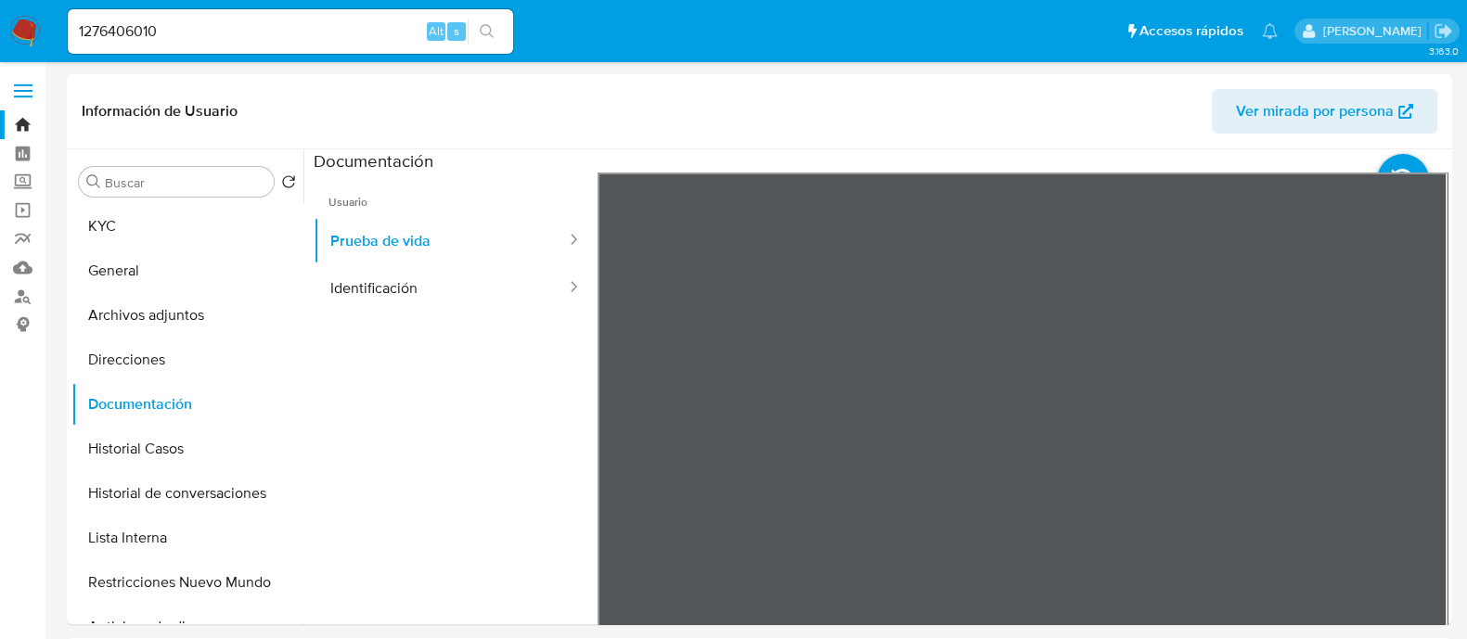
click at [377, 29] on input "1276406010" at bounding box center [290, 31] width 445 height 24
paste input "20480629427"
click at [484, 29] on icon "search-icon" at bounding box center [487, 31] width 15 height 15
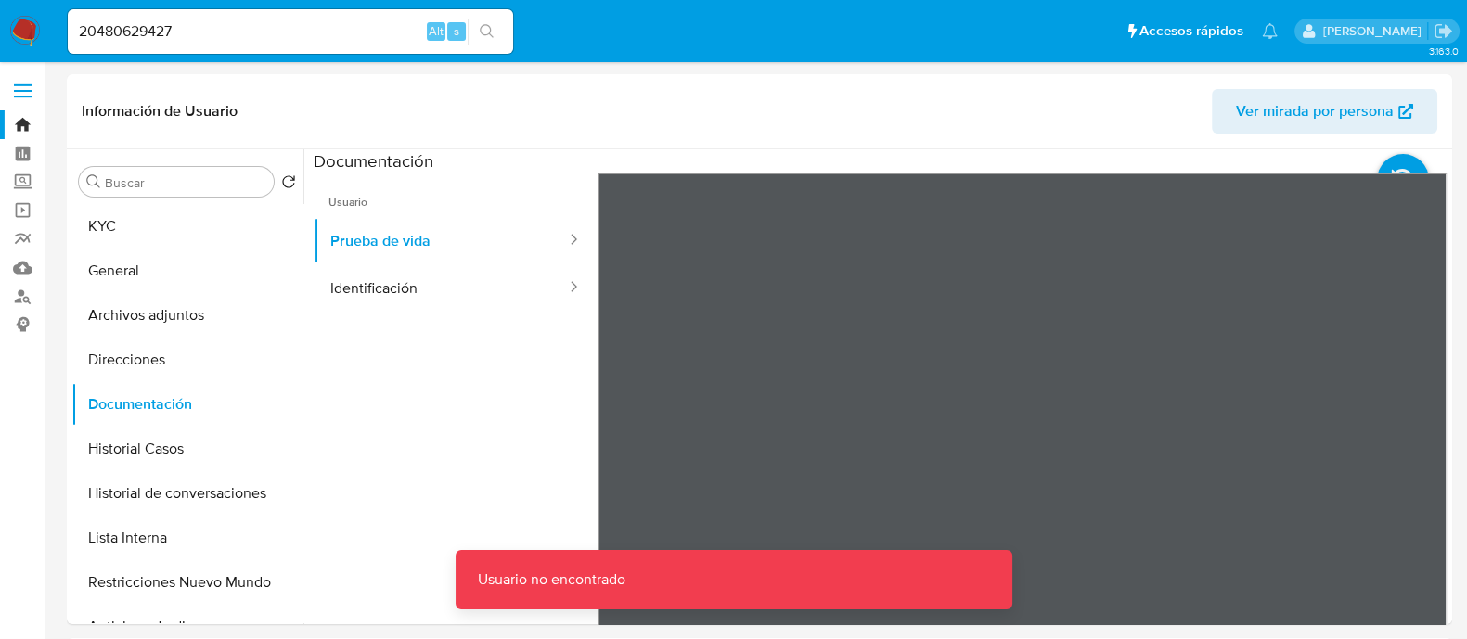
click at [262, 30] on input "20480629427" at bounding box center [290, 31] width 445 height 24
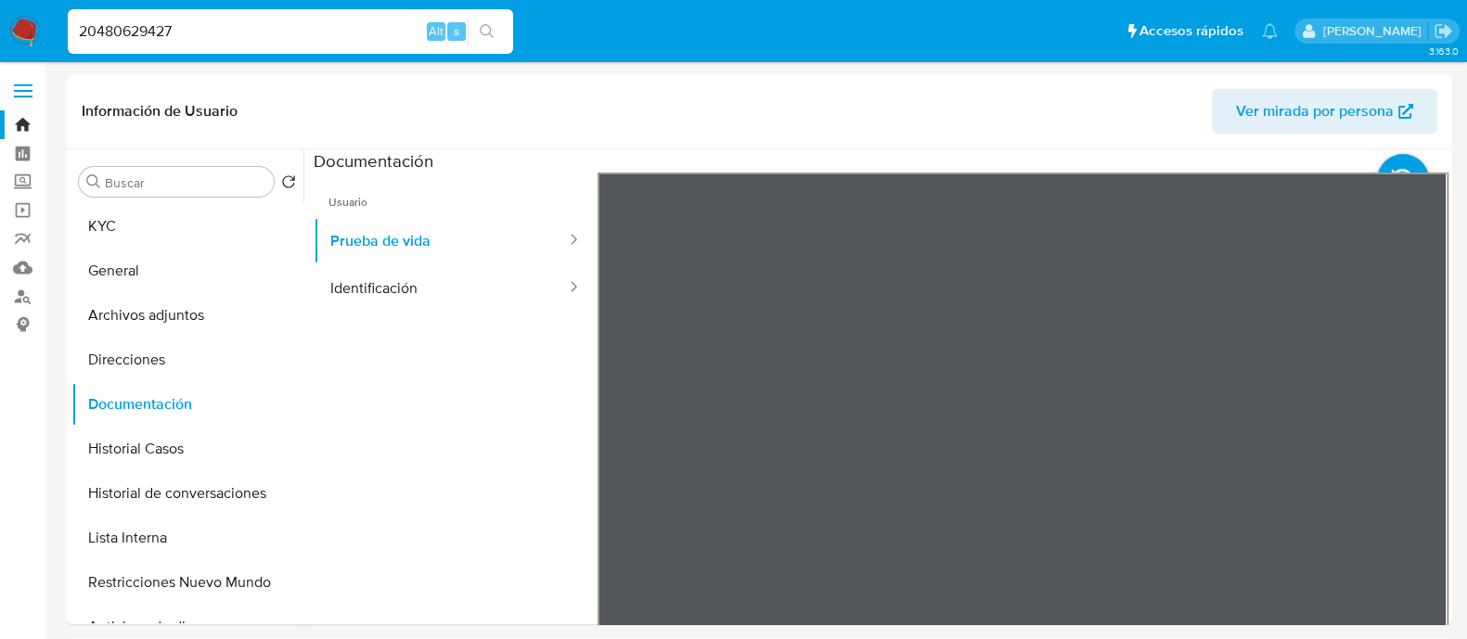
click at [349, 30] on input "20480629427" at bounding box center [290, 31] width 445 height 24
paste input "1824979333"
type input "1824979333"
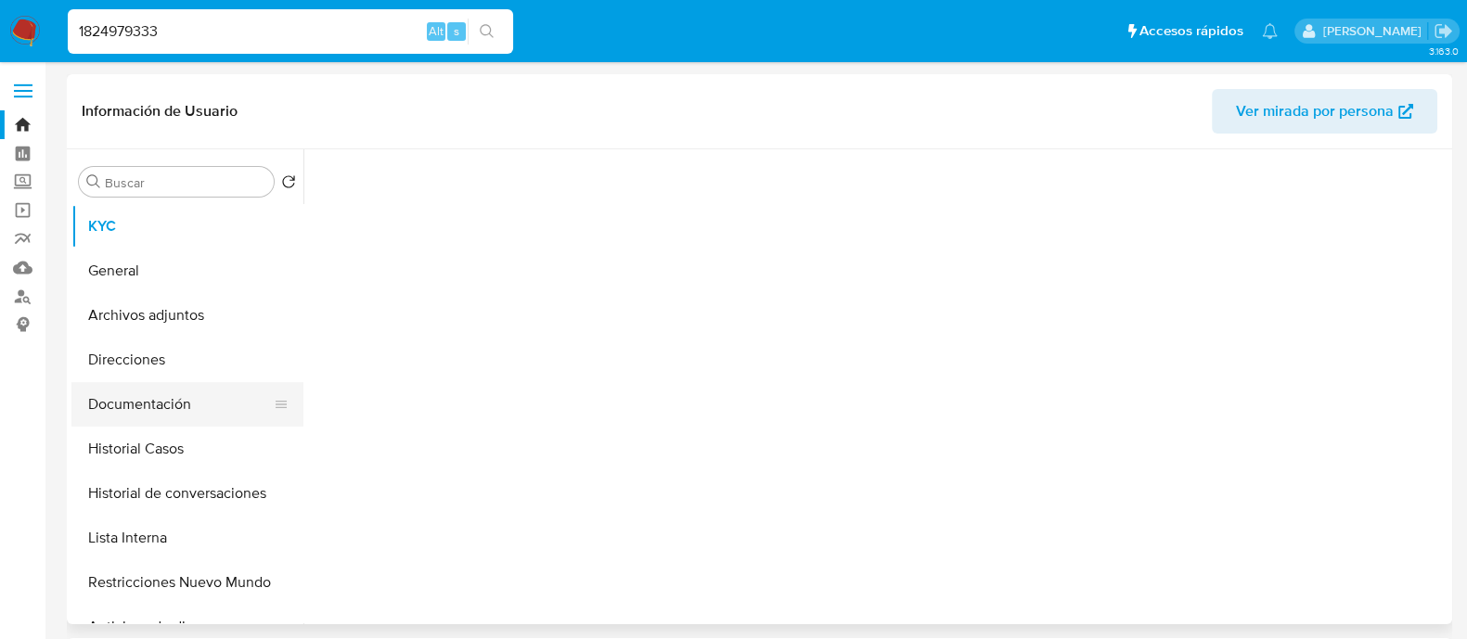
click at [210, 401] on button "Documentación" at bounding box center [179, 404] width 217 height 45
select select "10"
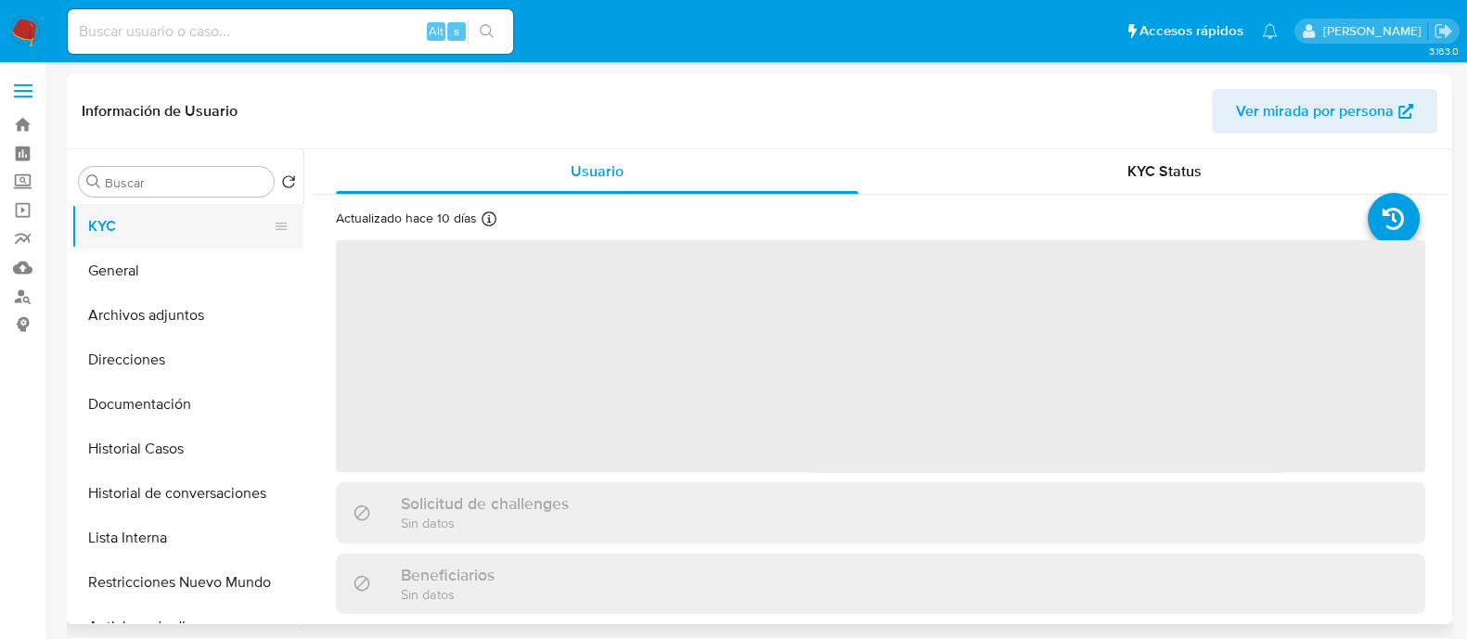
select select "10"
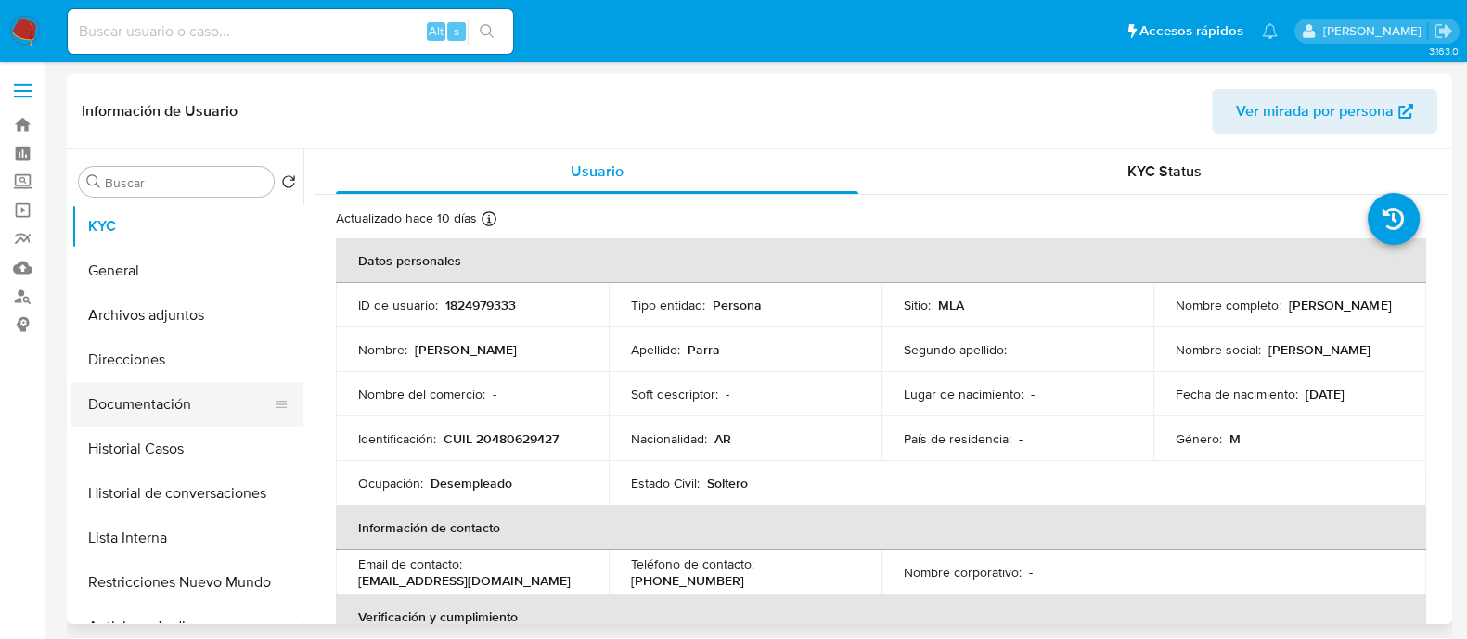
click at [204, 401] on button "Documentación" at bounding box center [179, 404] width 217 height 45
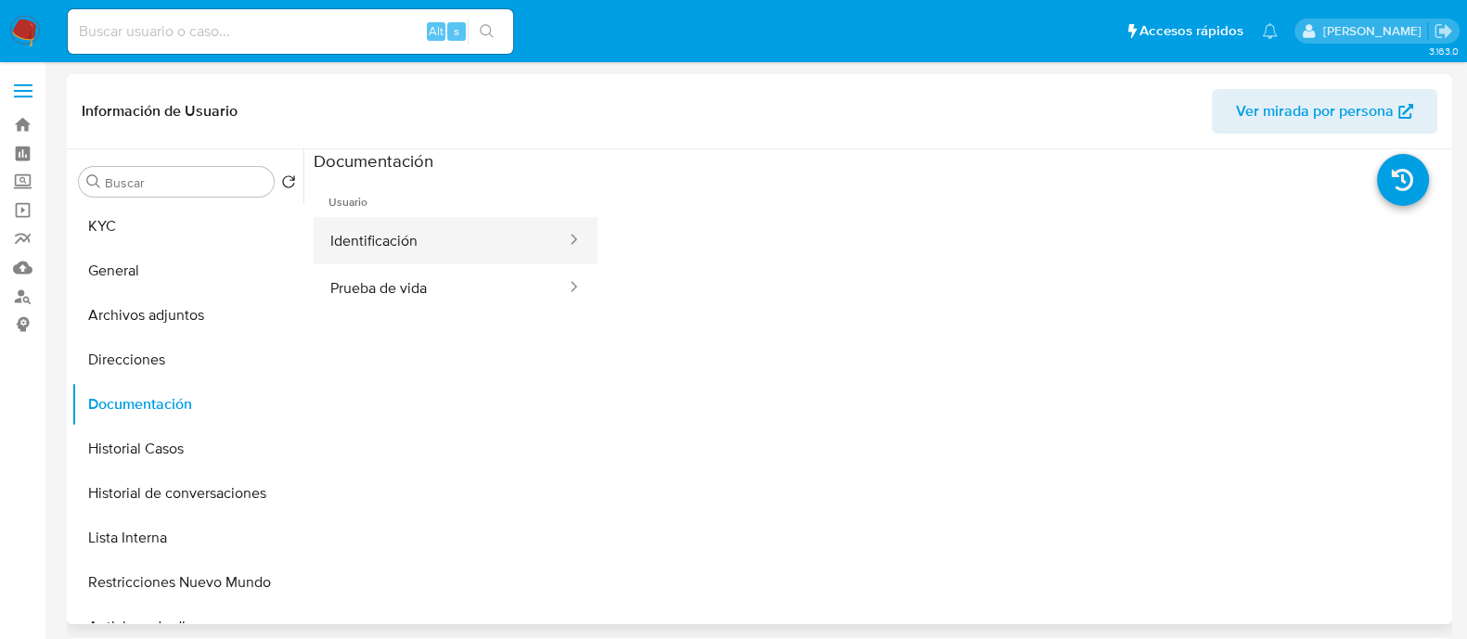
click at [348, 237] on button "Identificación" at bounding box center [441, 240] width 254 height 47
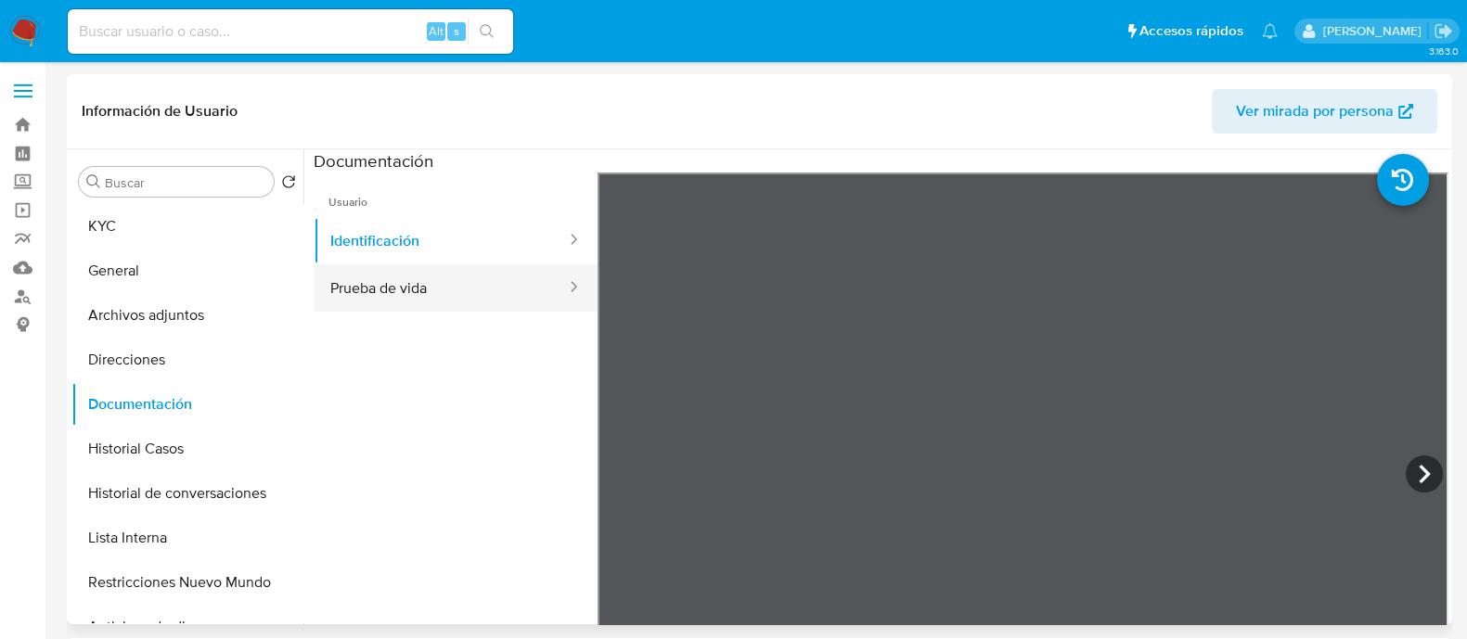
click at [431, 308] on button "Prueba de vida" at bounding box center [441, 287] width 254 height 47
